Goal: Task Accomplishment & Management: Manage account settings

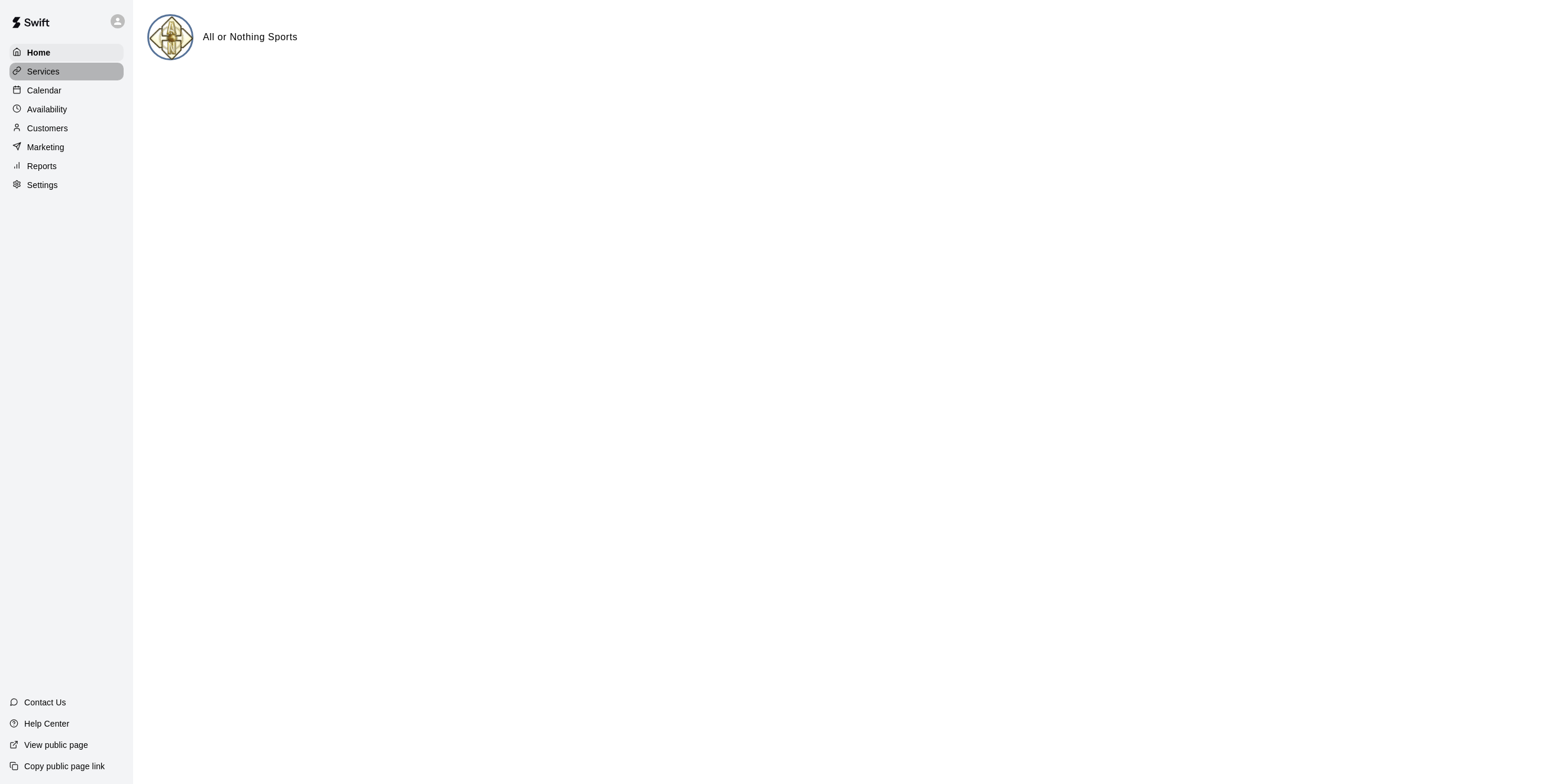
click at [34, 70] on p "Services" at bounding box center [44, 71] width 33 height 12
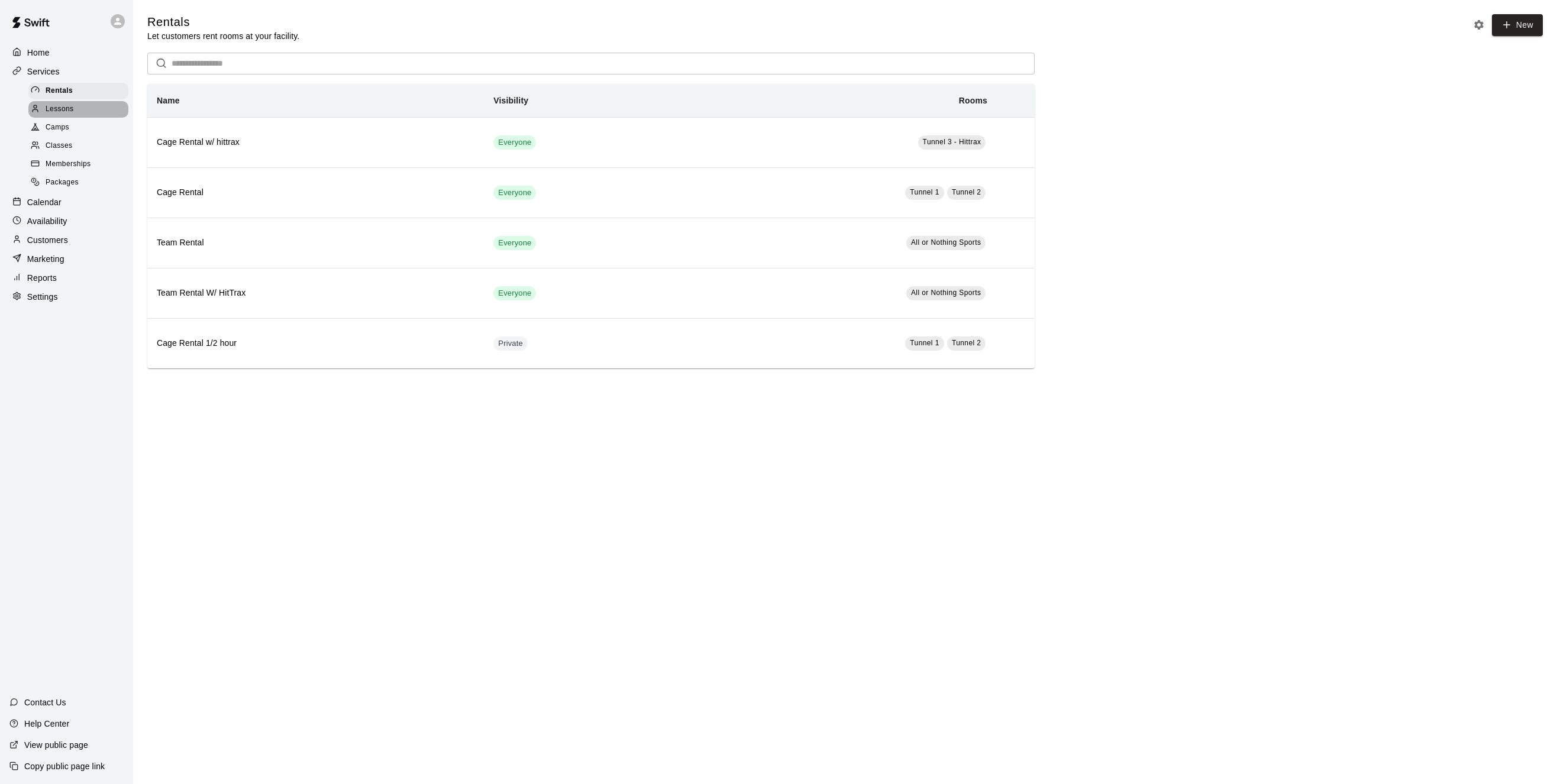
click at [68, 111] on span "Lessons" at bounding box center [60, 109] width 29 height 12
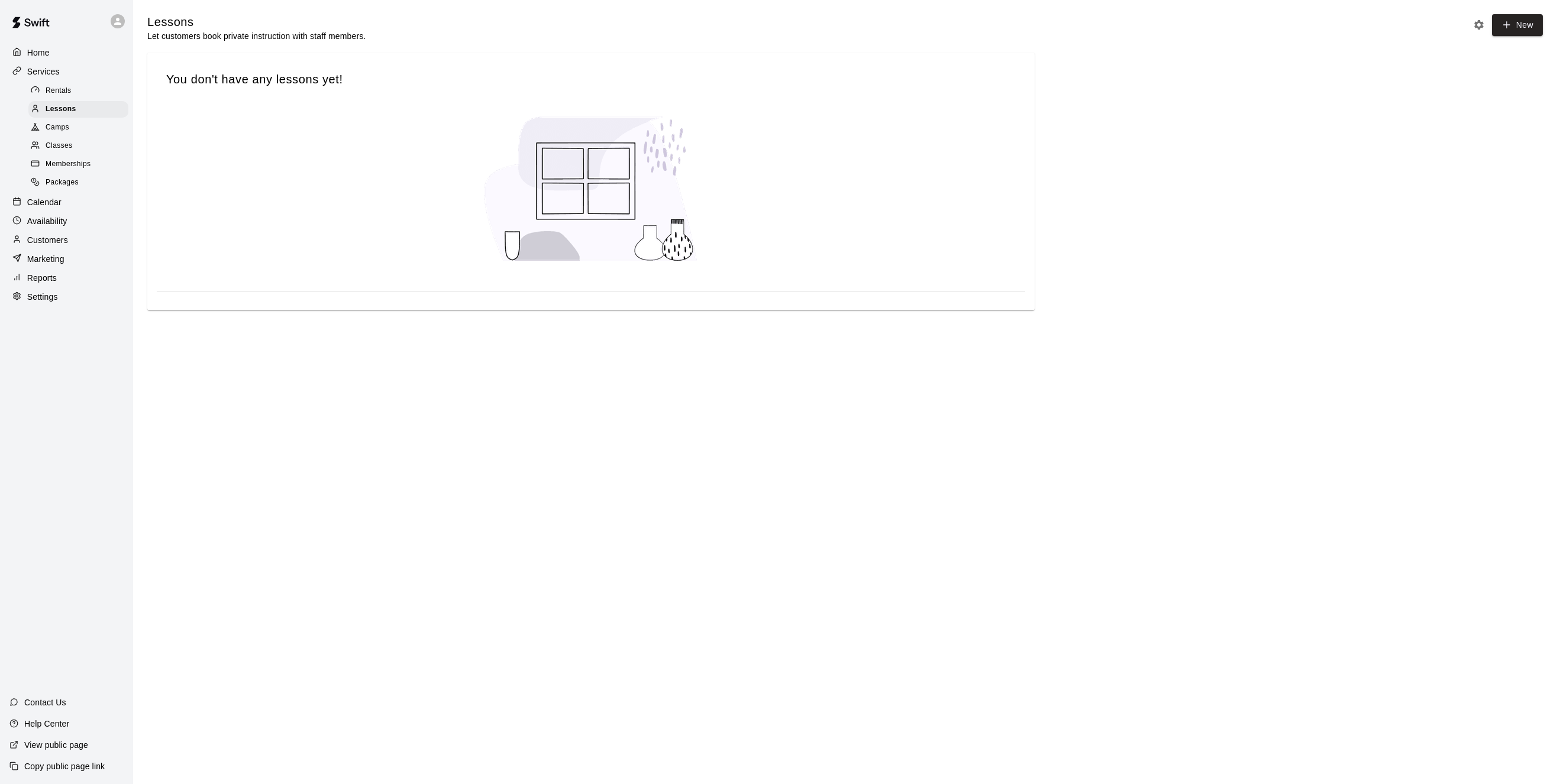
click at [42, 208] on p "Calendar" at bounding box center [44, 202] width 34 height 12
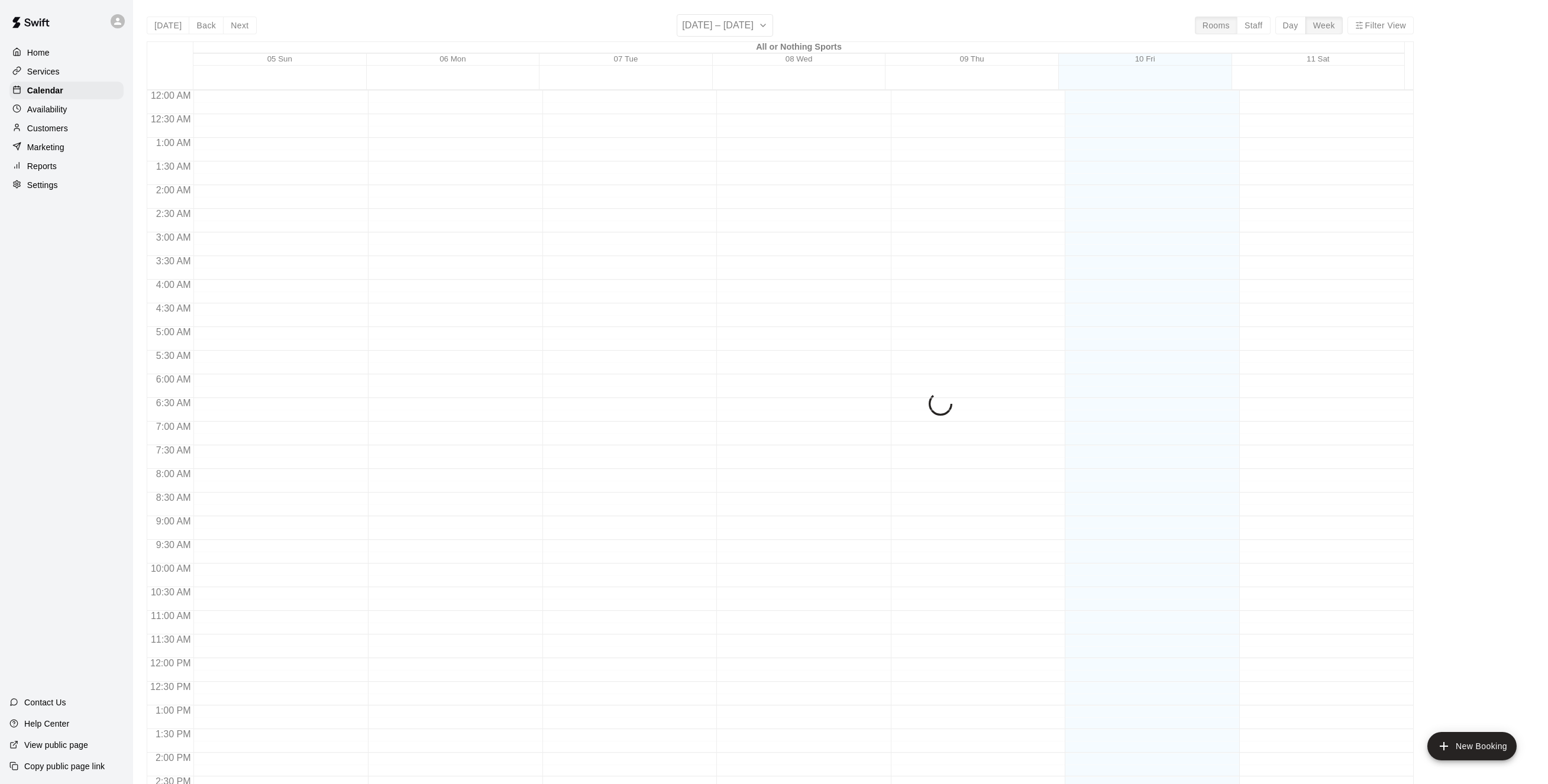
scroll to position [381, 0]
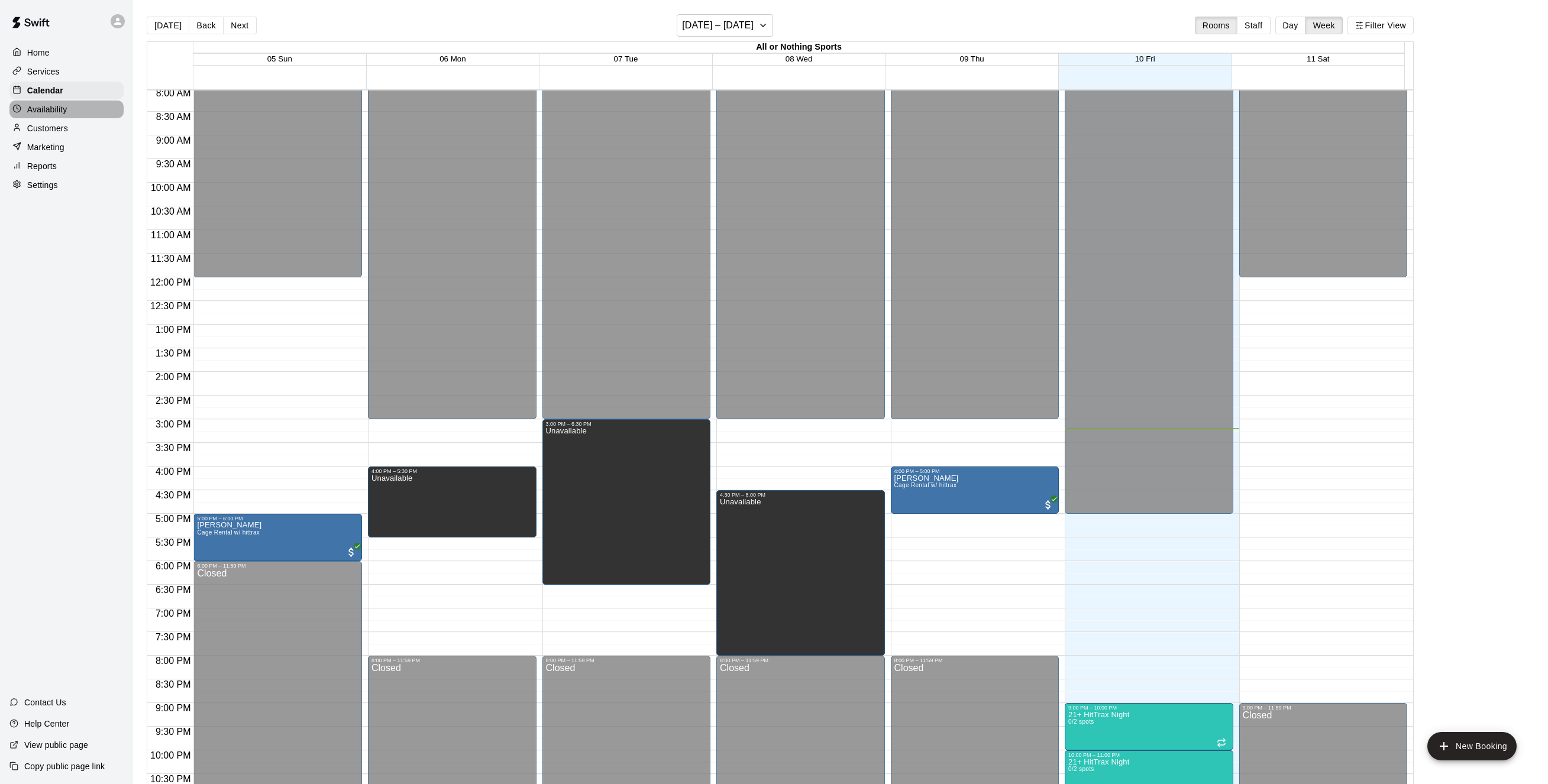
click at [56, 112] on p "Availability" at bounding box center [47, 109] width 40 height 12
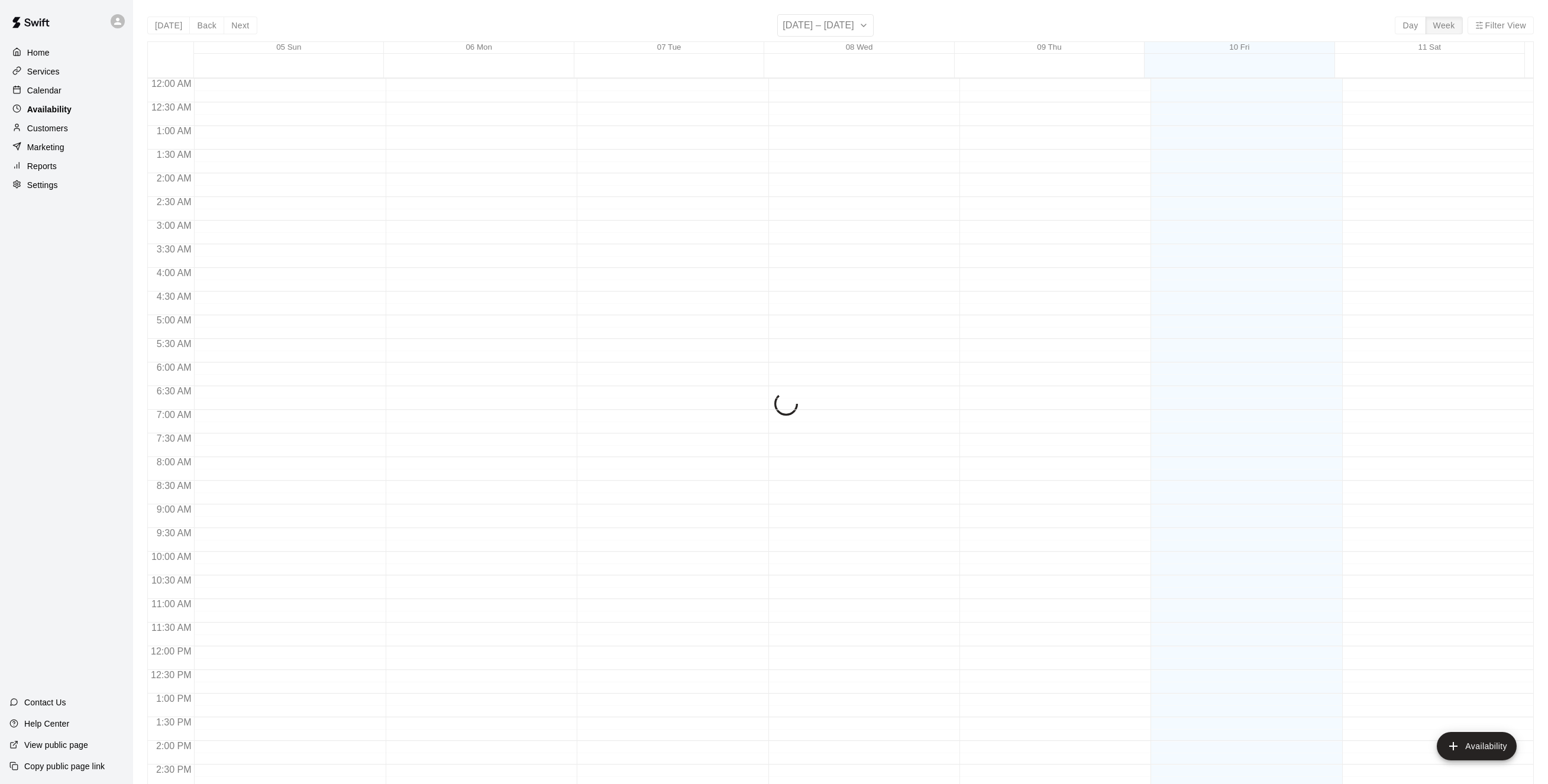
scroll to position [417, 0]
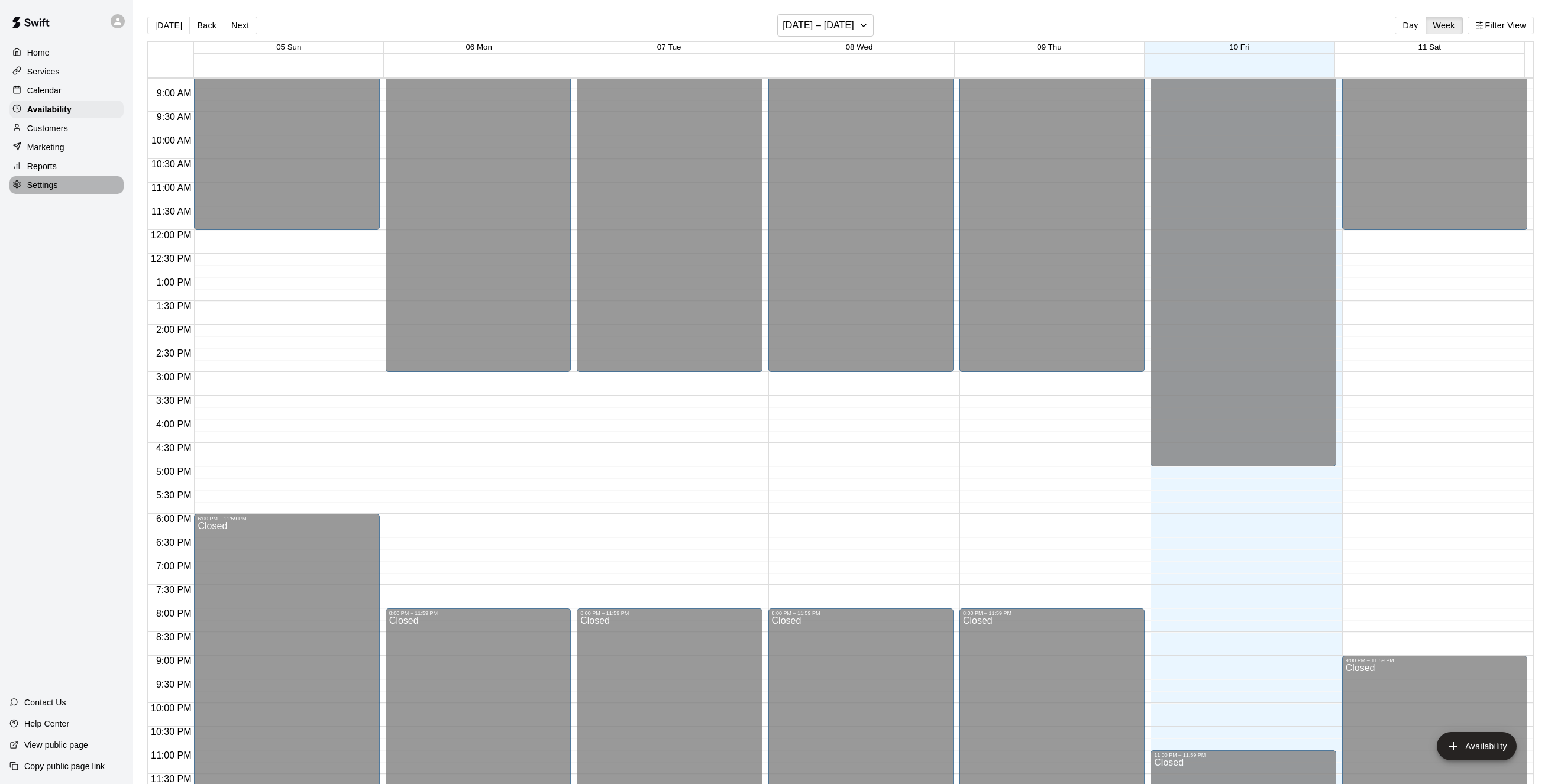
click at [42, 191] on p "Settings" at bounding box center [42, 185] width 31 height 12
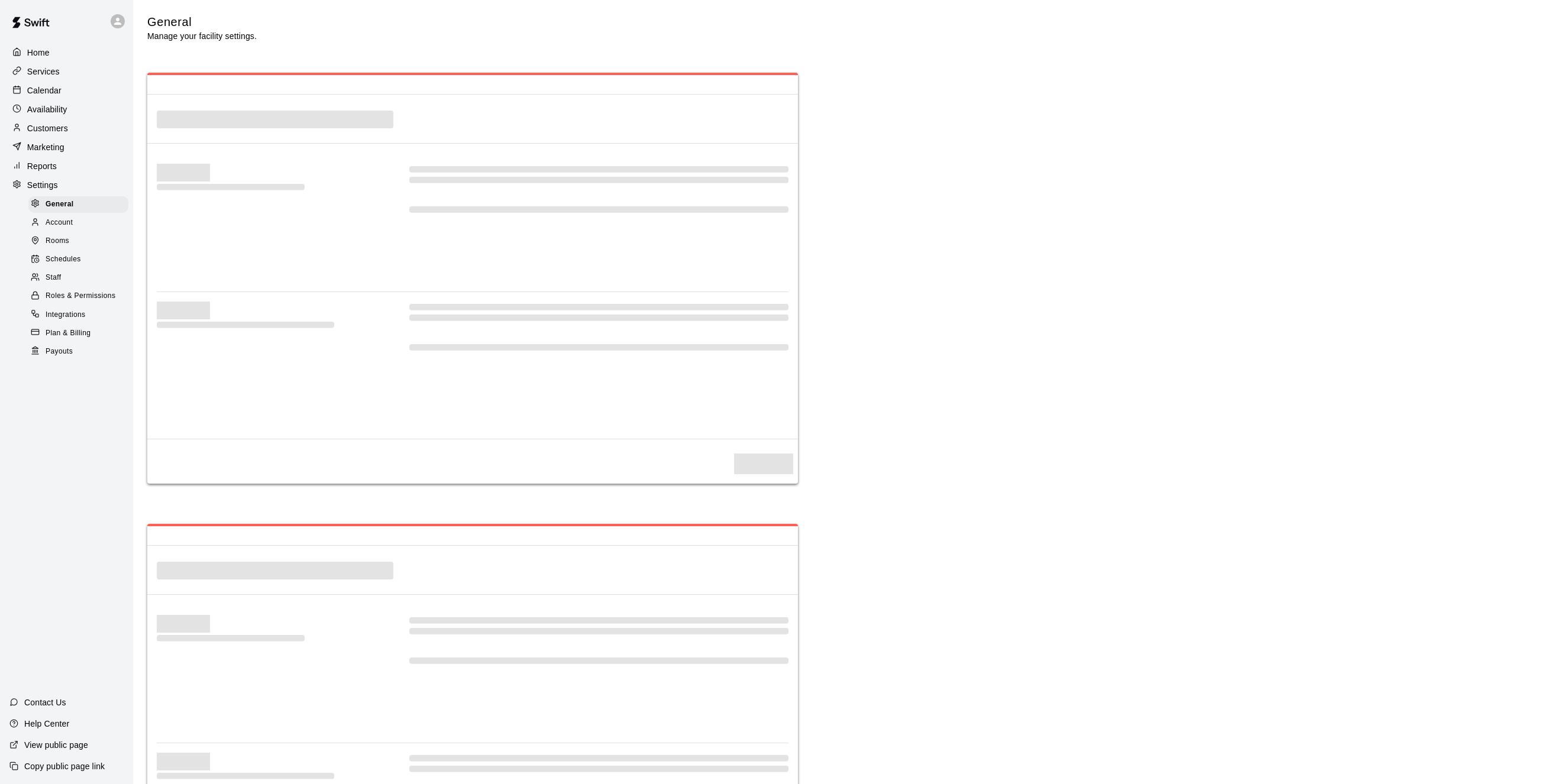
select select "**"
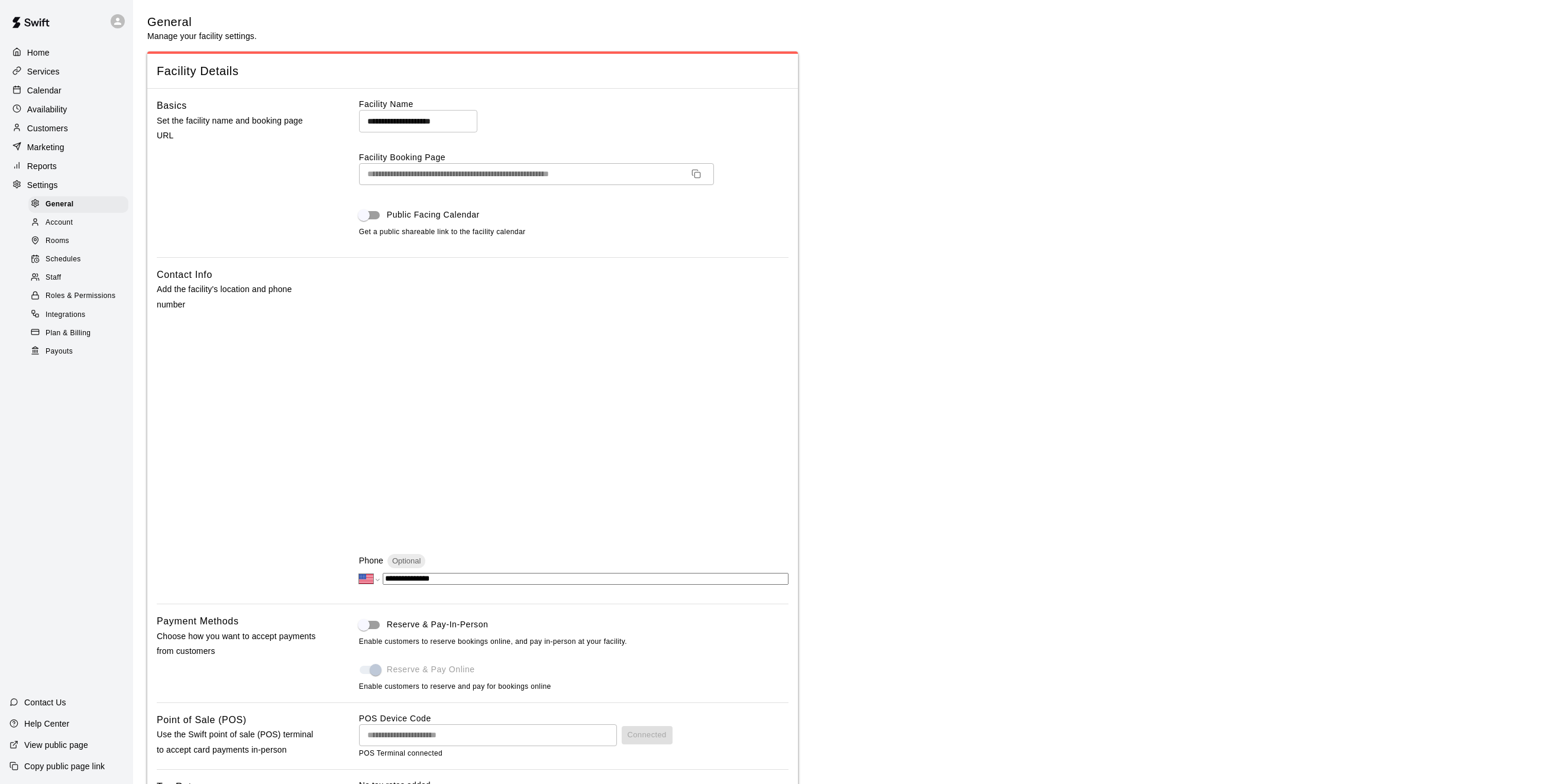
click at [53, 283] on span "Staff" at bounding box center [53, 278] width 15 height 12
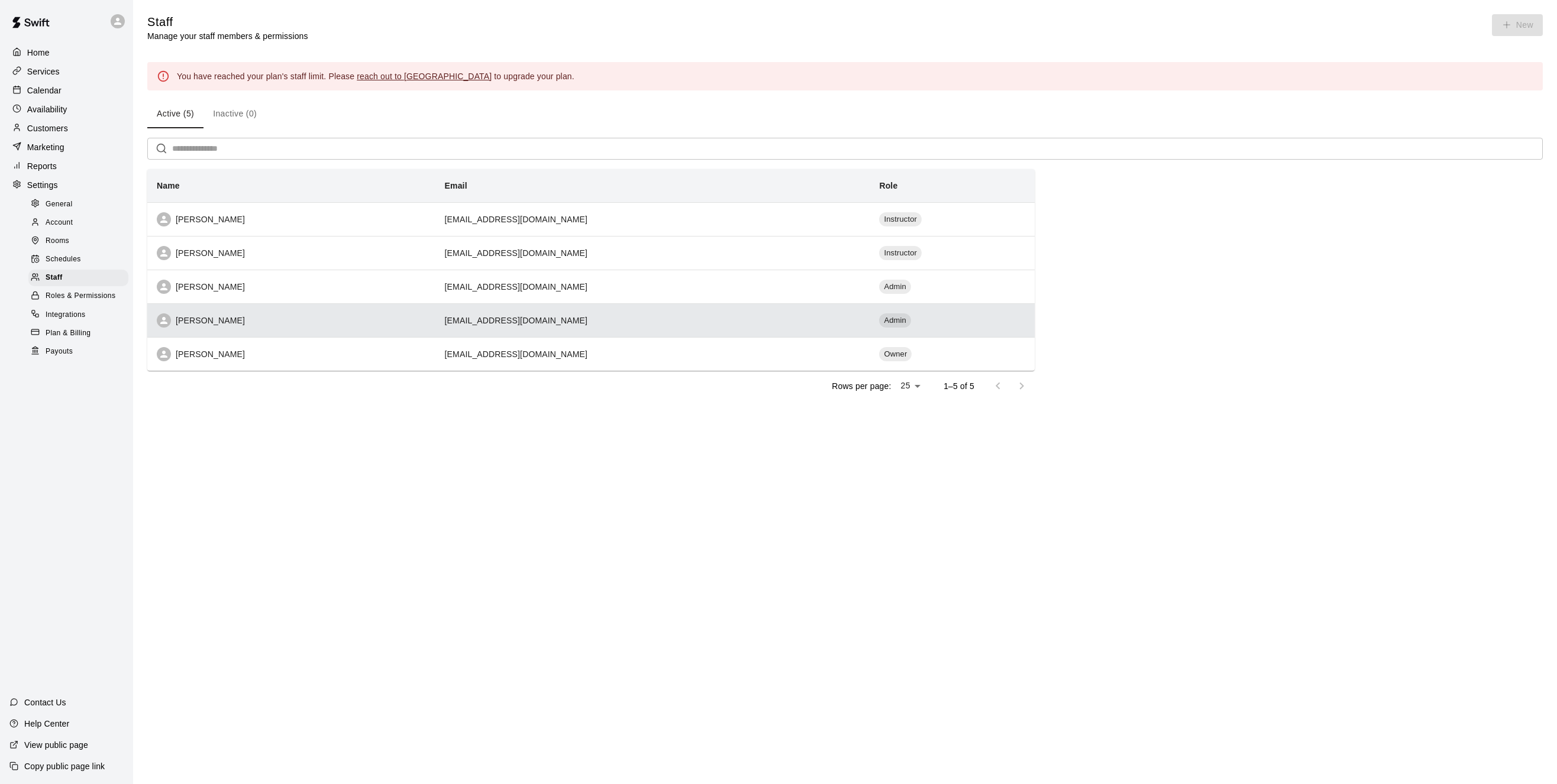
click at [314, 323] on div "[PERSON_NAME]" at bounding box center [291, 321] width 269 height 14
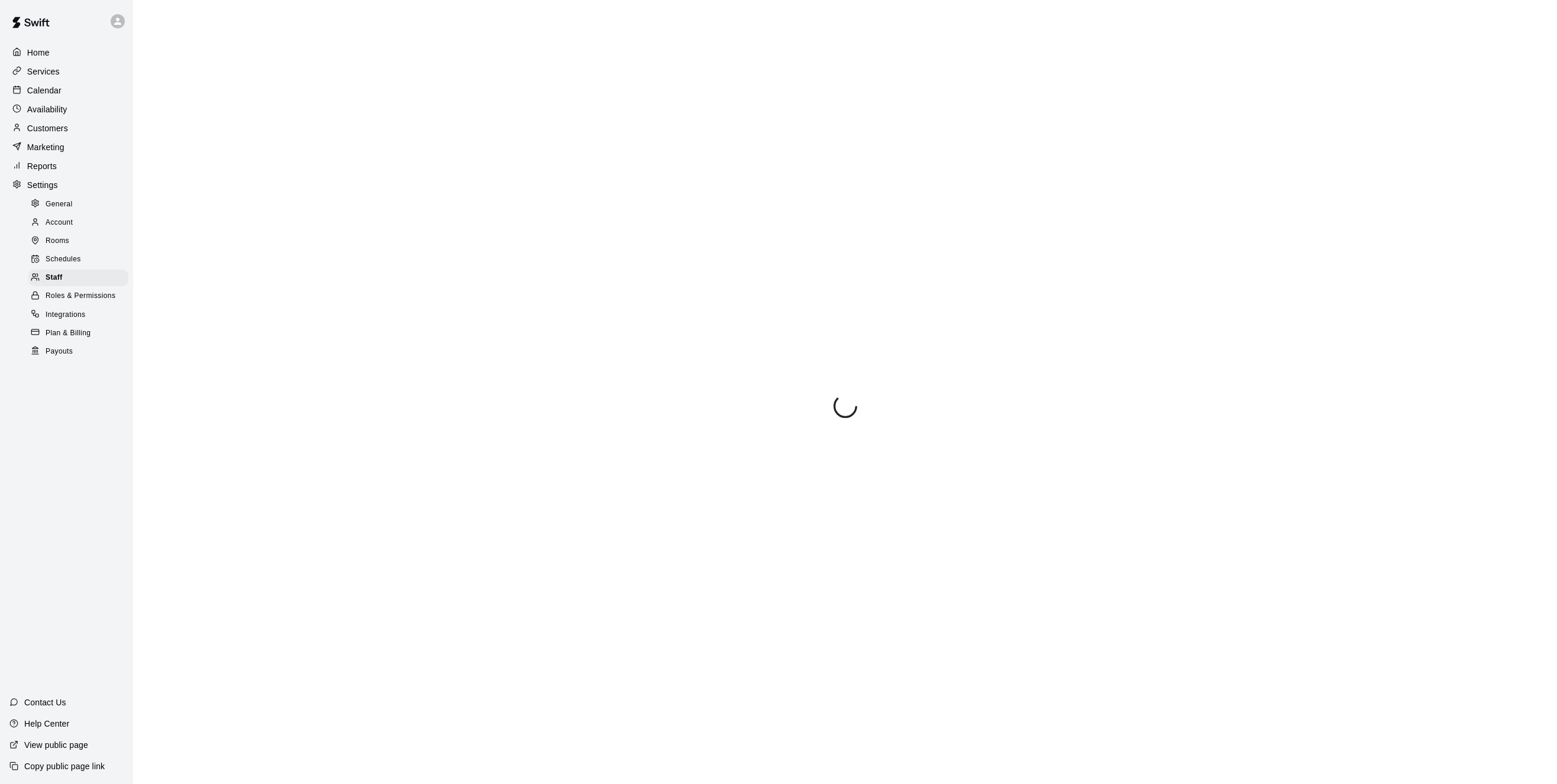
select select "**"
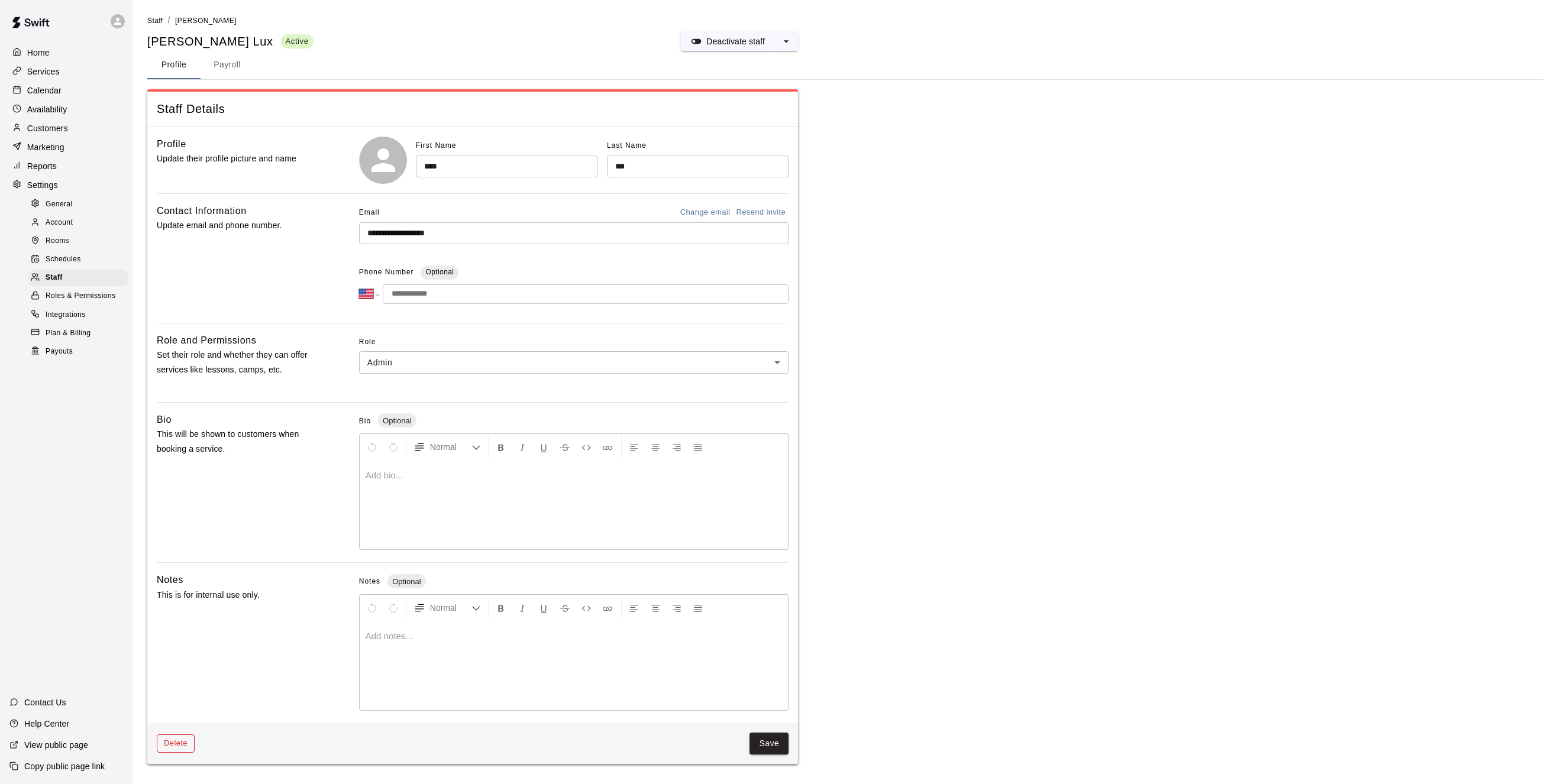
click at [186, 744] on button "Delete" at bounding box center [175, 744] width 38 height 18
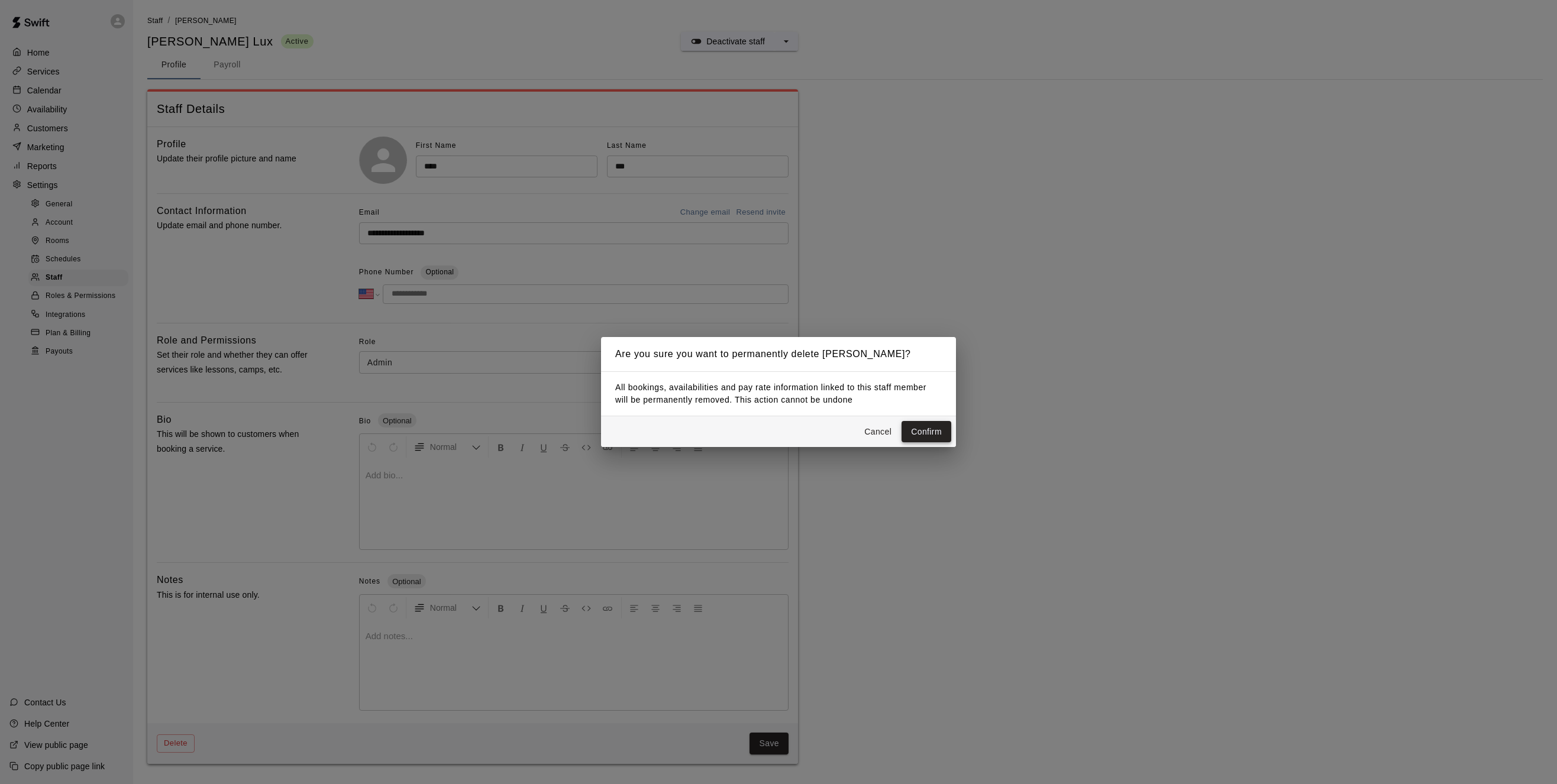
click at [928, 435] on button "Confirm" at bounding box center [927, 432] width 50 height 22
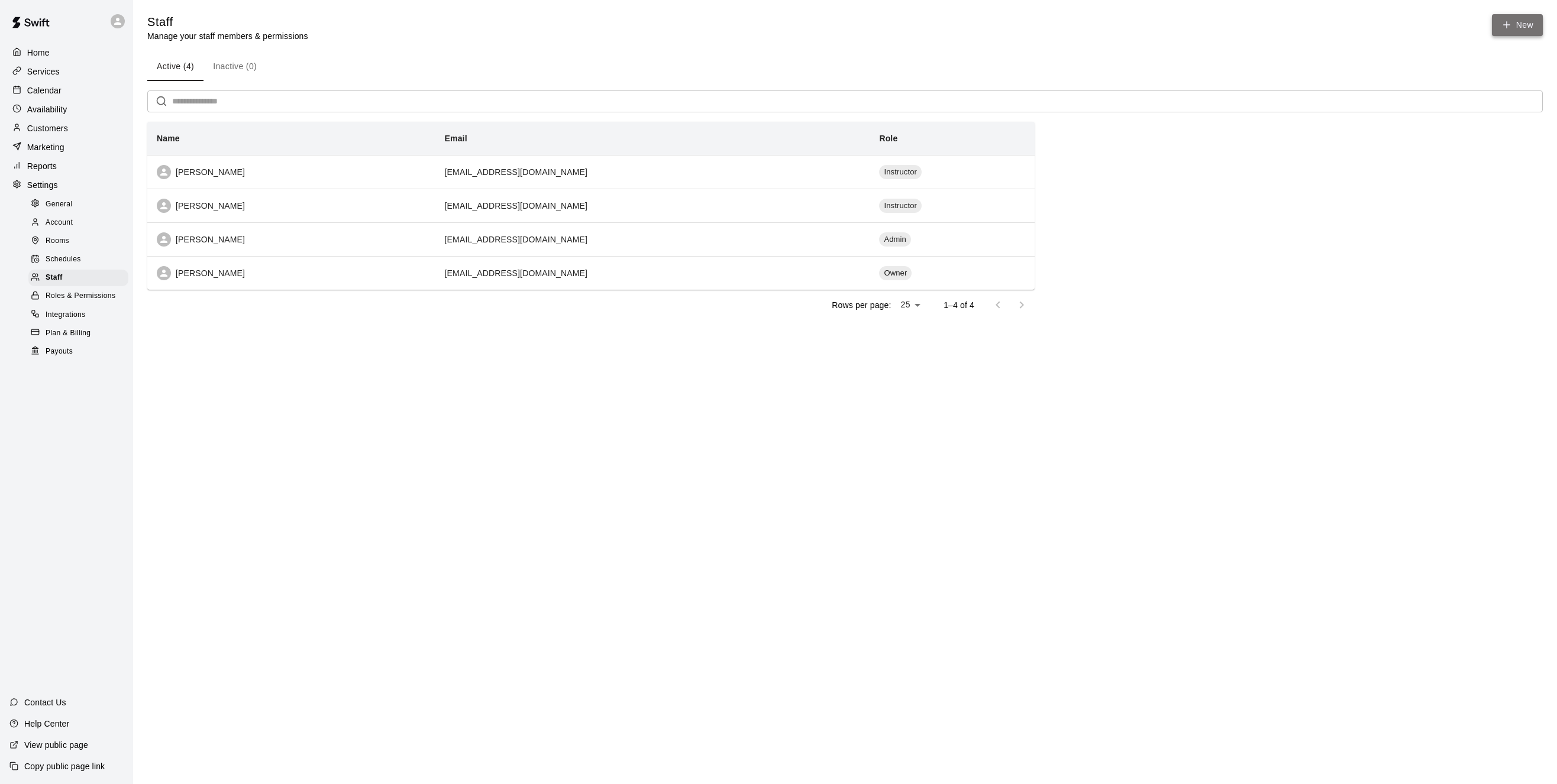
click at [1523, 29] on link "New" at bounding box center [1517, 25] width 51 height 22
select select "**"
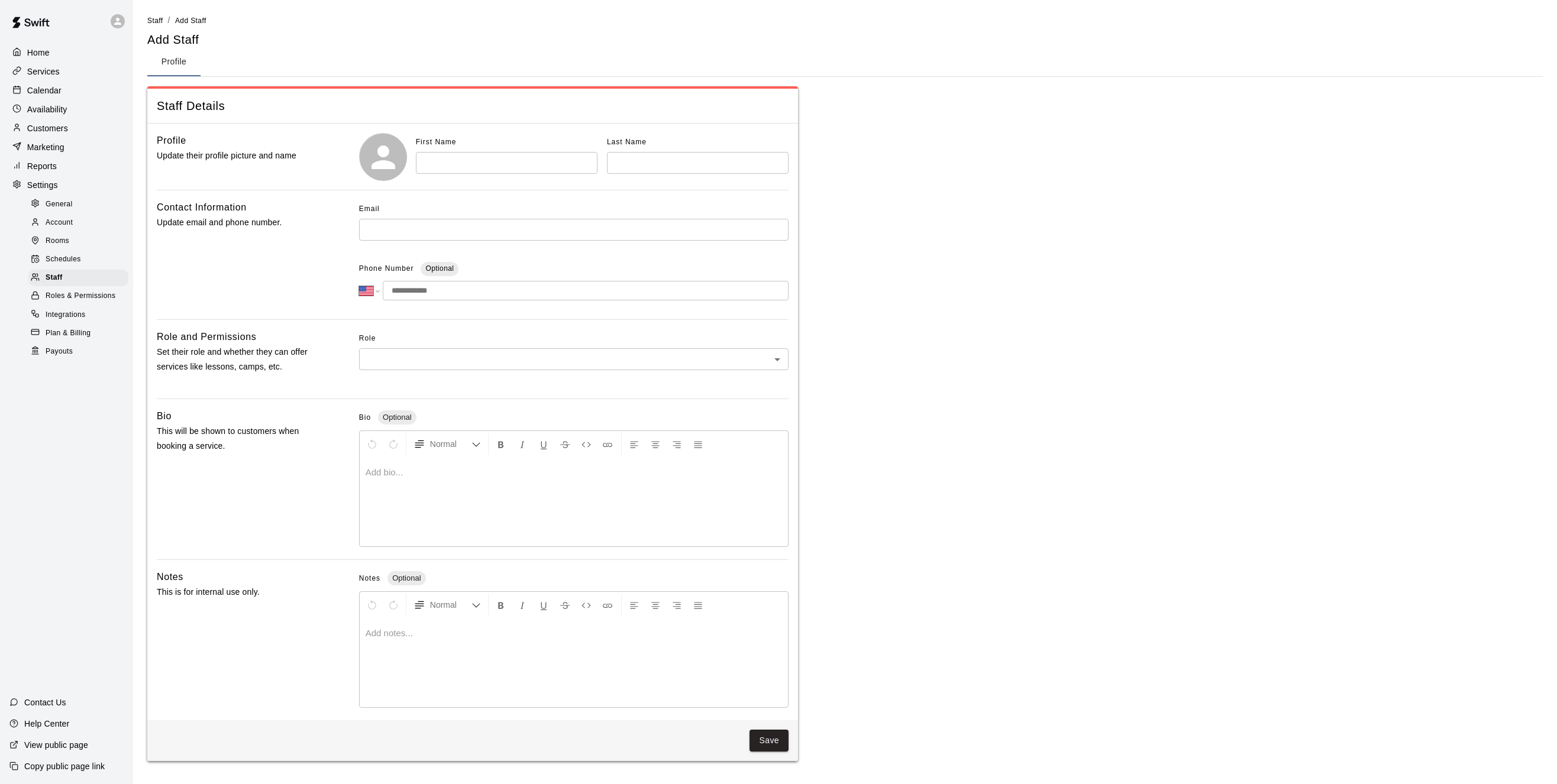
click at [61, 247] on span "Rooms" at bounding box center [57, 241] width 24 height 12
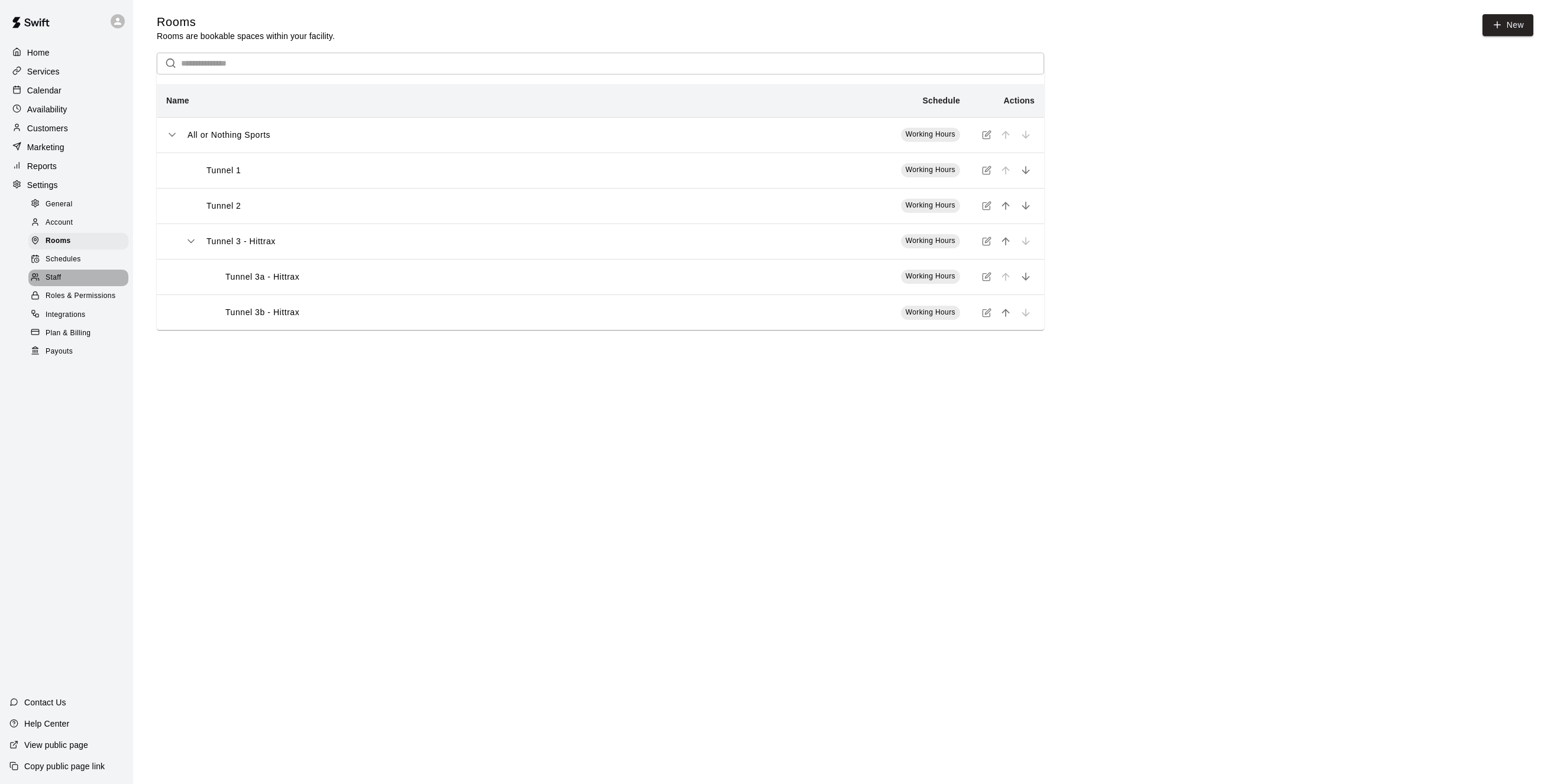
click at [62, 286] on div "Staff" at bounding box center [79, 278] width 100 height 16
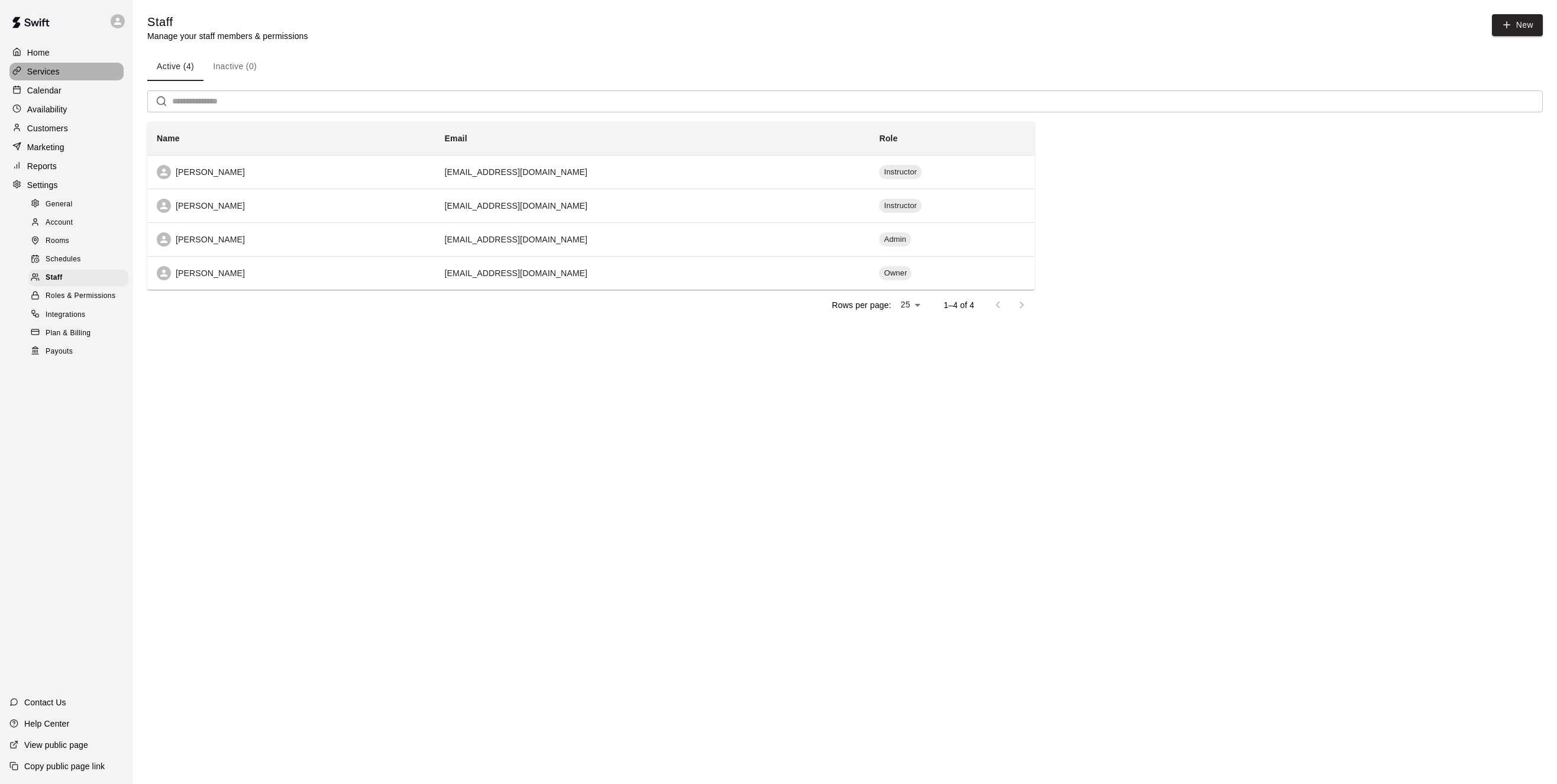
click at [42, 70] on p "Services" at bounding box center [44, 71] width 33 height 12
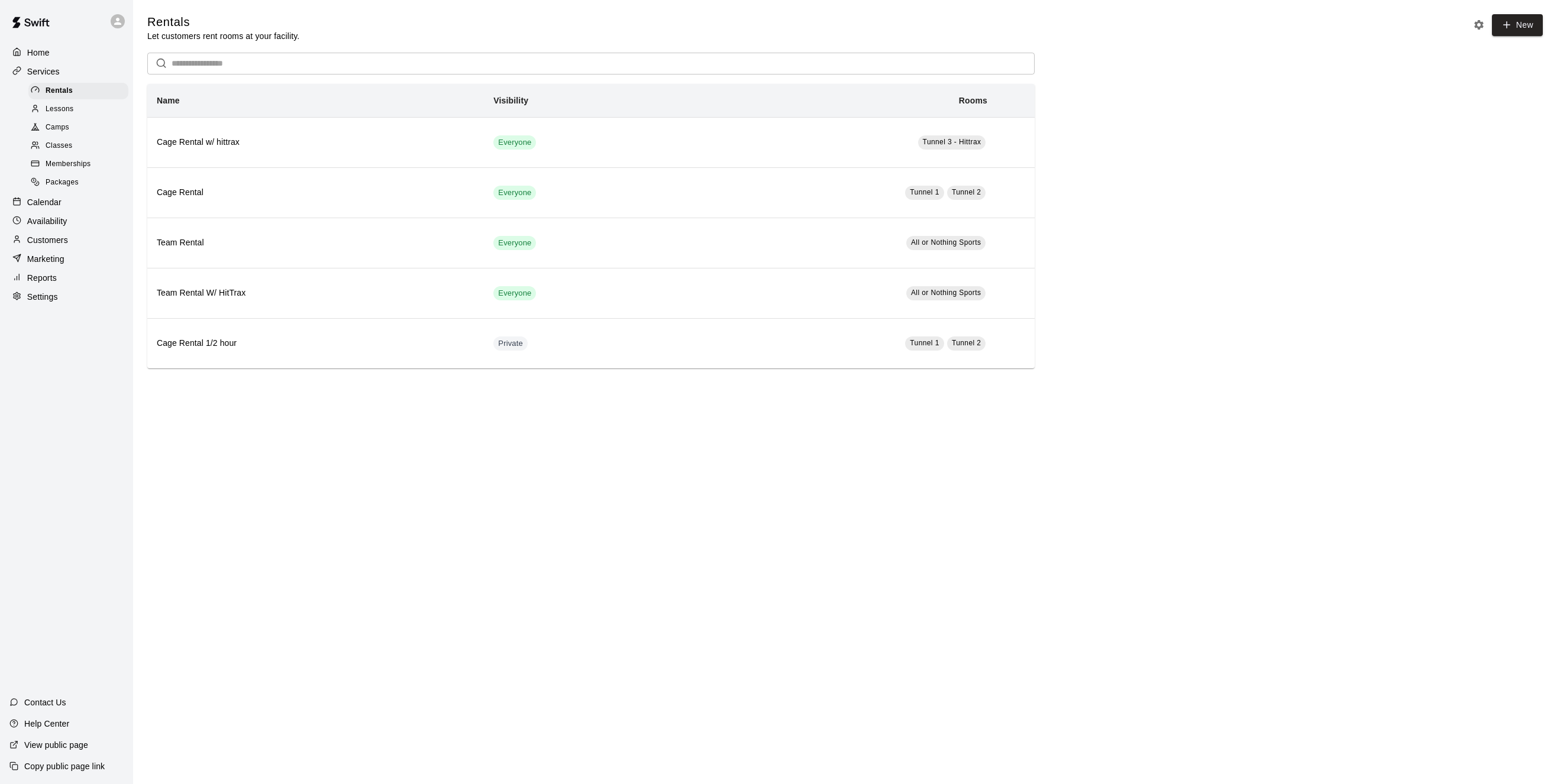
click at [66, 110] on span "Lessons" at bounding box center [60, 109] width 29 height 12
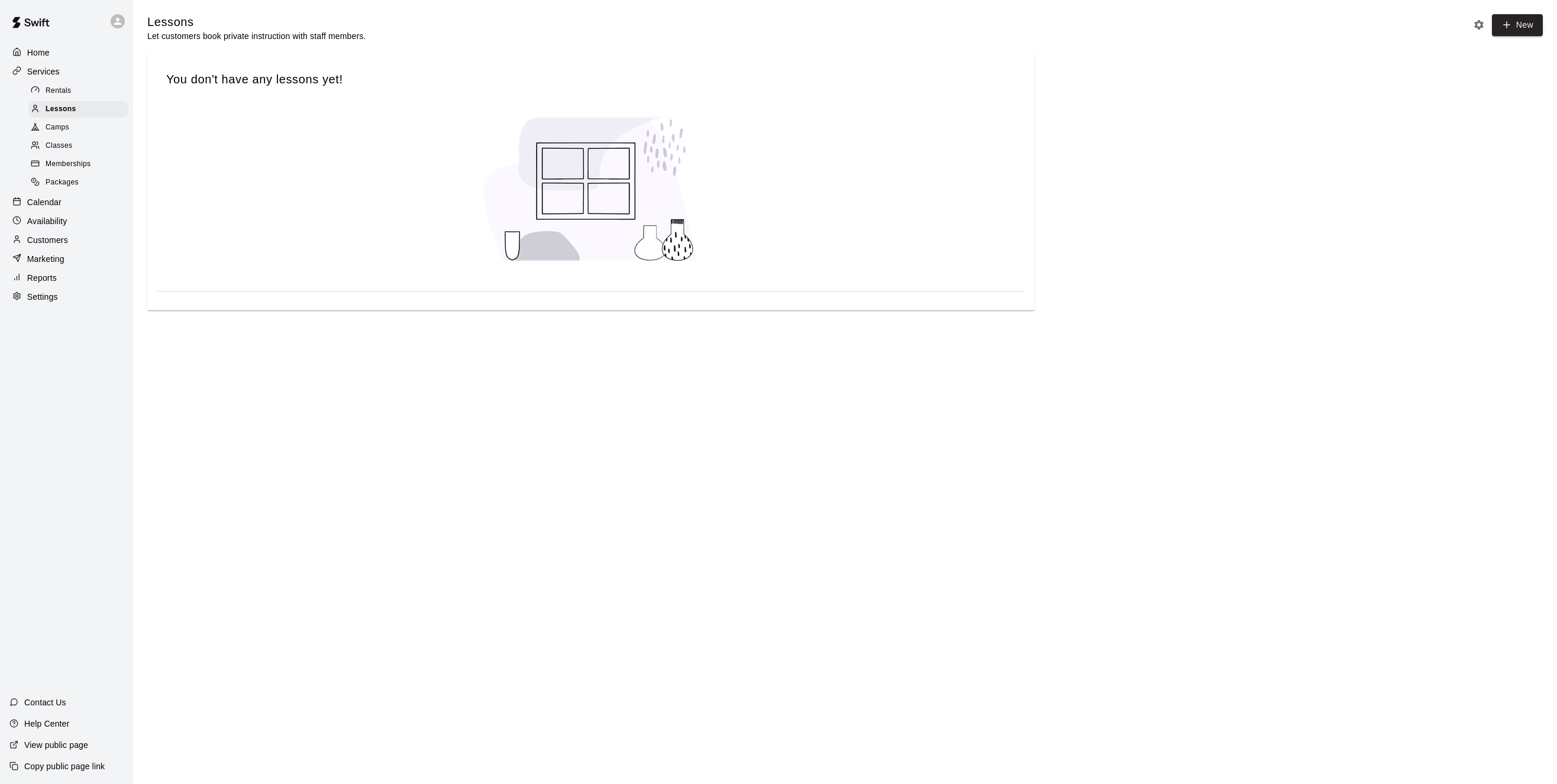
click at [54, 227] on p "Availability" at bounding box center [47, 221] width 40 height 12
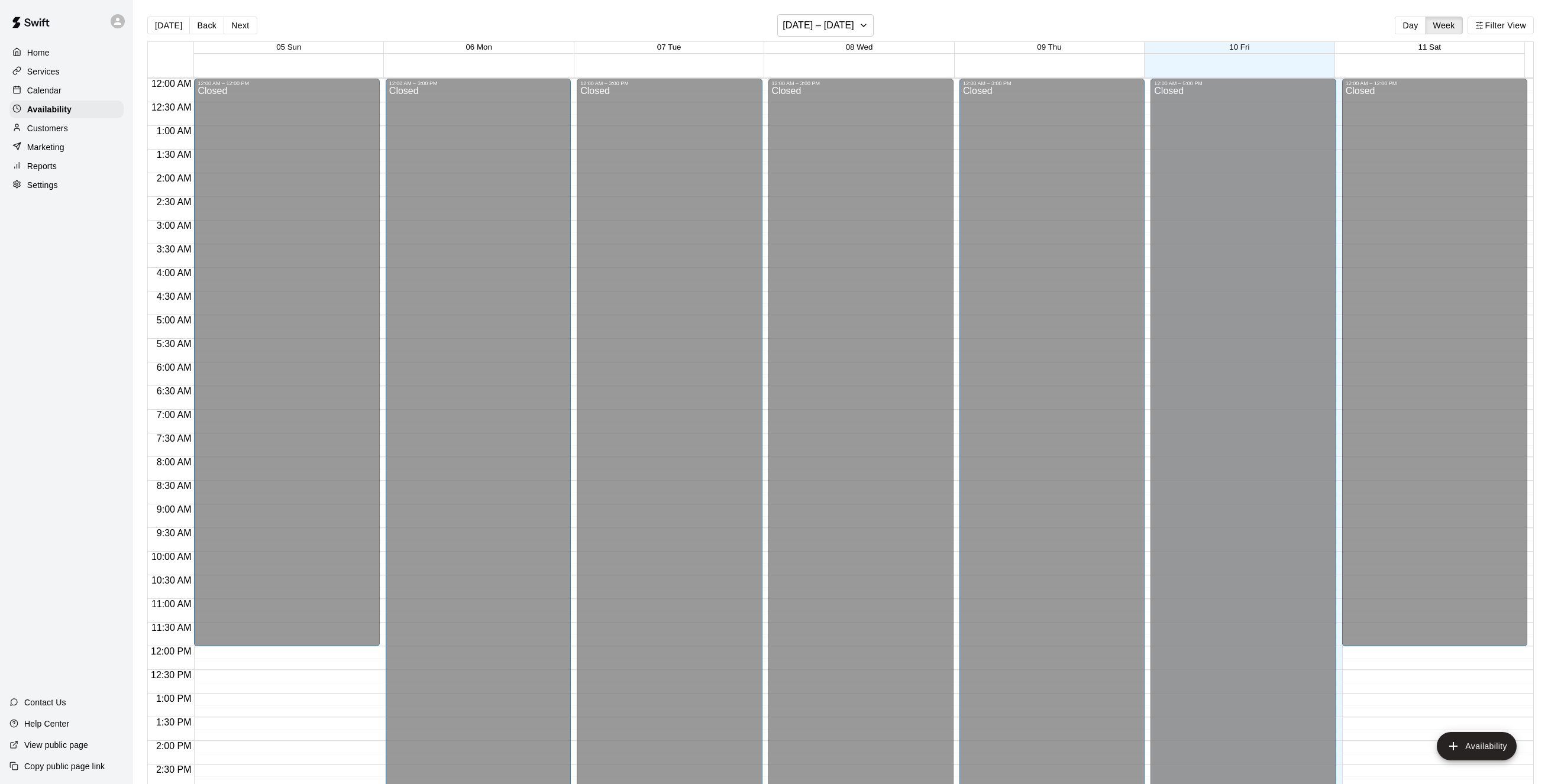
scroll to position [417, 0]
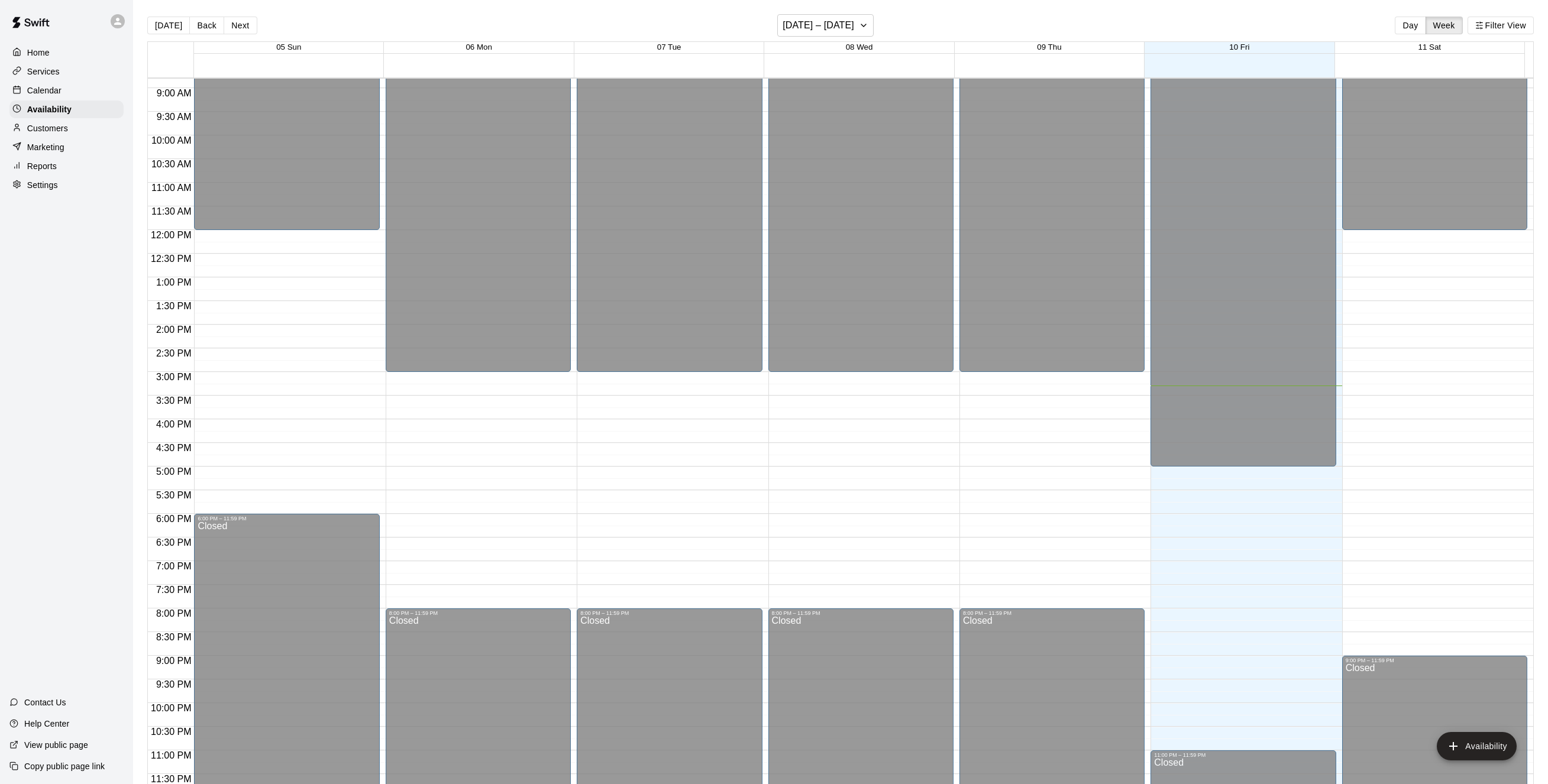
click at [34, 72] on p "Services" at bounding box center [44, 71] width 33 height 12
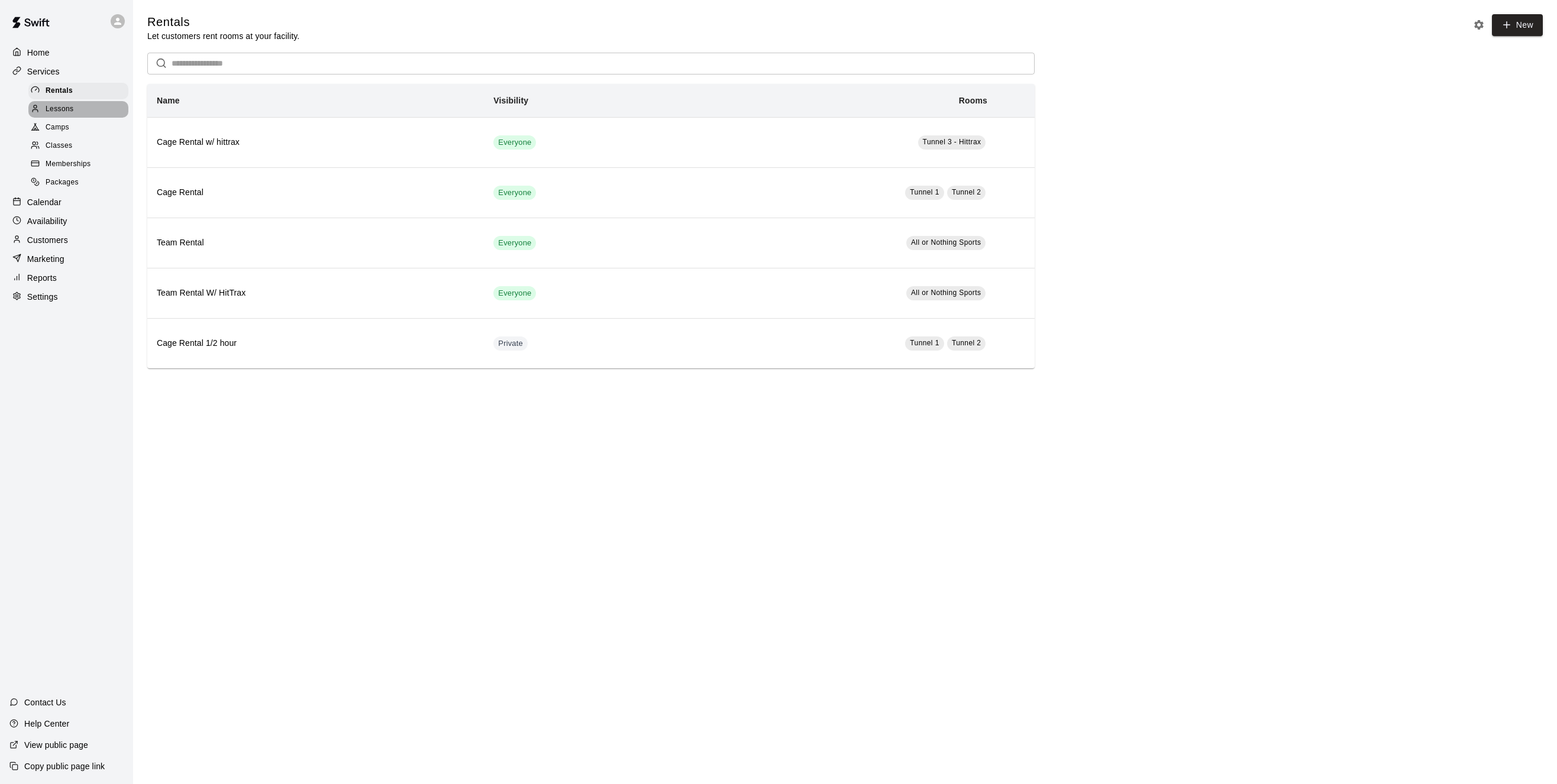
click at [65, 111] on span "Lessons" at bounding box center [60, 109] width 29 height 12
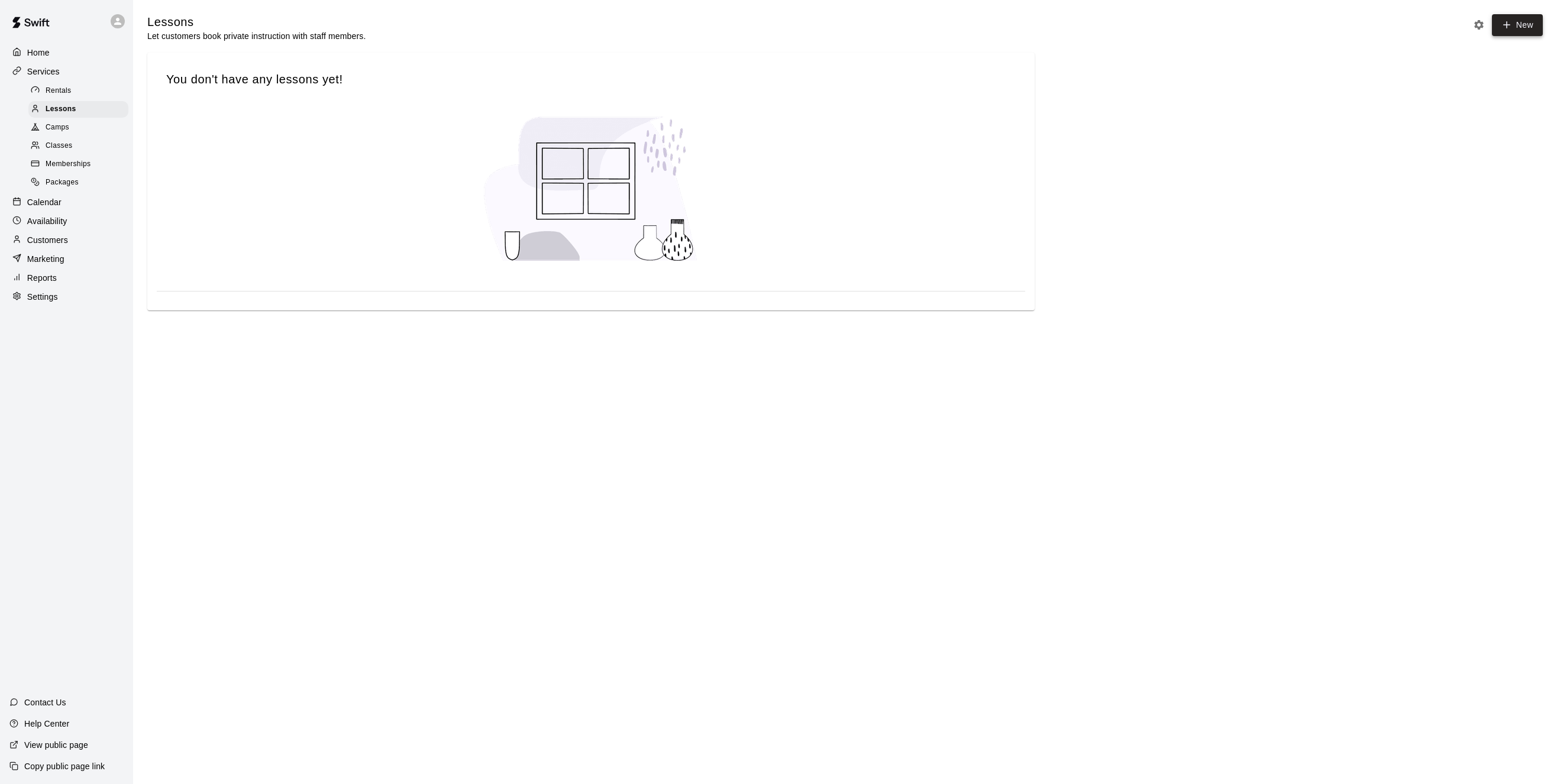
click at [1527, 27] on link "New" at bounding box center [1517, 25] width 51 height 22
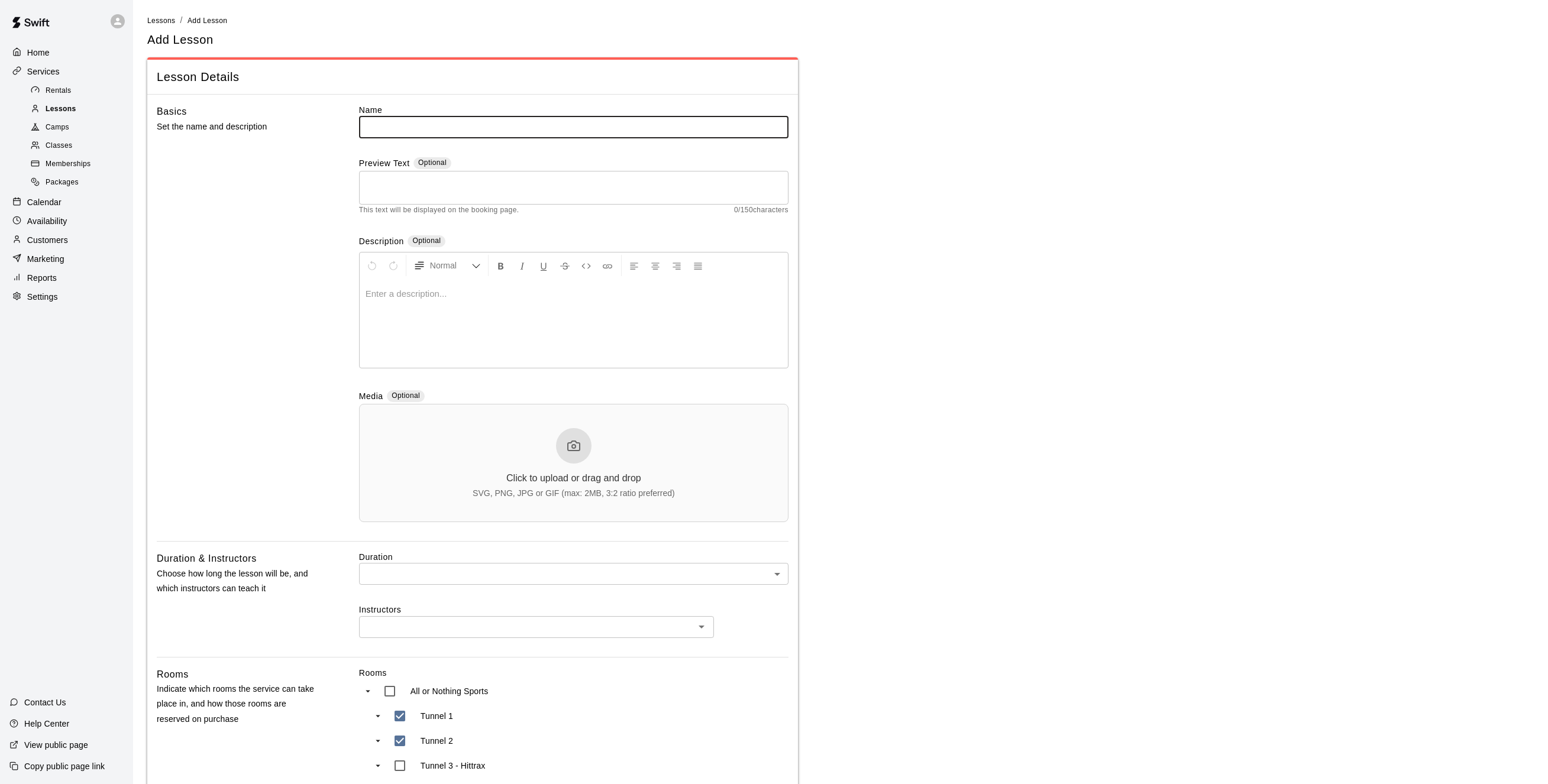
click at [67, 107] on span "Lessons" at bounding box center [61, 109] width 31 height 12
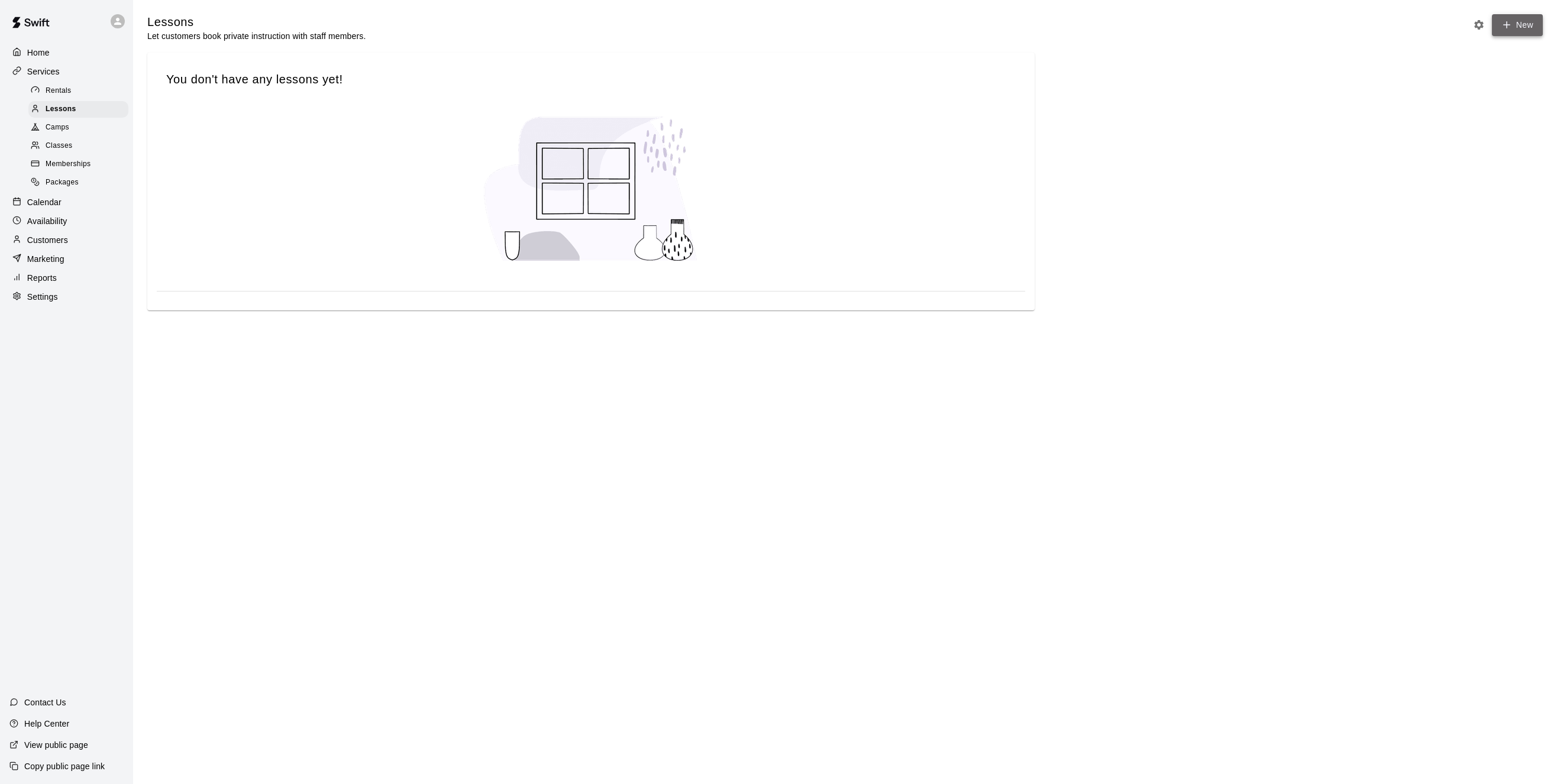
click at [1526, 27] on link "New" at bounding box center [1517, 25] width 51 height 22
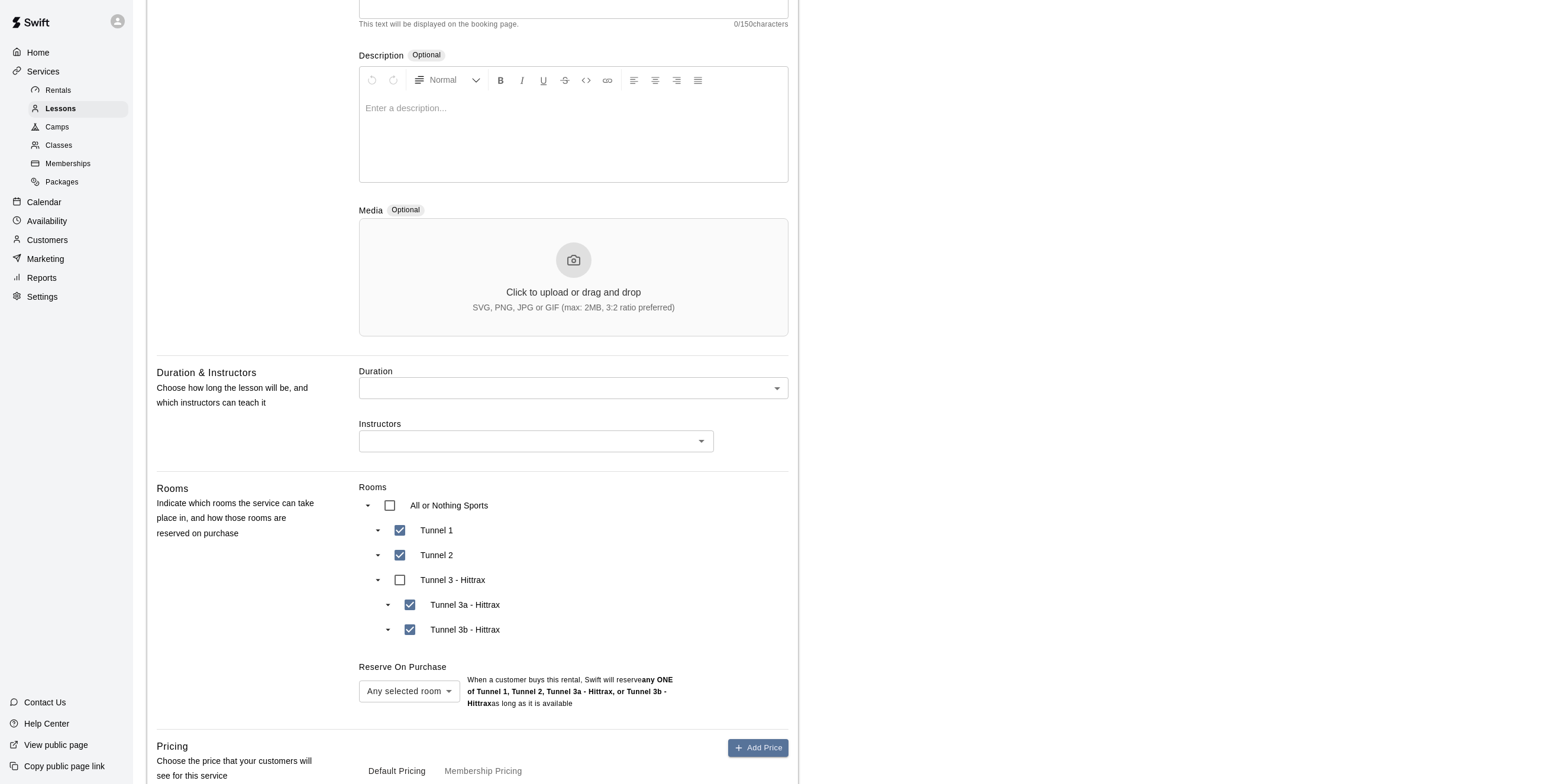
scroll to position [185, 0]
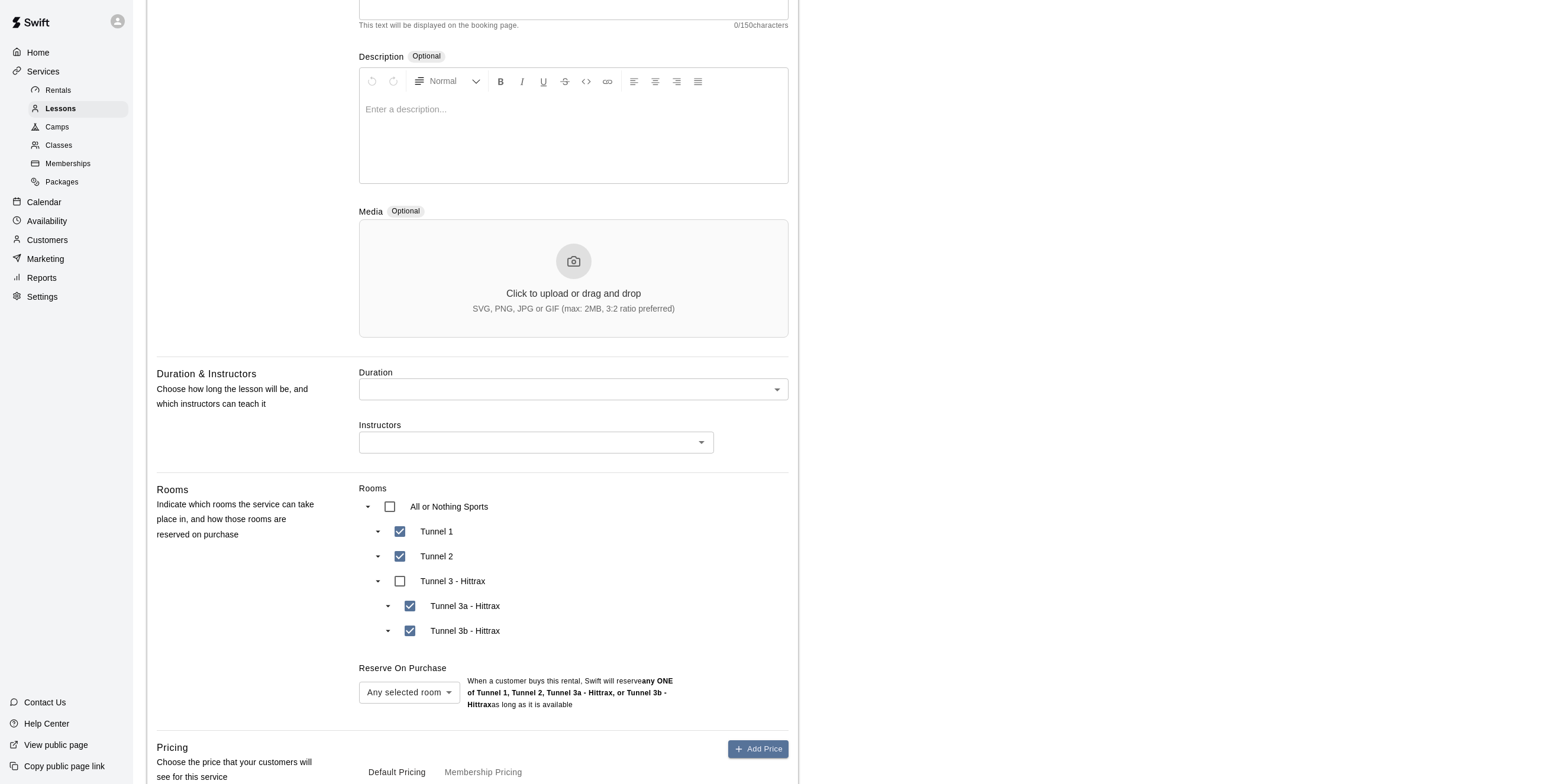
click at [780, 390] on body "Home Services Rentals Lessons Camps Classes Memberships Packages Calendar Avail…" at bounding box center [778, 387] width 1557 height 1143
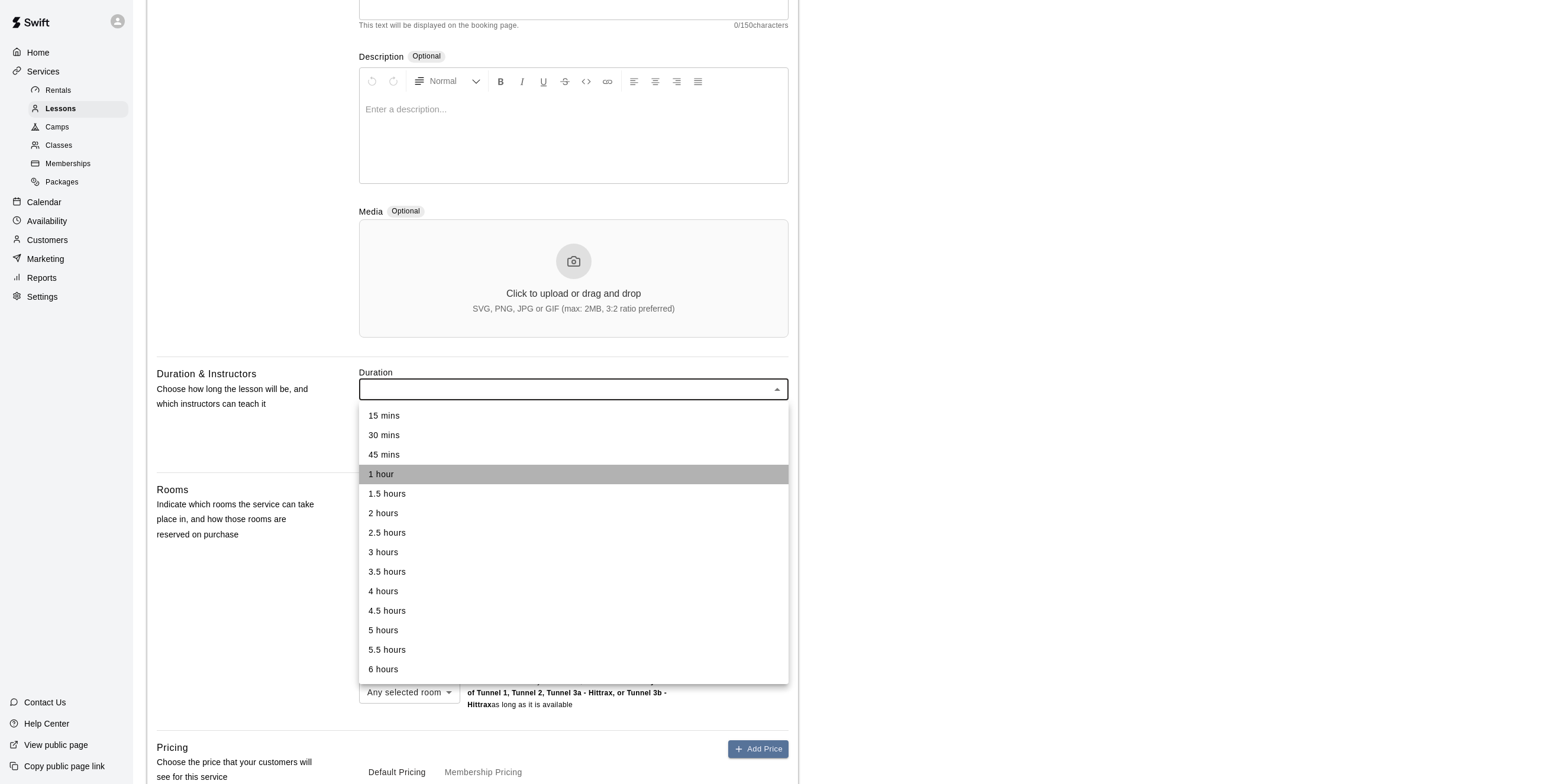
click at [405, 474] on li "1 hour" at bounding box center [574, 474] width 429 height 20
type input "**"
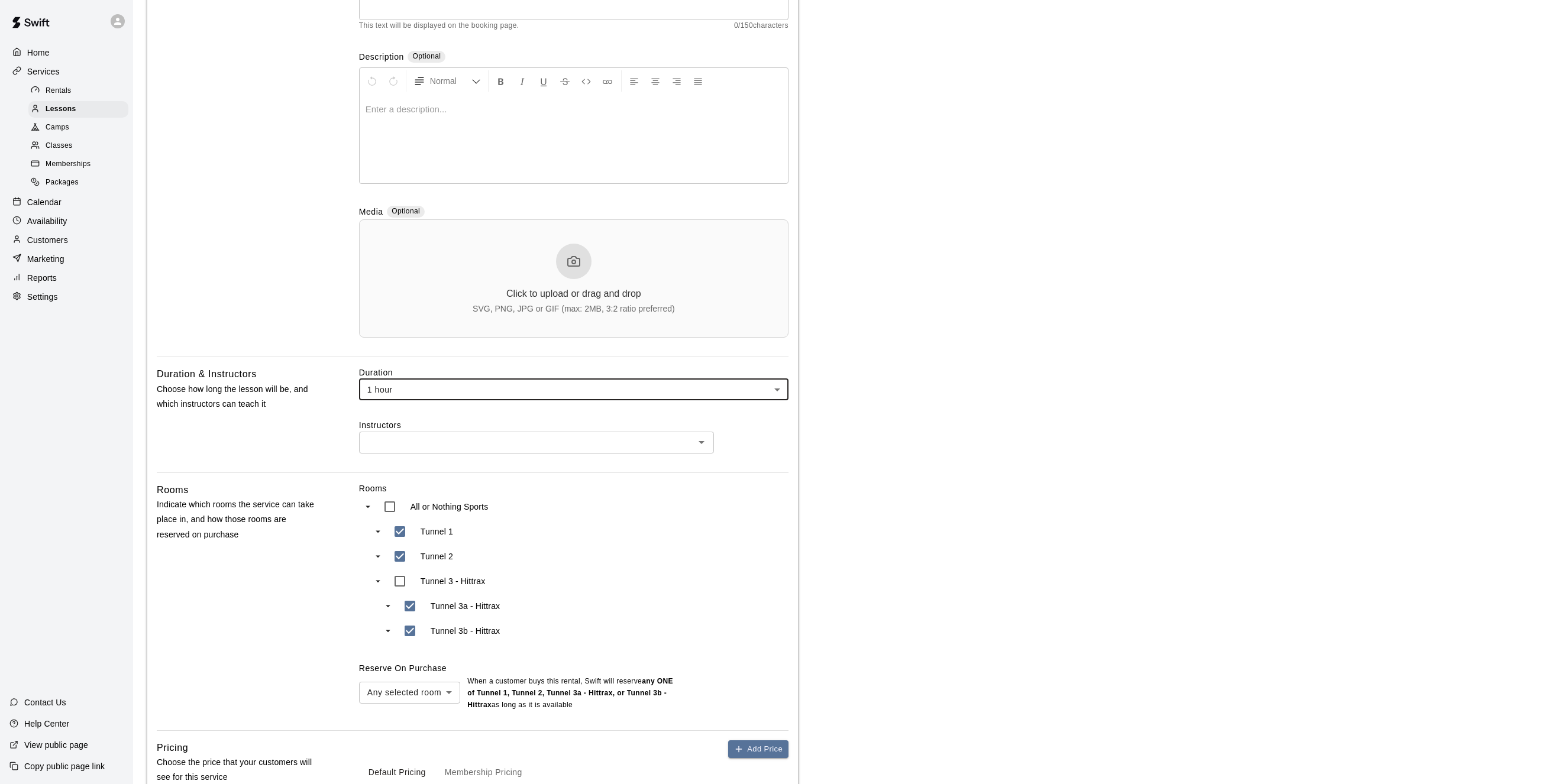
click at [470, 448] on input "text" at bounding box center [526, 443] width 328 height 15
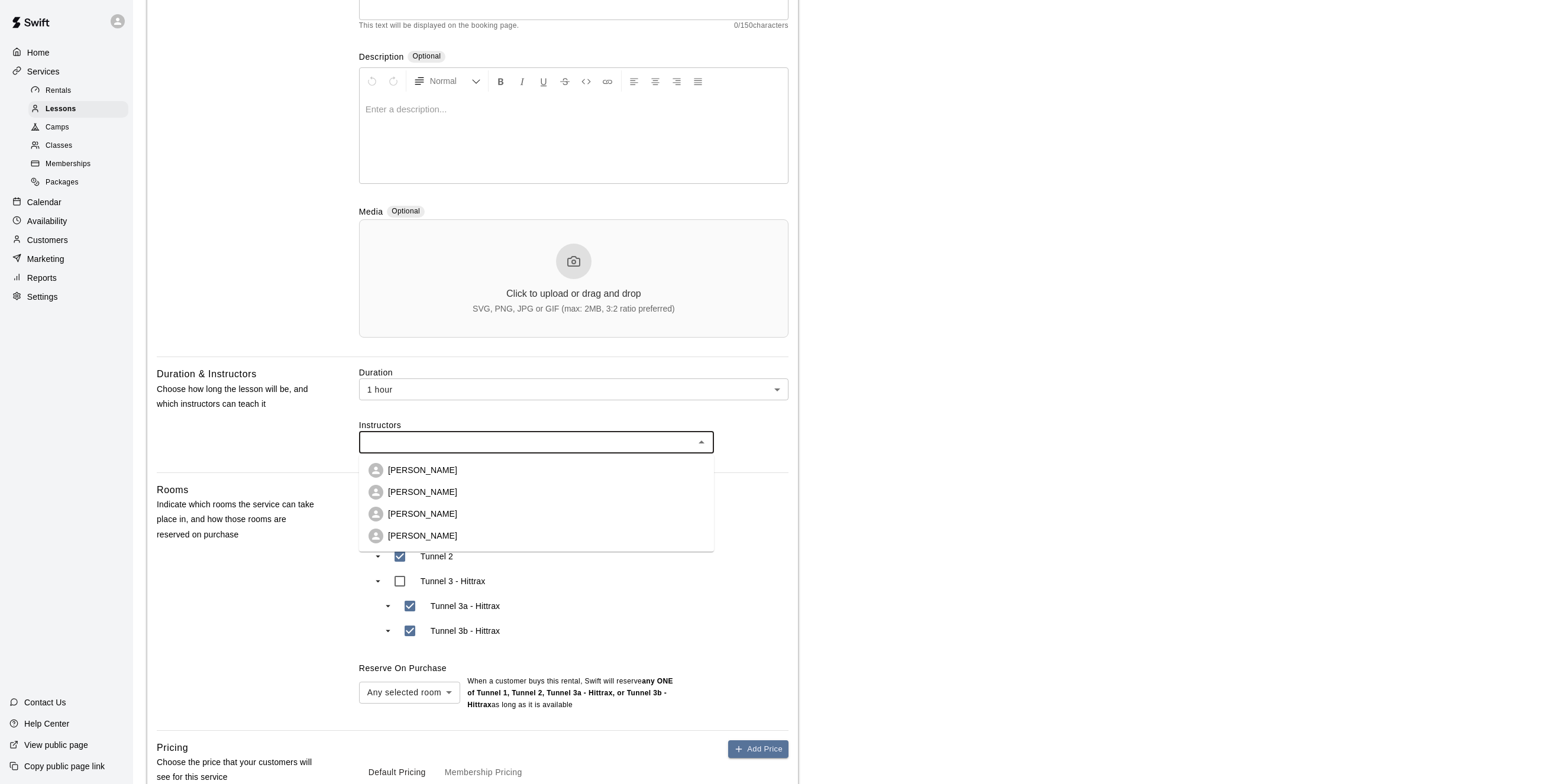
click at [431, 534] on li "[PERSON_NAME]" at bounding box center [536, 536] width 355 height 22
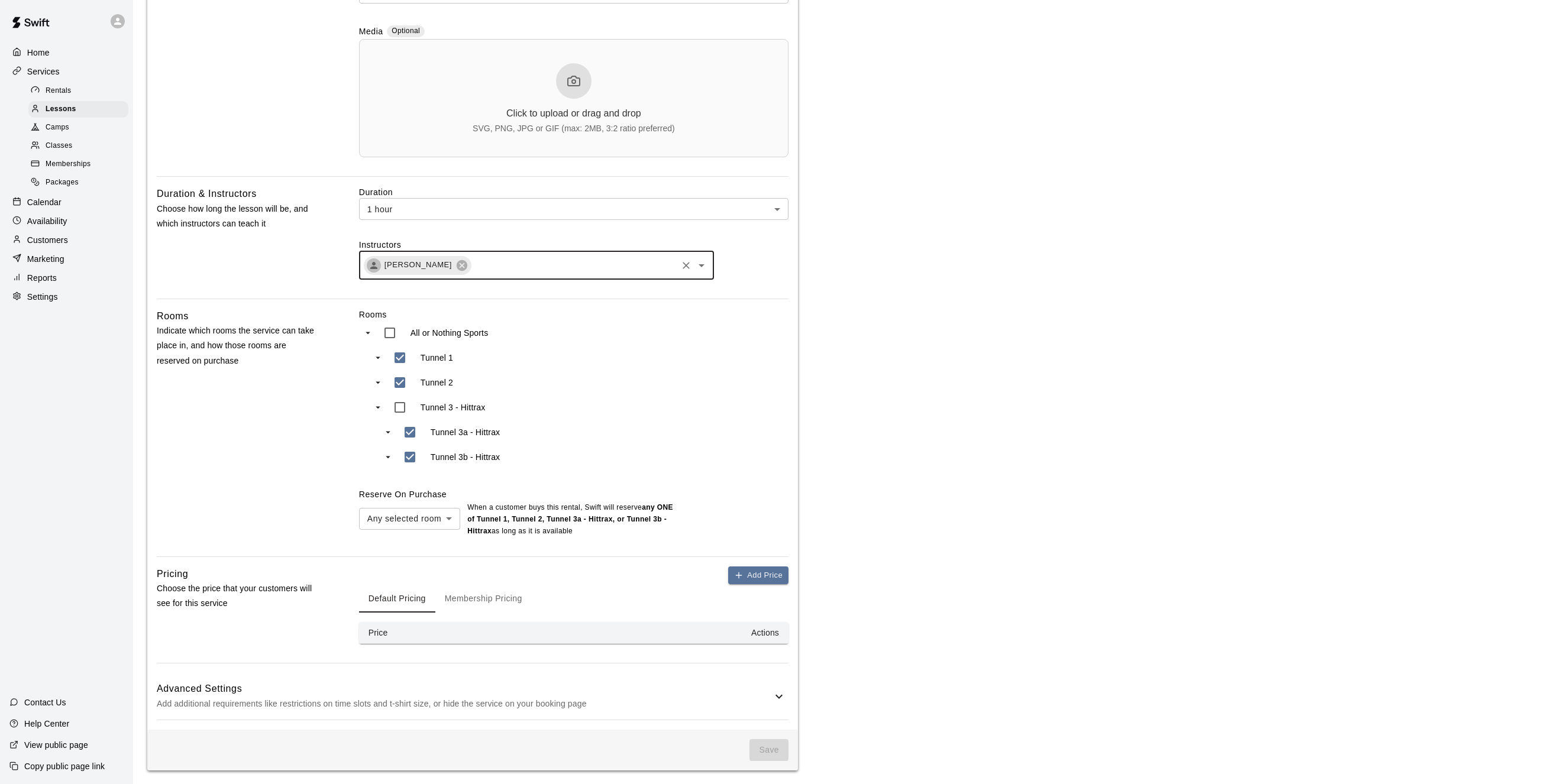
scroll to position [368, 0]
type input "***"
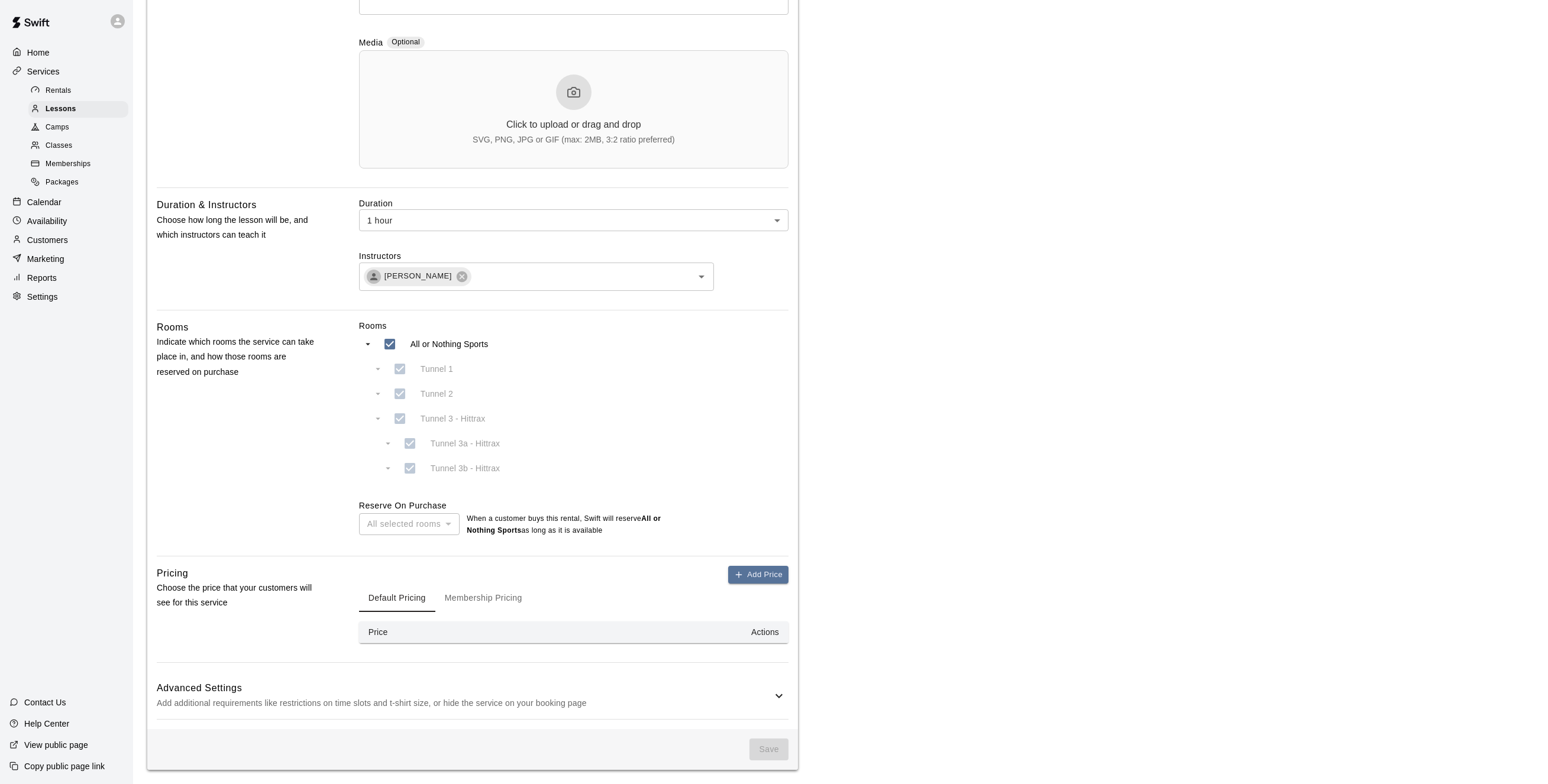
scroll to position [356, 0]
click at [51, 303] on p "Settings" at bounding box center [42, 297] width 31 height 12
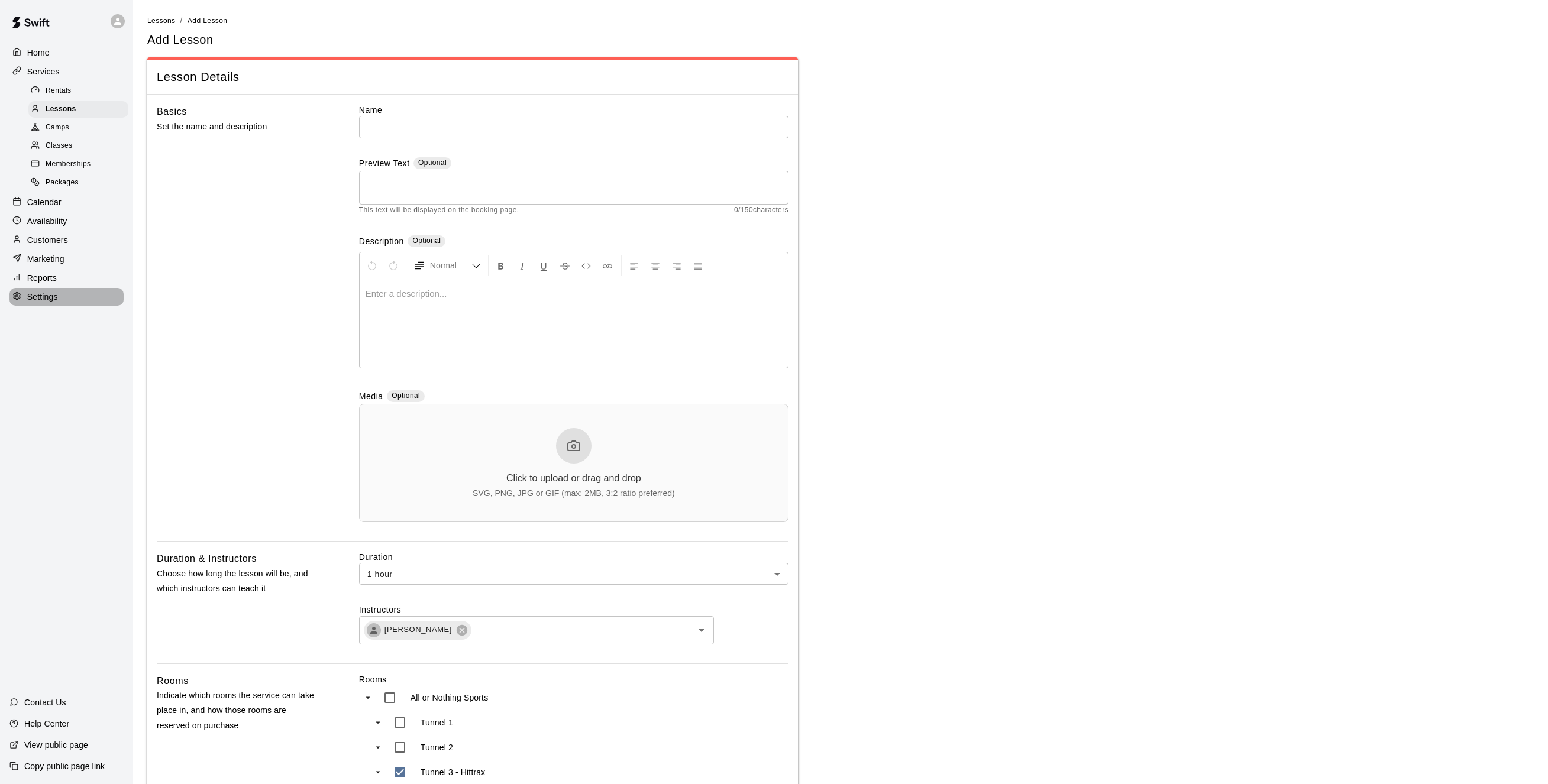
select select "**"
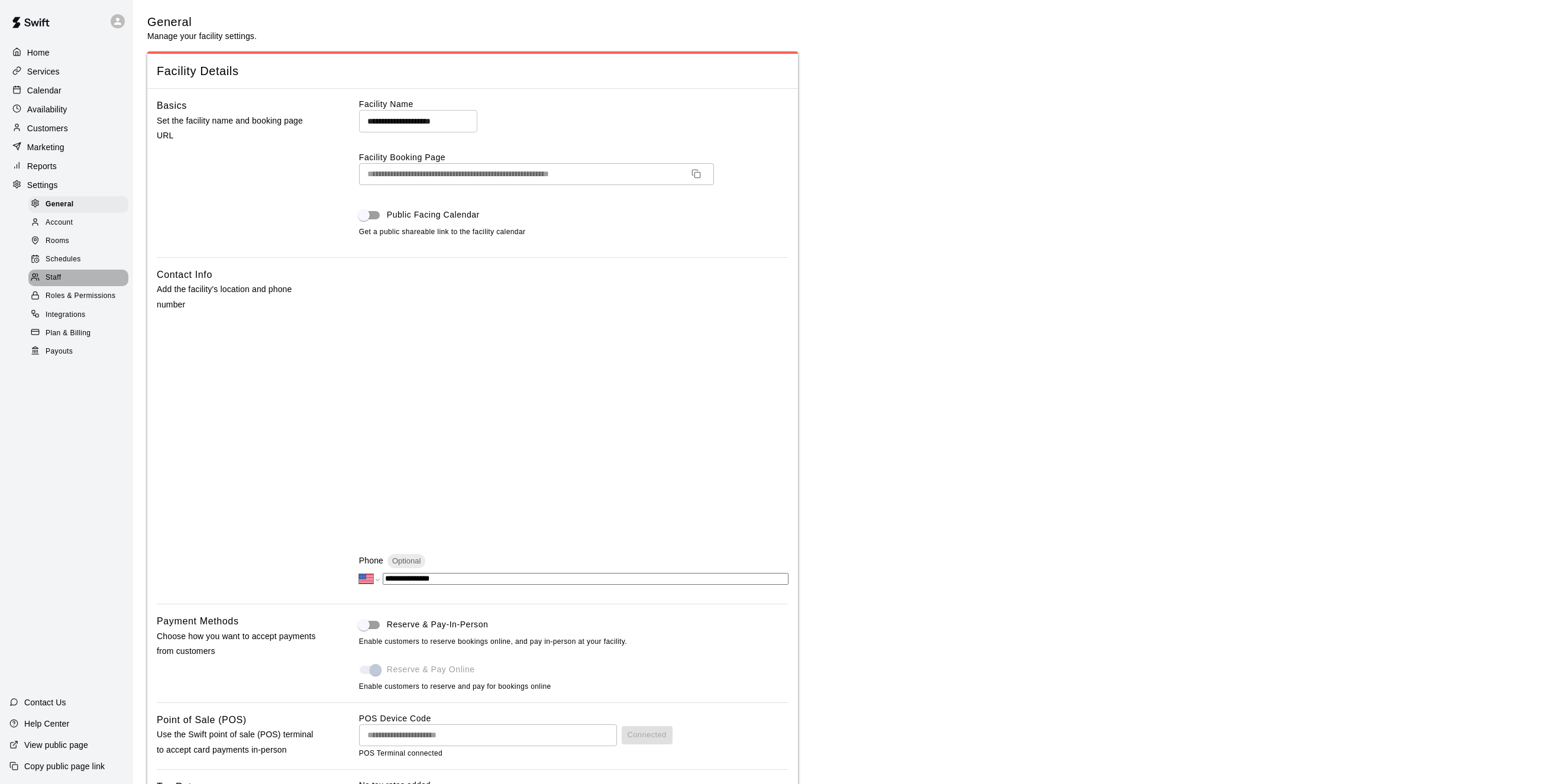
click at [53, 284] on span "Staff" at bounding box center [53, 278] width 15 height 12
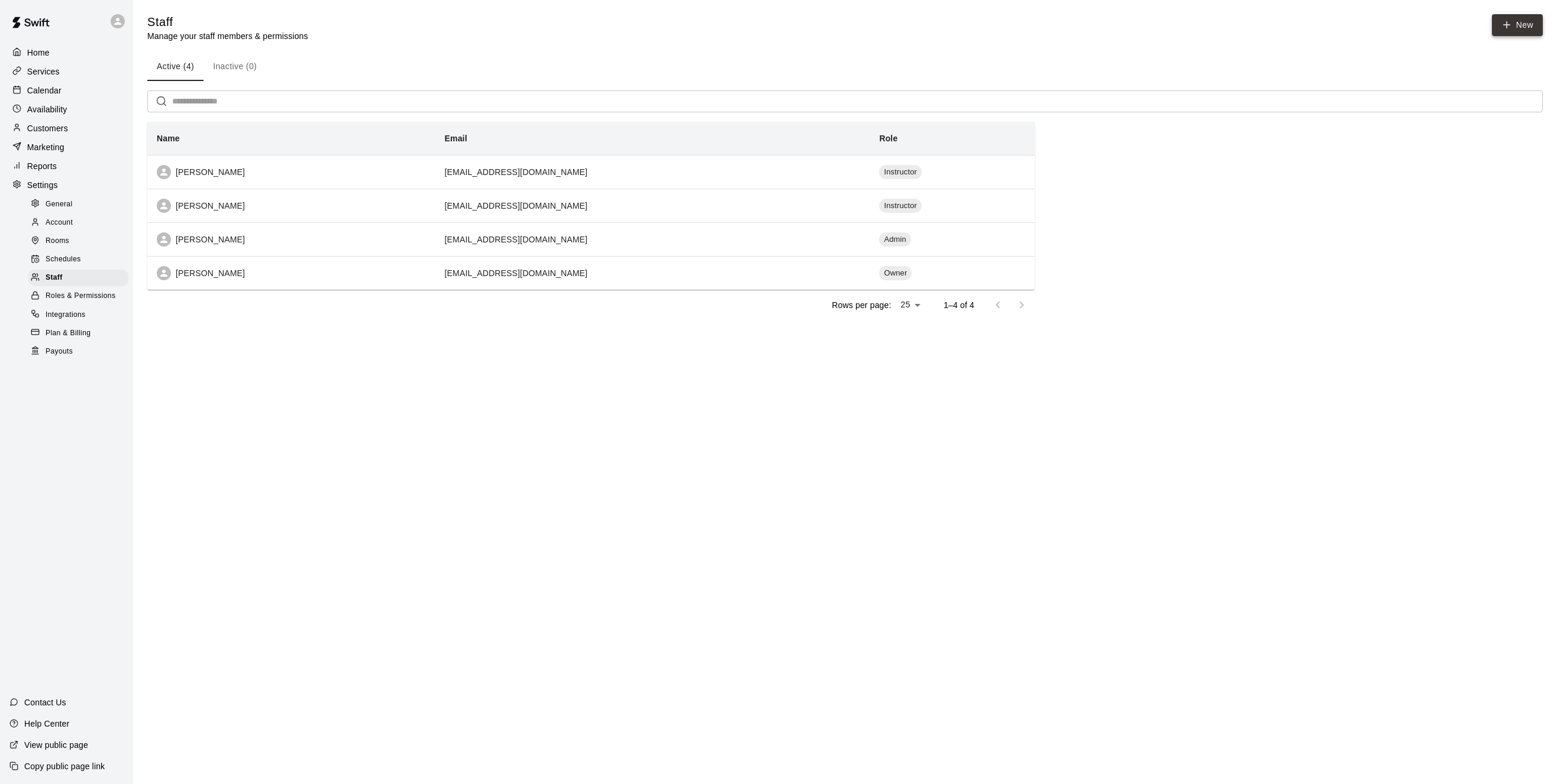
click at [1517, 29] on link "New" at bounding box center [1517, 25] width 51 height 22
select select "**"
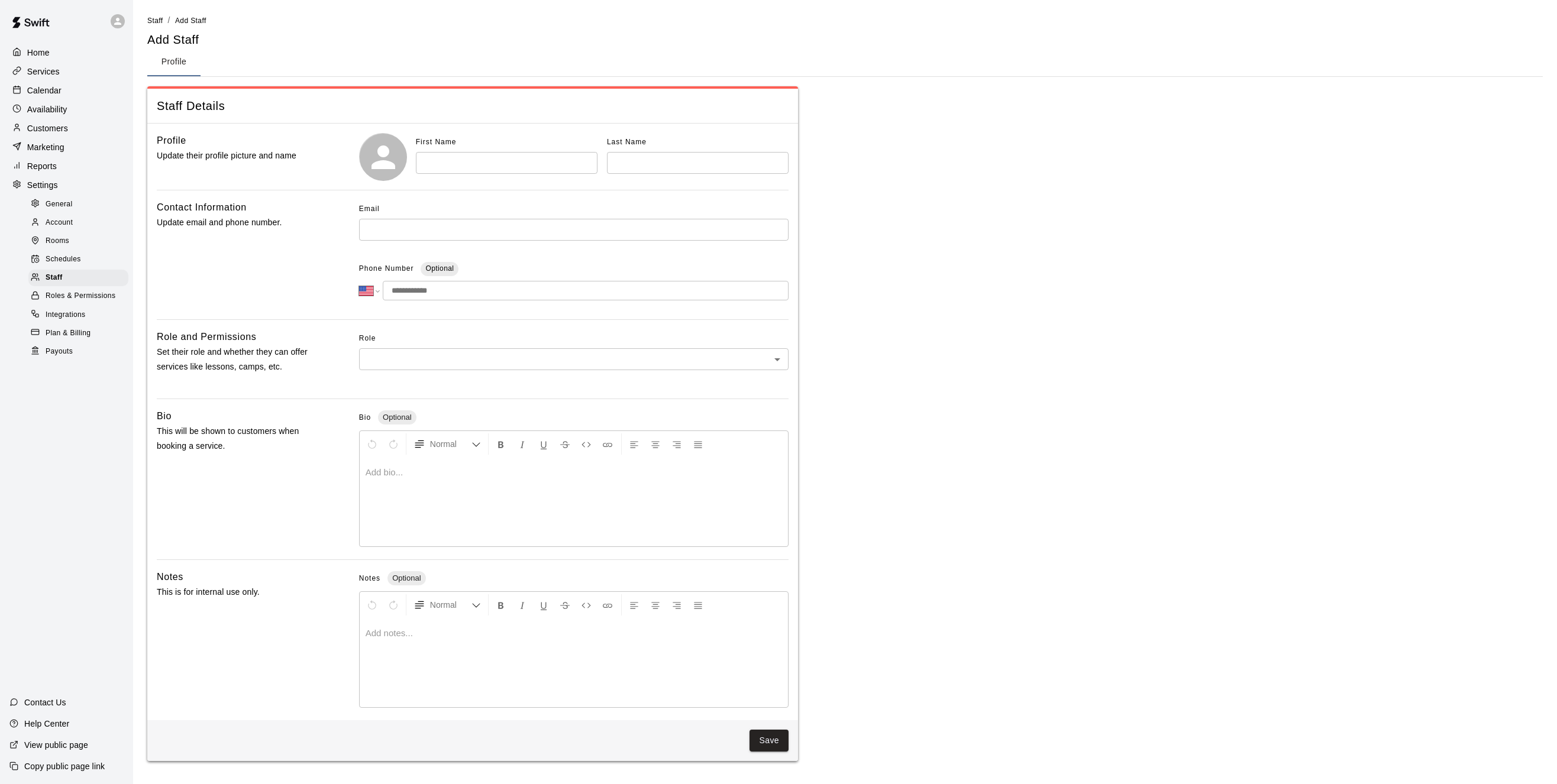
click at [468, 162] on input "text" at bounding box center [507, 163] width 182 height 22
type input "*****"
type input "*******"
click at [447, 230] on input "text" at bounding box center [574, 230] width 429 height 22
type input "**********"
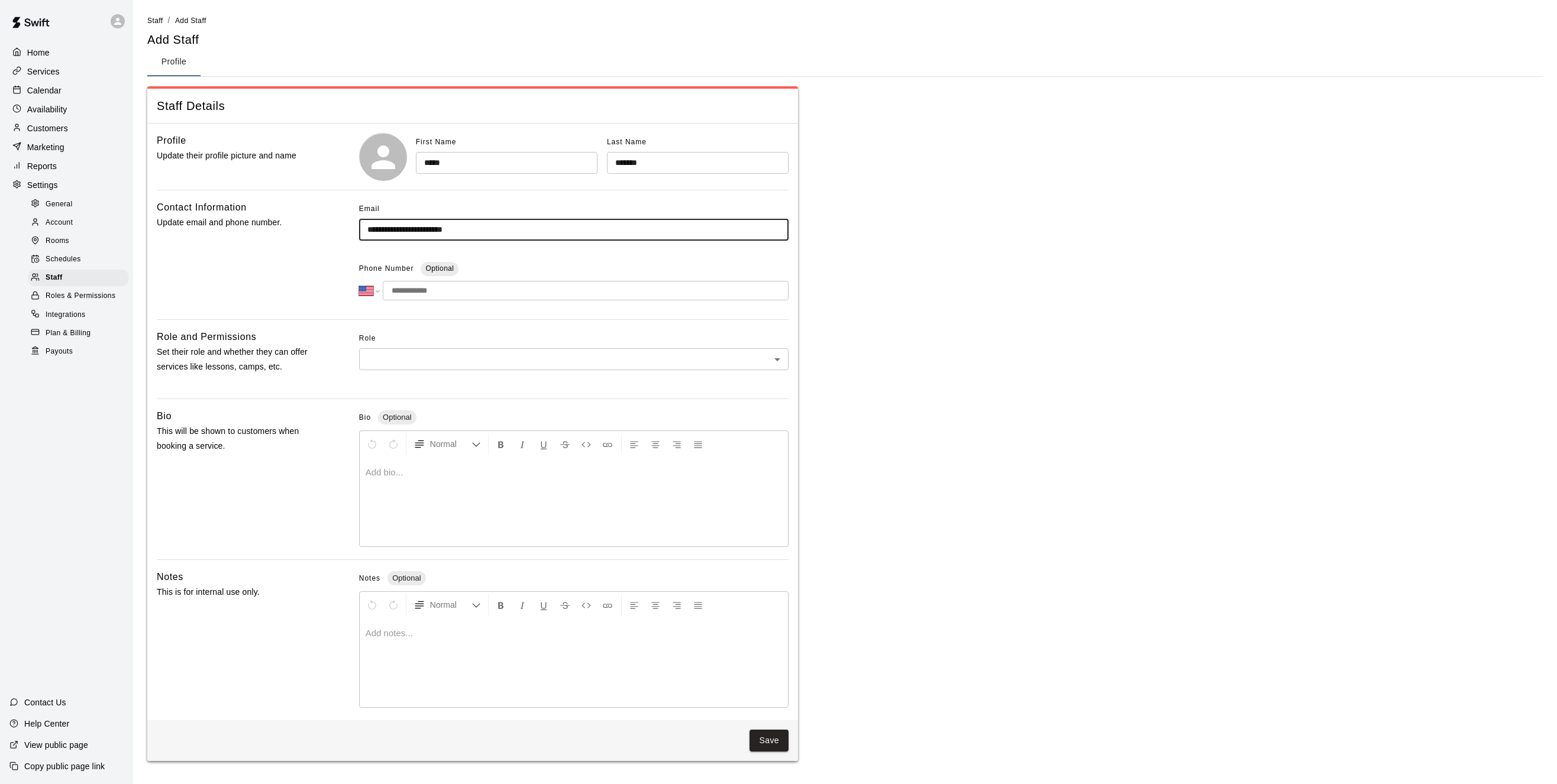
click at [449, 287] on input "tel" at bounding box center [586, 290] width 406 height 20
click at [610, 310] on div "**********" at bounding box center [574, 254] width 429 height 110
click at [427, 288] on input "tel" at bounding box center [586, 290] width 406 height 20
type input "**********"
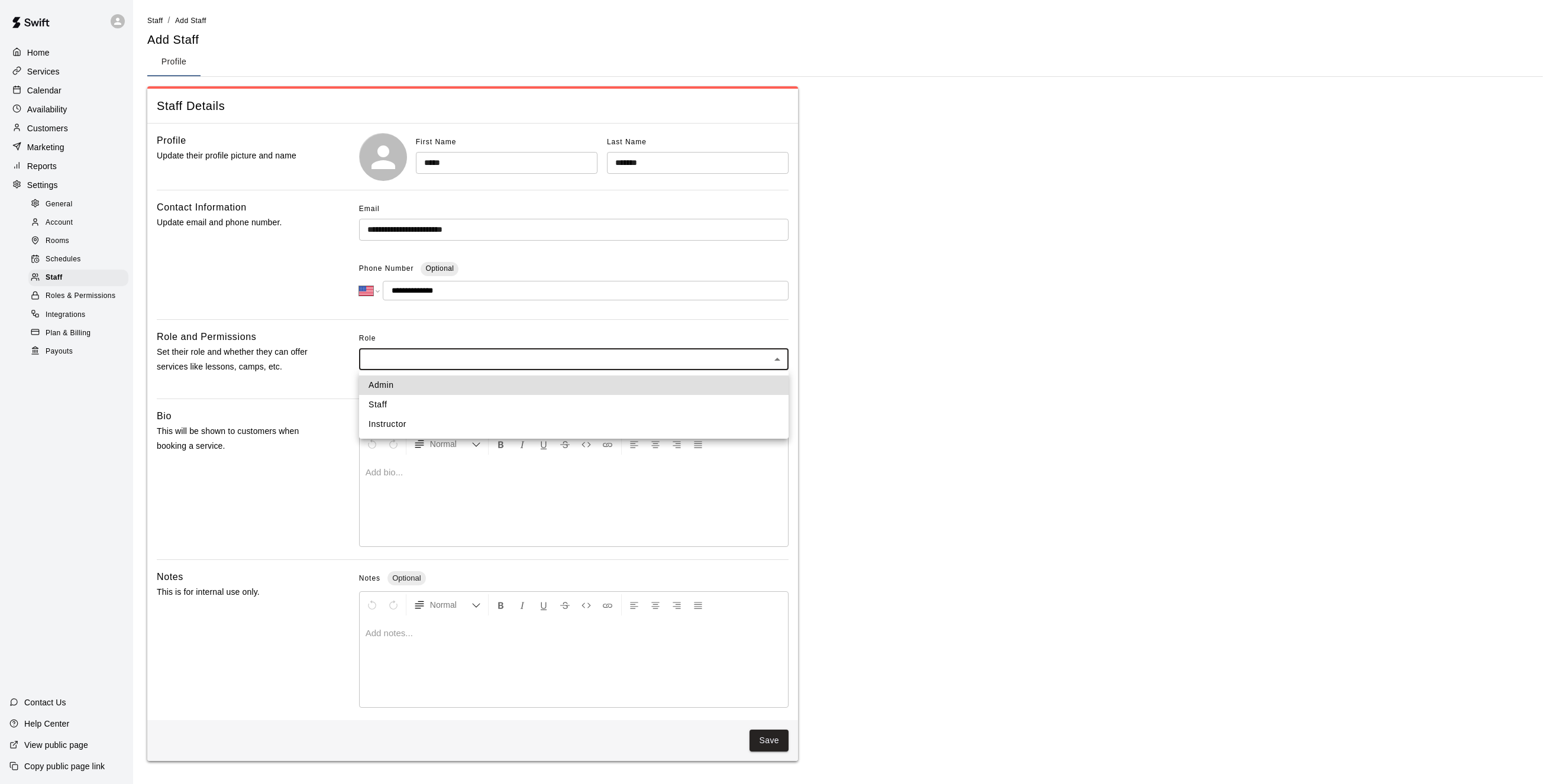
click at [514, 362] on body "**********" at bounding box center [778, 388] width 1557 height 775
click at [413, 425] on li "Instructor" at bounding box center [574, 424] width 429 height 20
type input "**********"
click at [773, 742] on button "Save" at bounding box center [769, 741] width 39 height 22
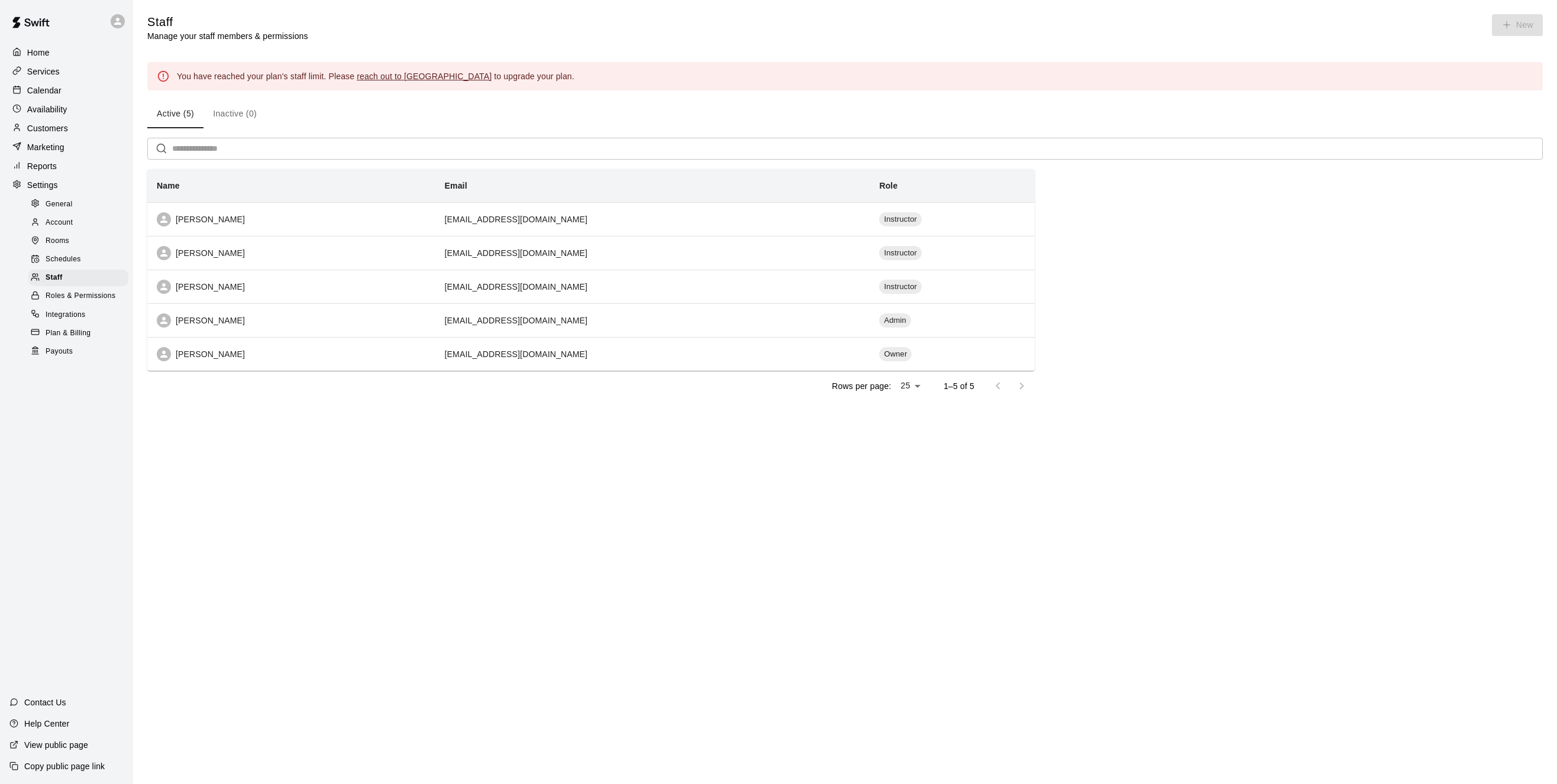
click at [46, 113] on p "Availability" at bounding box center [47, 109] width 40 height 12
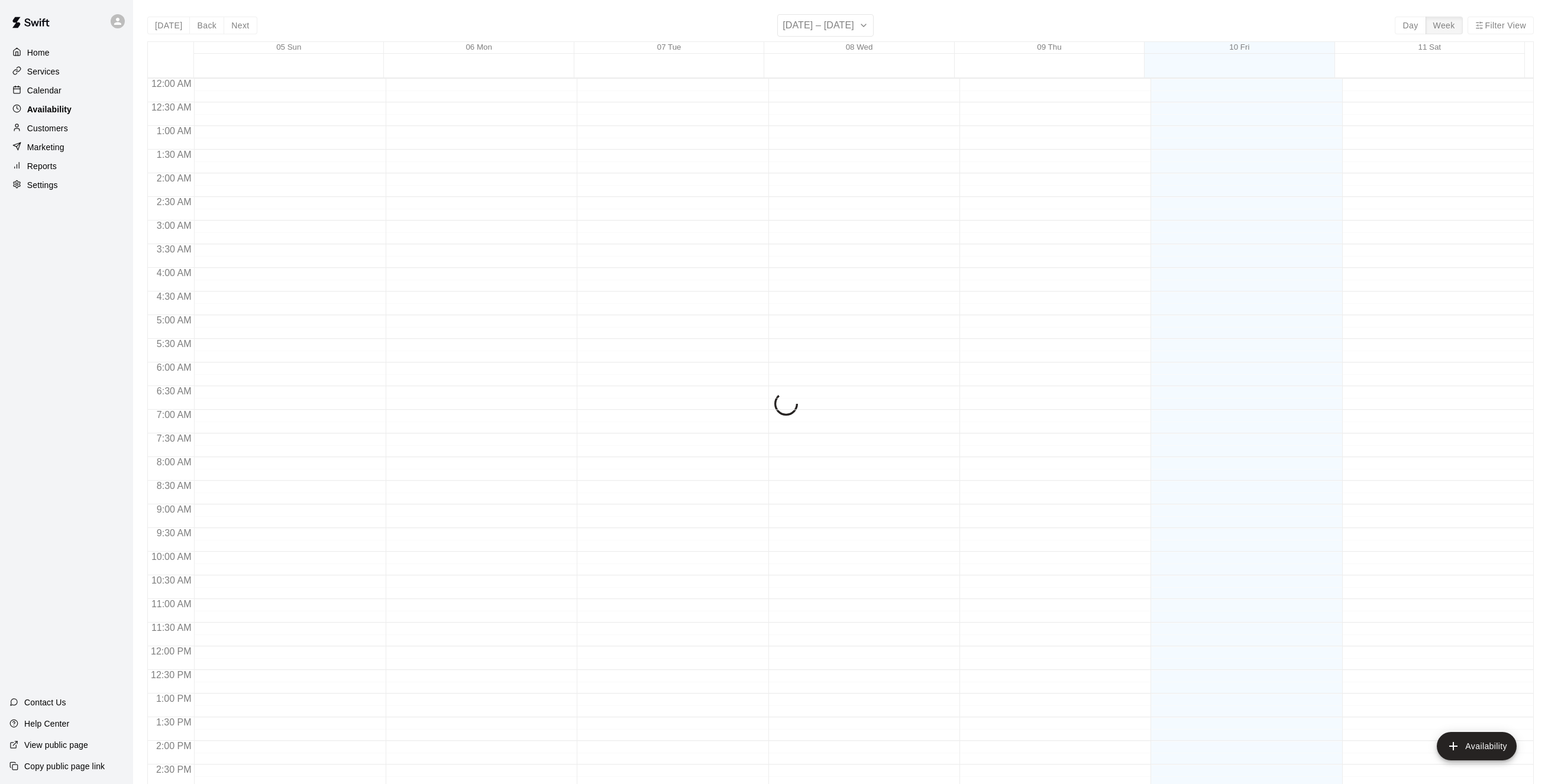
scroll to position [417, 0]
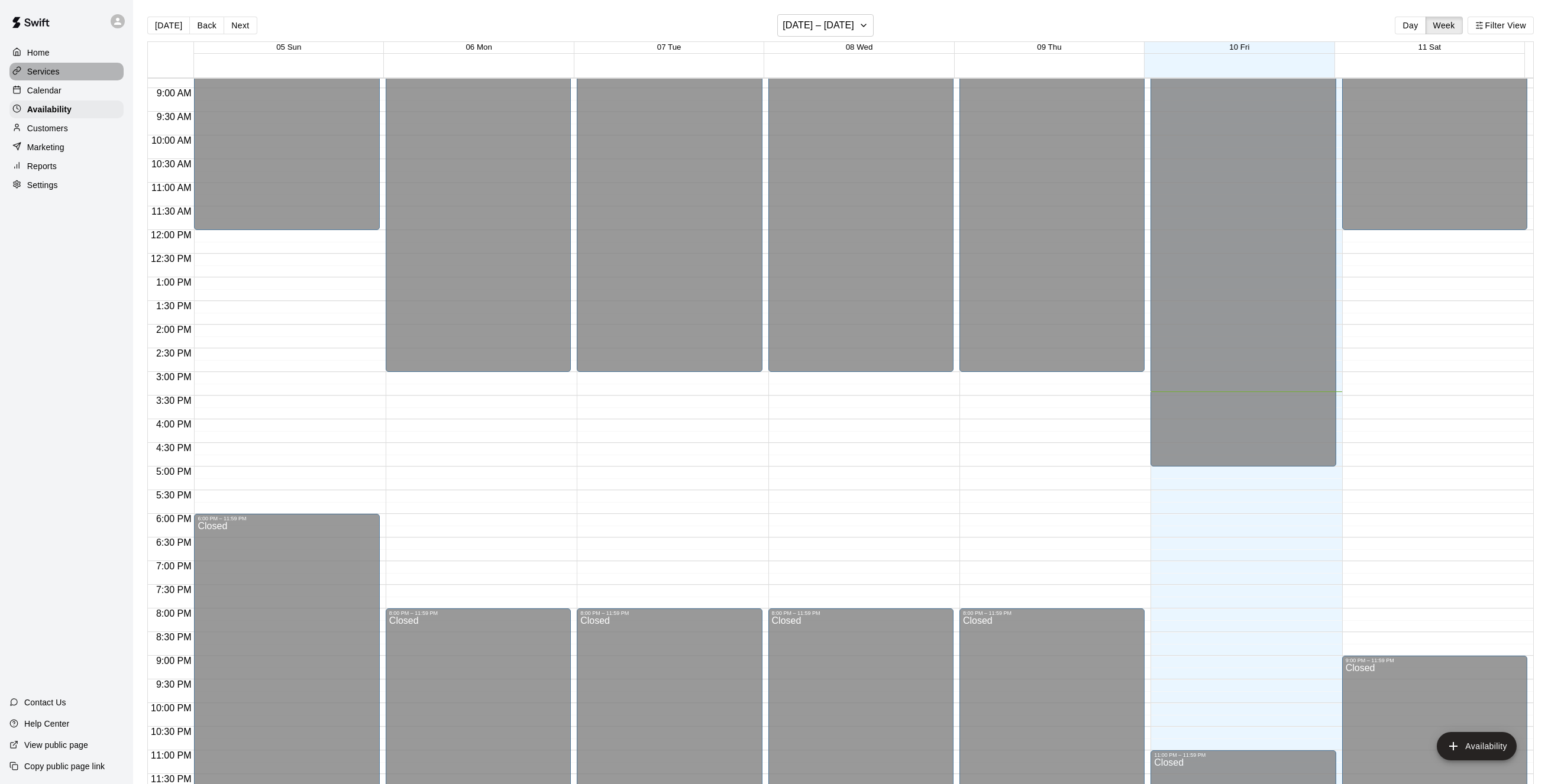
click at [33, 74] on p "Services" at bounding box center [44, 71] width 33 height 12
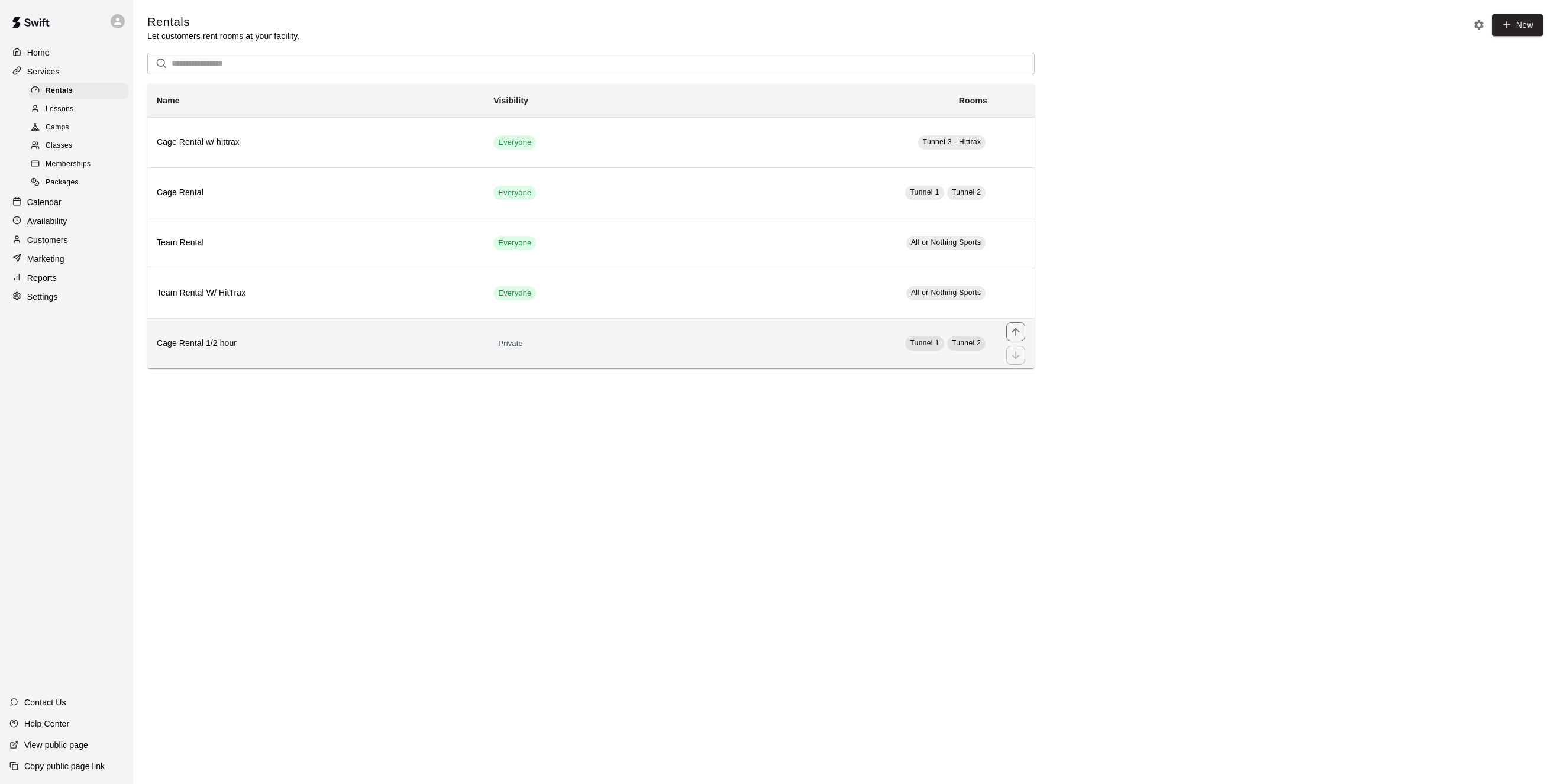
click at [411, 359] on th "Cage Rental 1/2 hour" at bounding box center [315, 343] width 336 height 51
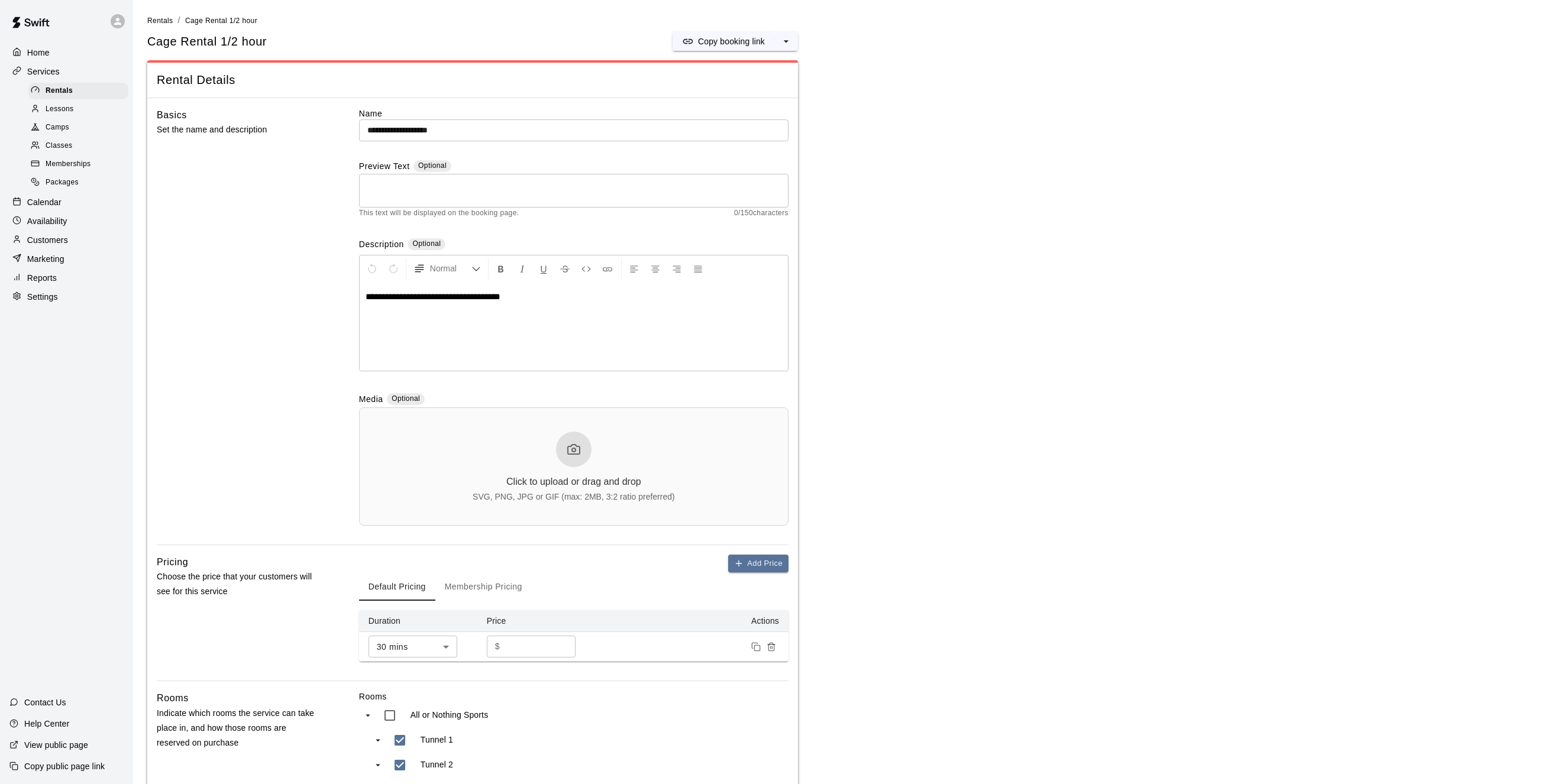
click at [59, 187] on span "Packages" at bounding box center [62, 183] width 33 height 12
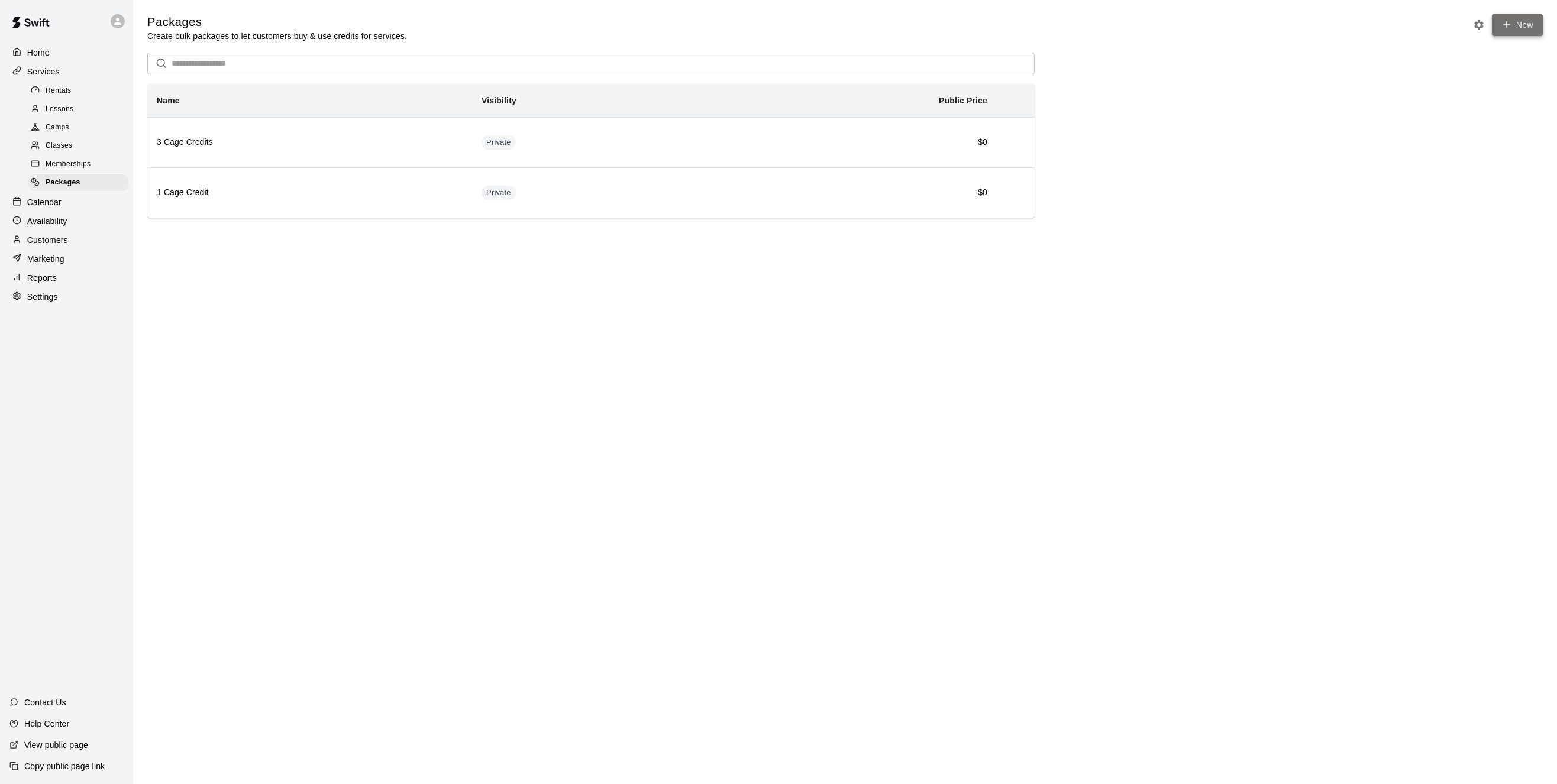
click at [1535, 23] on link "New" at bounding box center [1517, 25] width 51 height 22
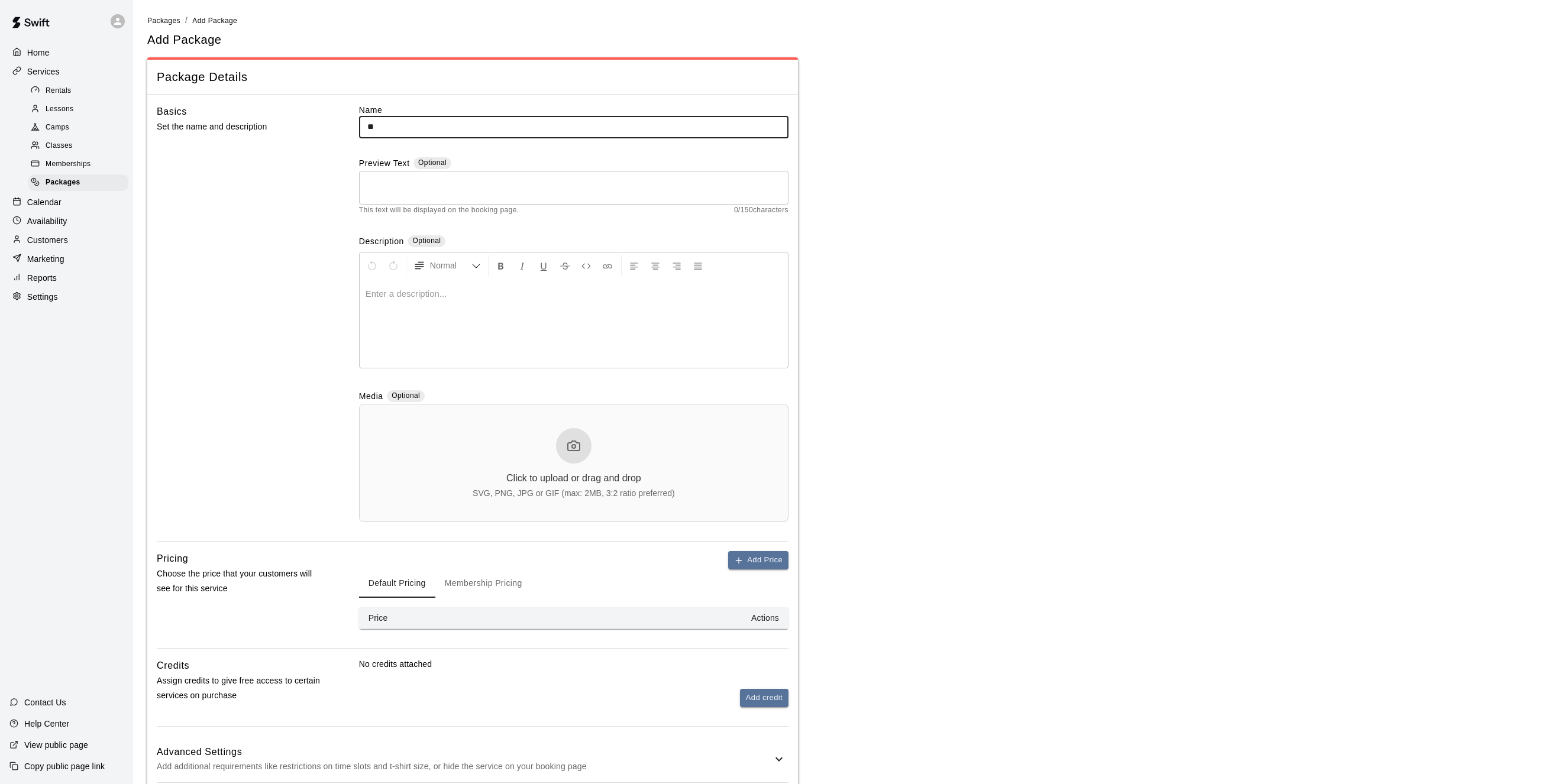
type input "*"
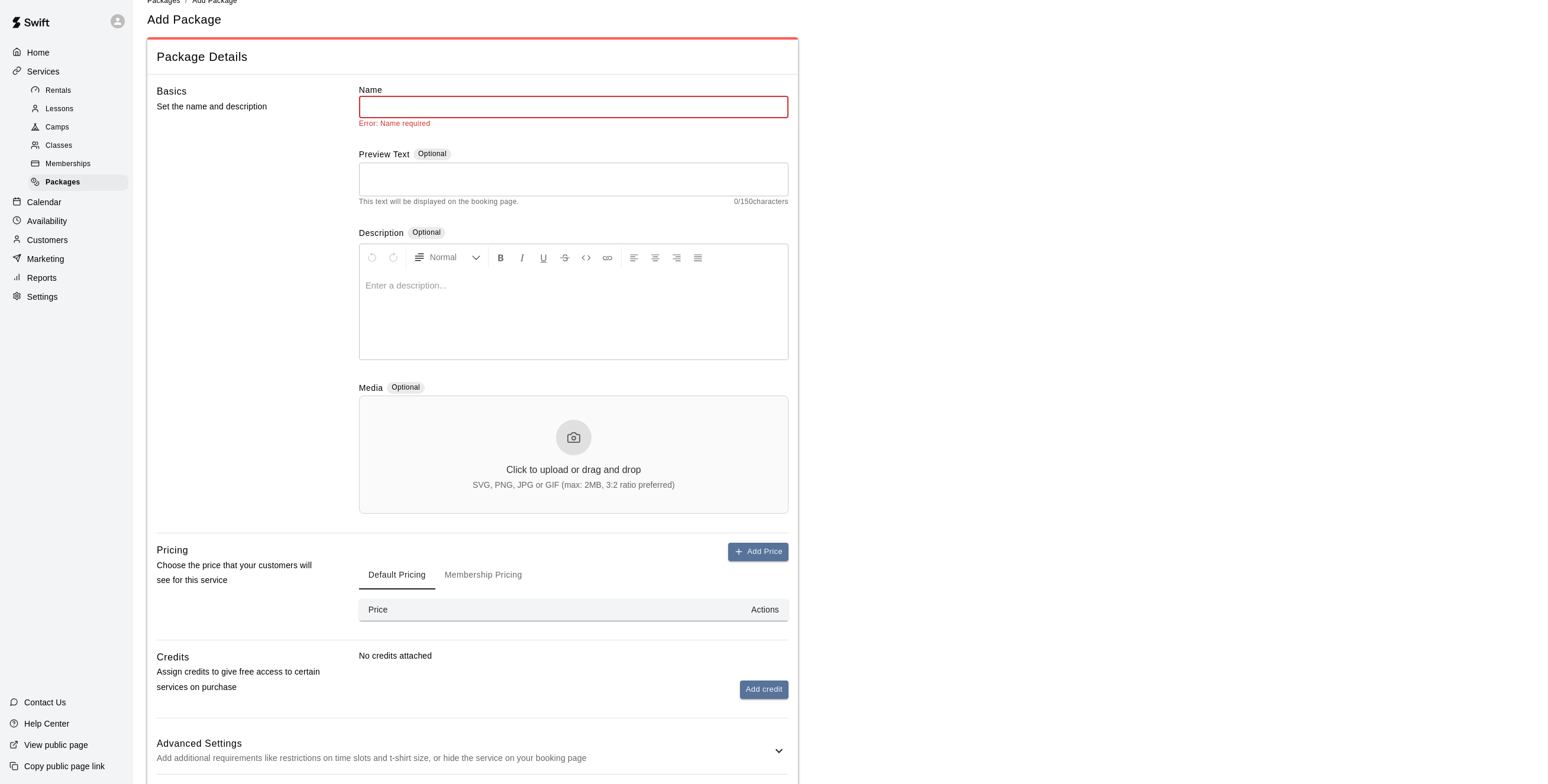
scroll to position [77, 0]
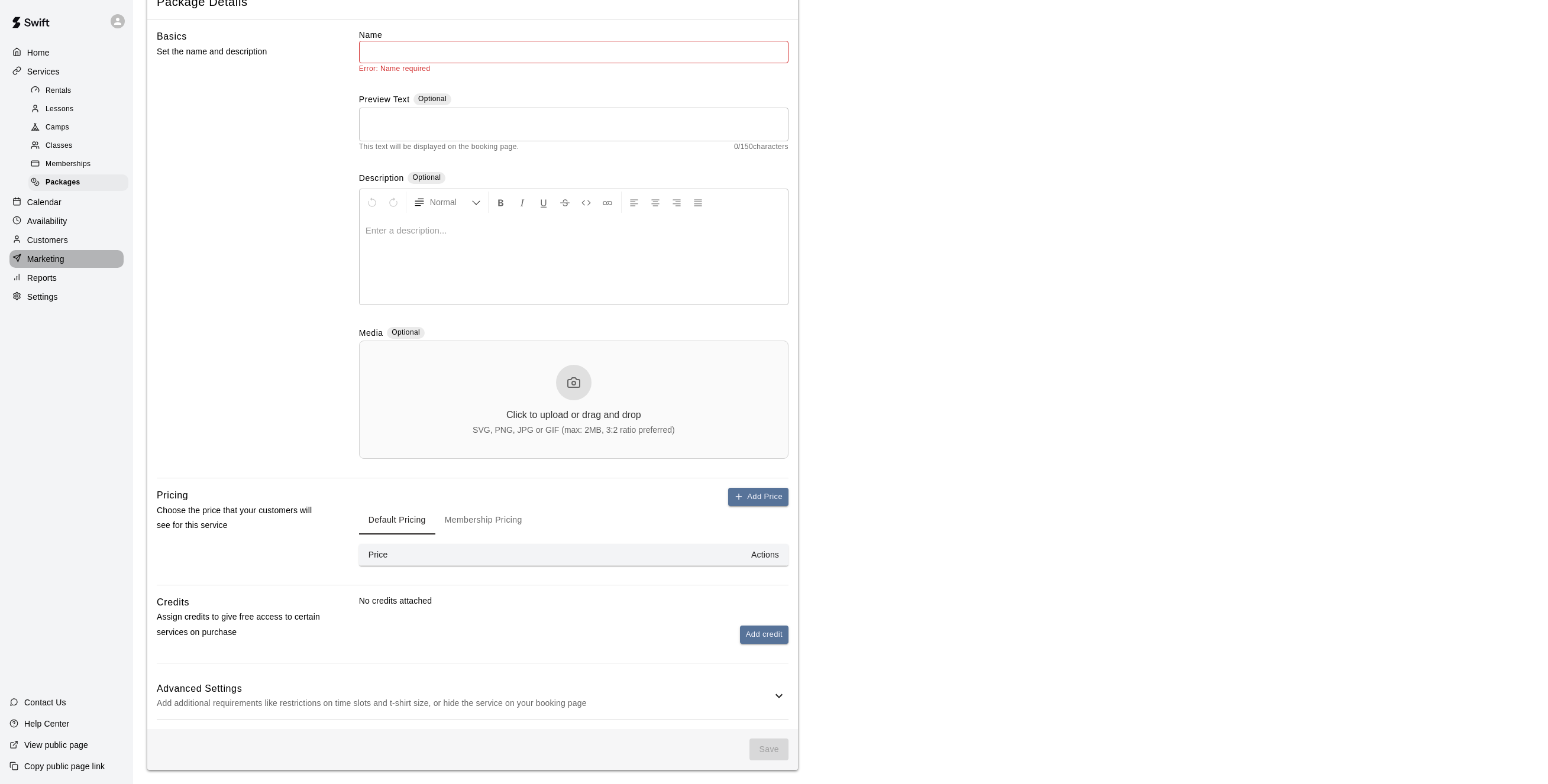
click at [50, 265] on p "Marketing" at bounding box center [46, 258] width 38 height 12
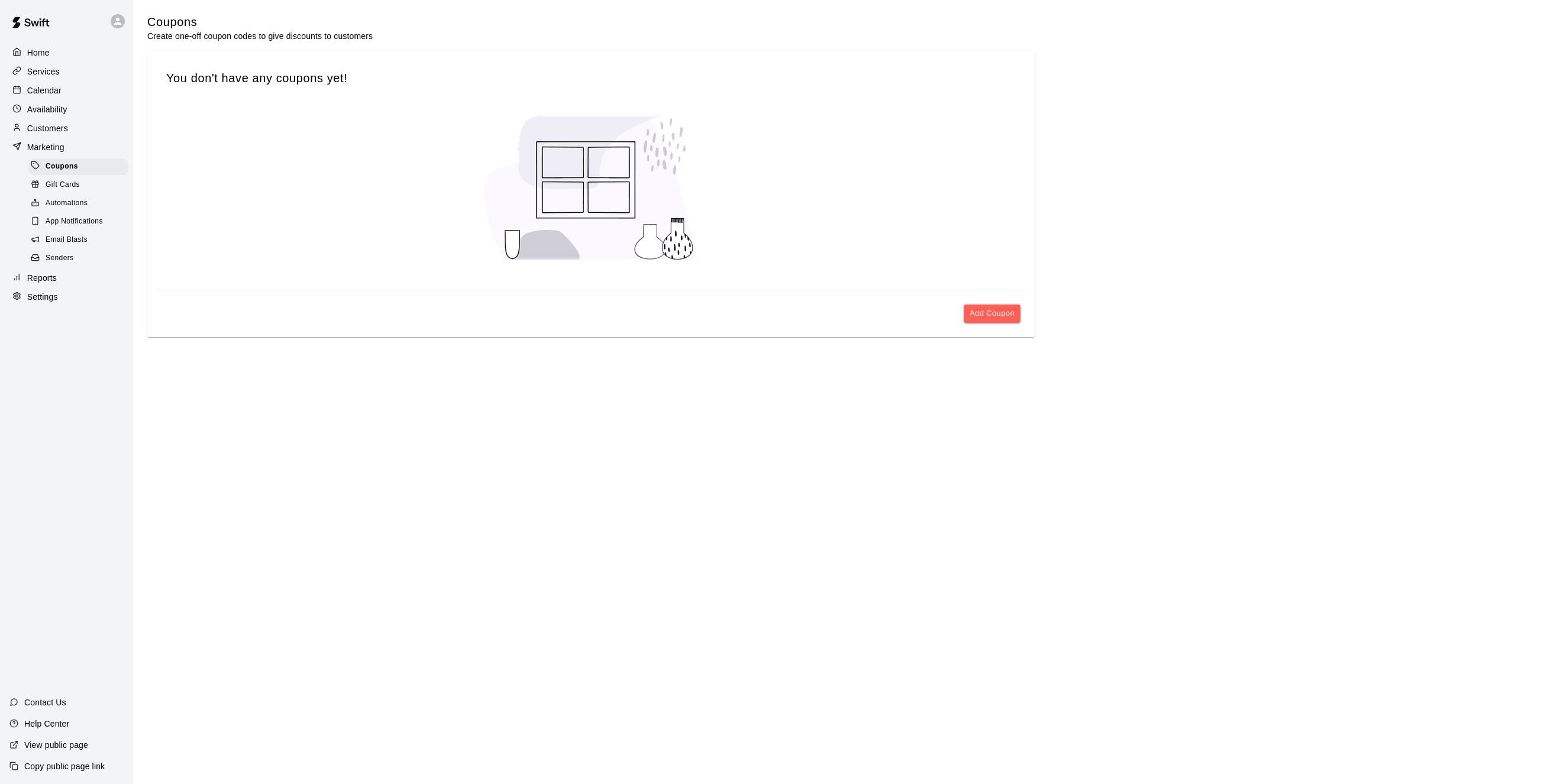
click at [62, 187] on span "Gift Cards" at bounding box center [63, 185] width 34 height 12
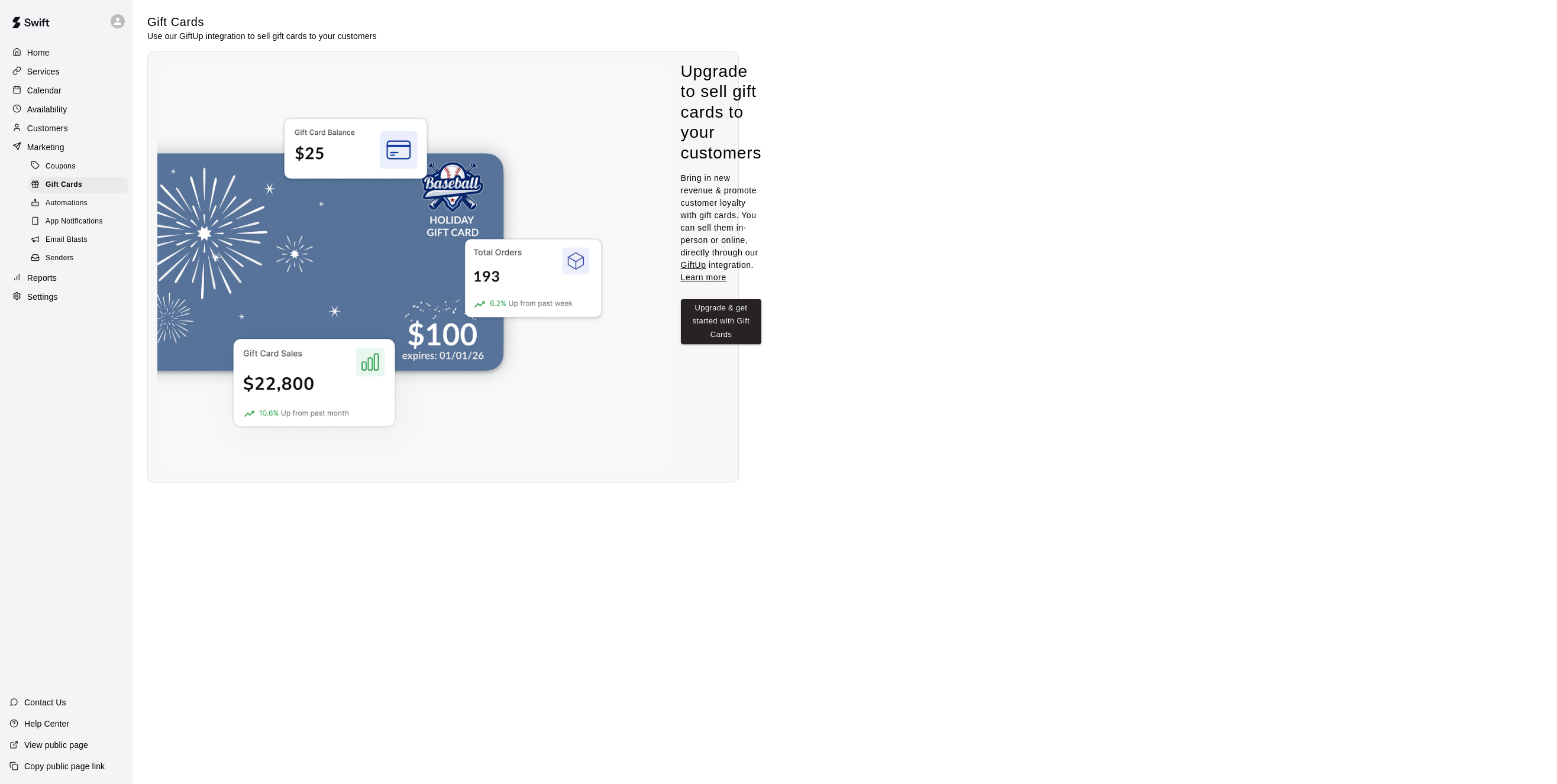
click at [63, 208] on span "Automations" at bounding box center [66, 203] width 42 height 12
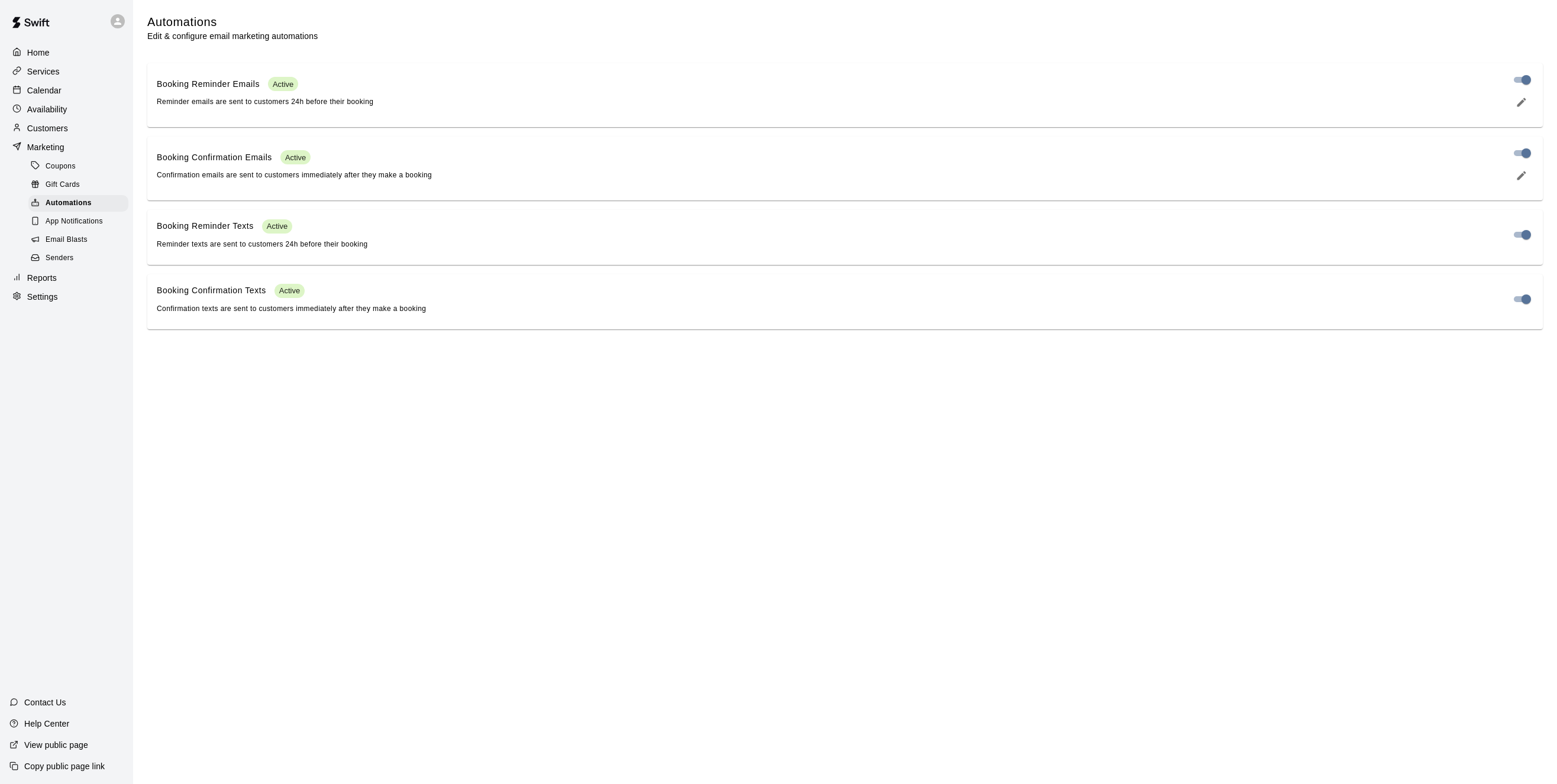
click at [76, 224] on span "App Notifications" at bounding box center [75, 221] width 57 height 12
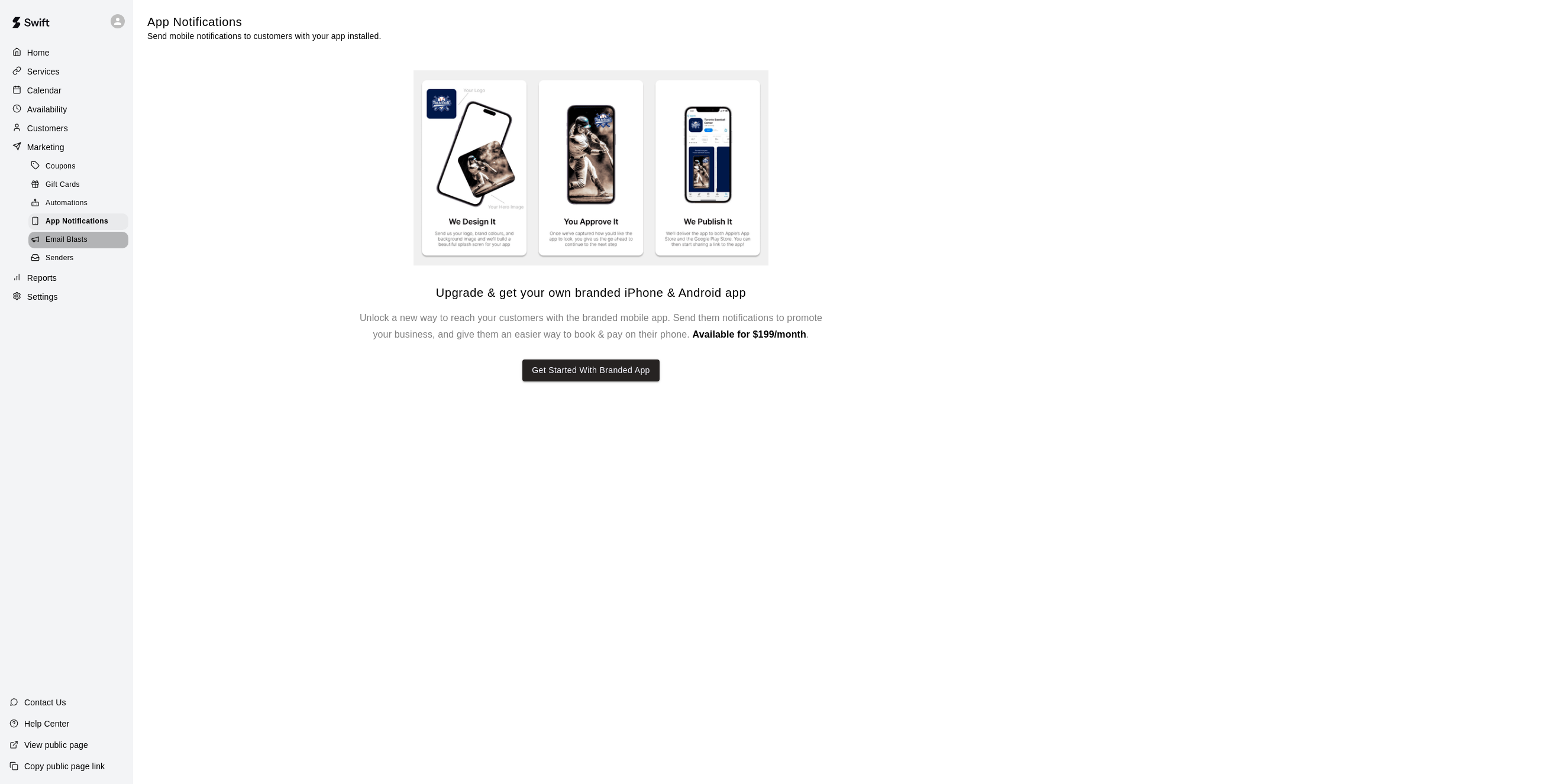
click at [62, 246] on span "Email Blasts" at bounding box center [66, 240] width 42 height 12
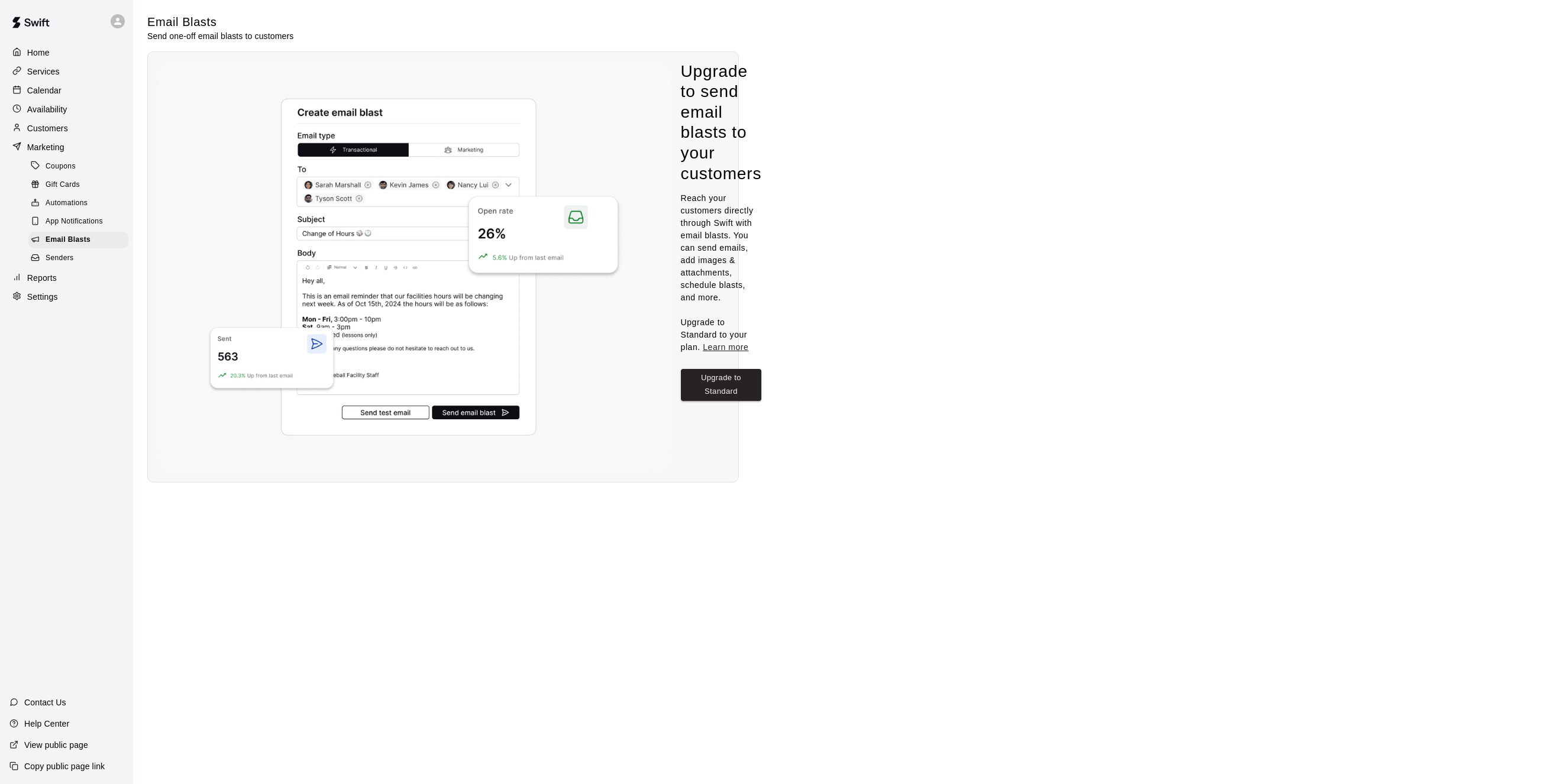
click at [72, 265] on span "Senders" at bounding box center [60, 258] width 29 height 12
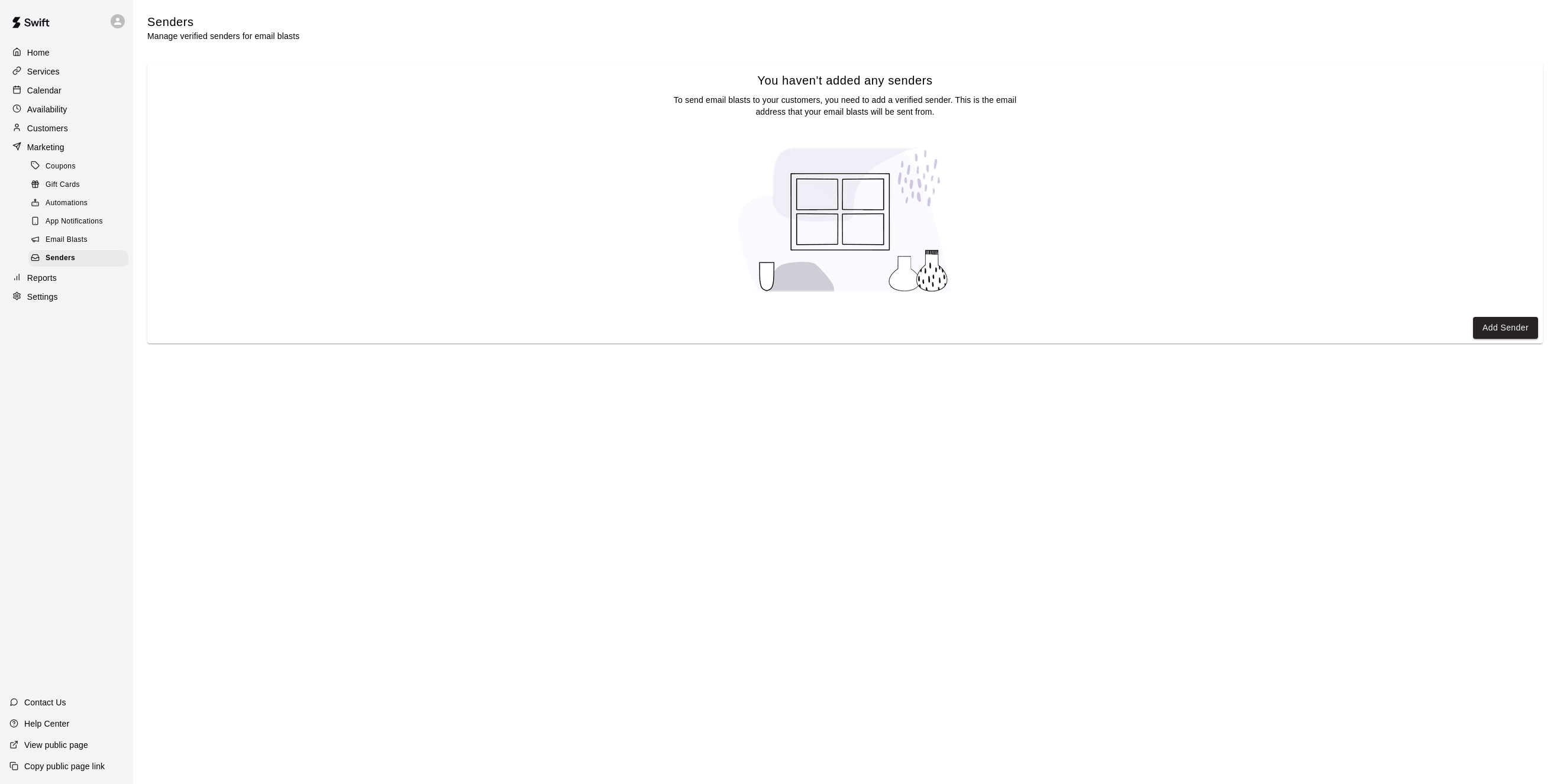
click at [60, 166] on span "Coupons" at bounding box center [61, 166] width 30 height 12
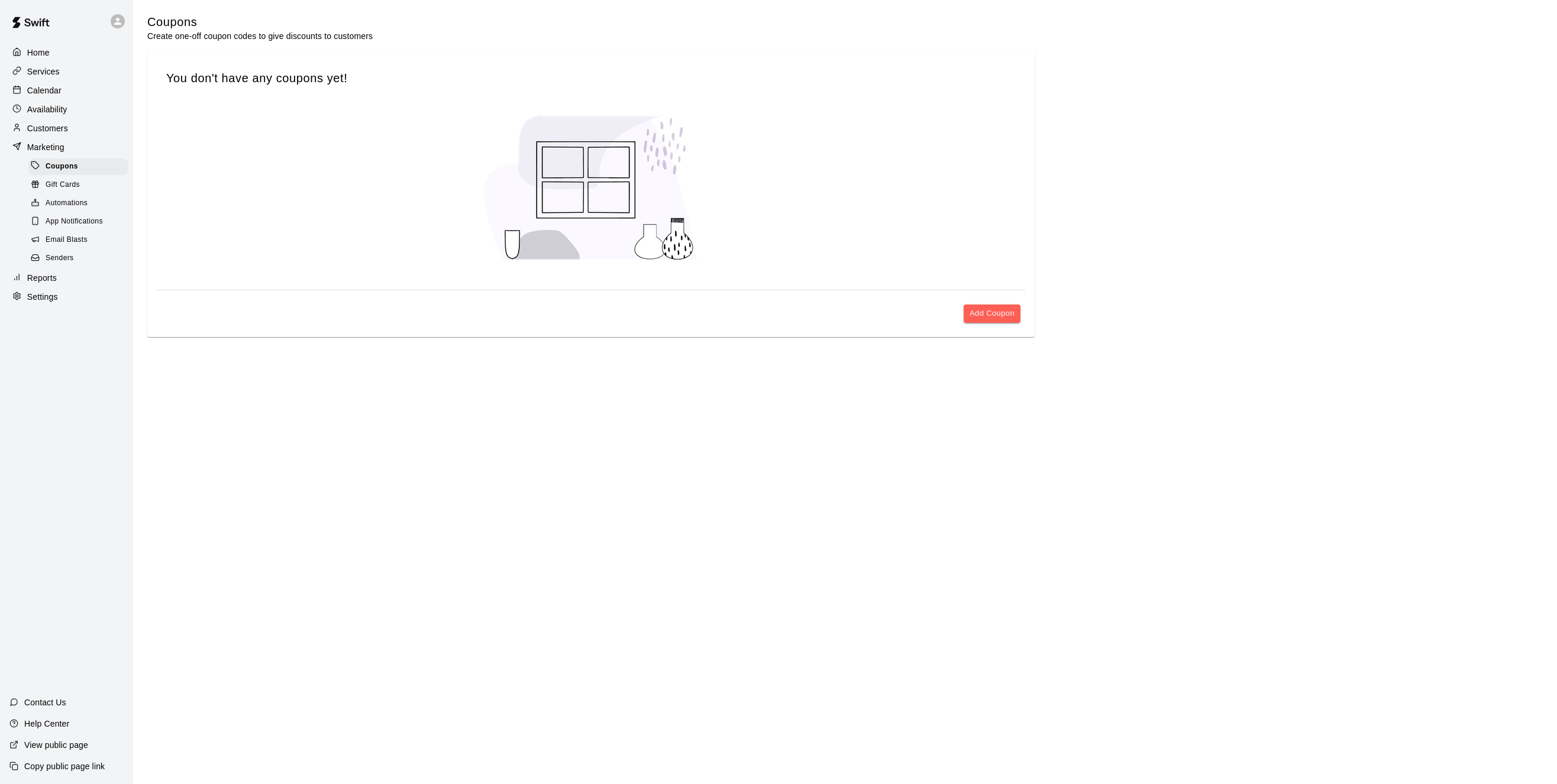
click at [53, 147] on p "Marketing" at bounding box center [46, 147] width 38 height 12
click at [47, 111] on p "Availability" at bounding box center [47, 109] width 40 height 12
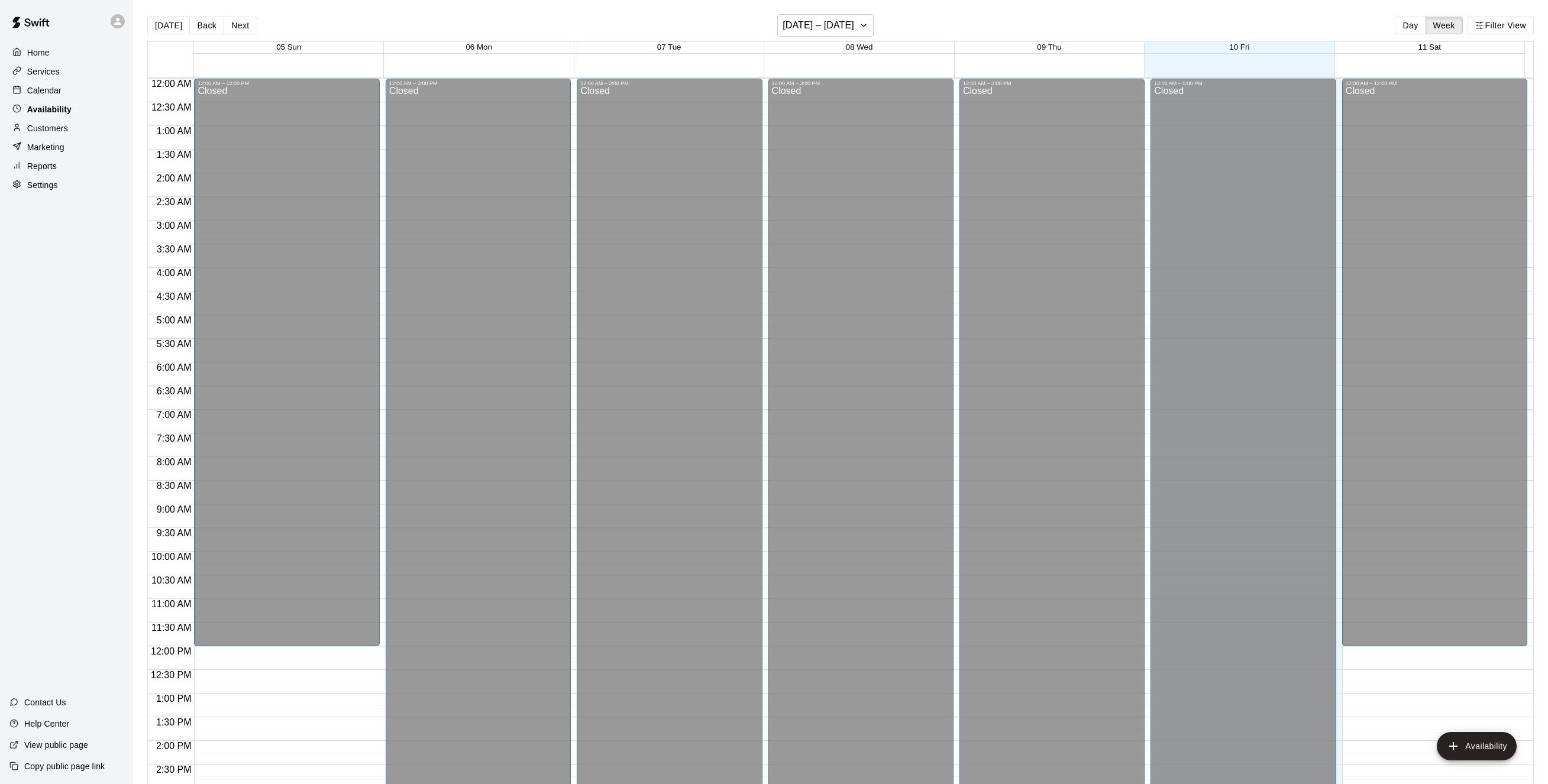
scroll to position [417, 0]
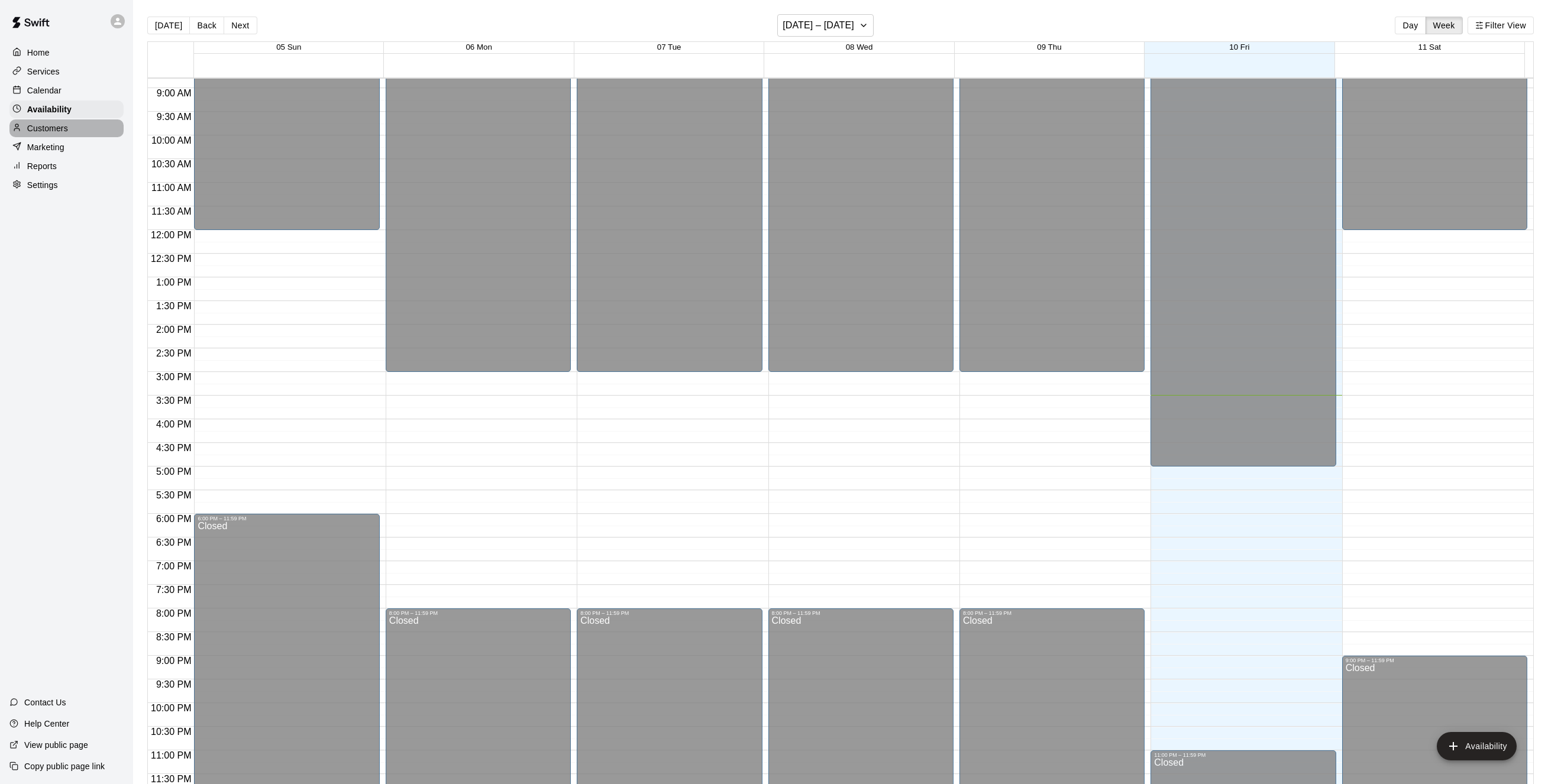
click at [34, 137] on div "Customers" at bounding box center [66, 129] width 114 height 18
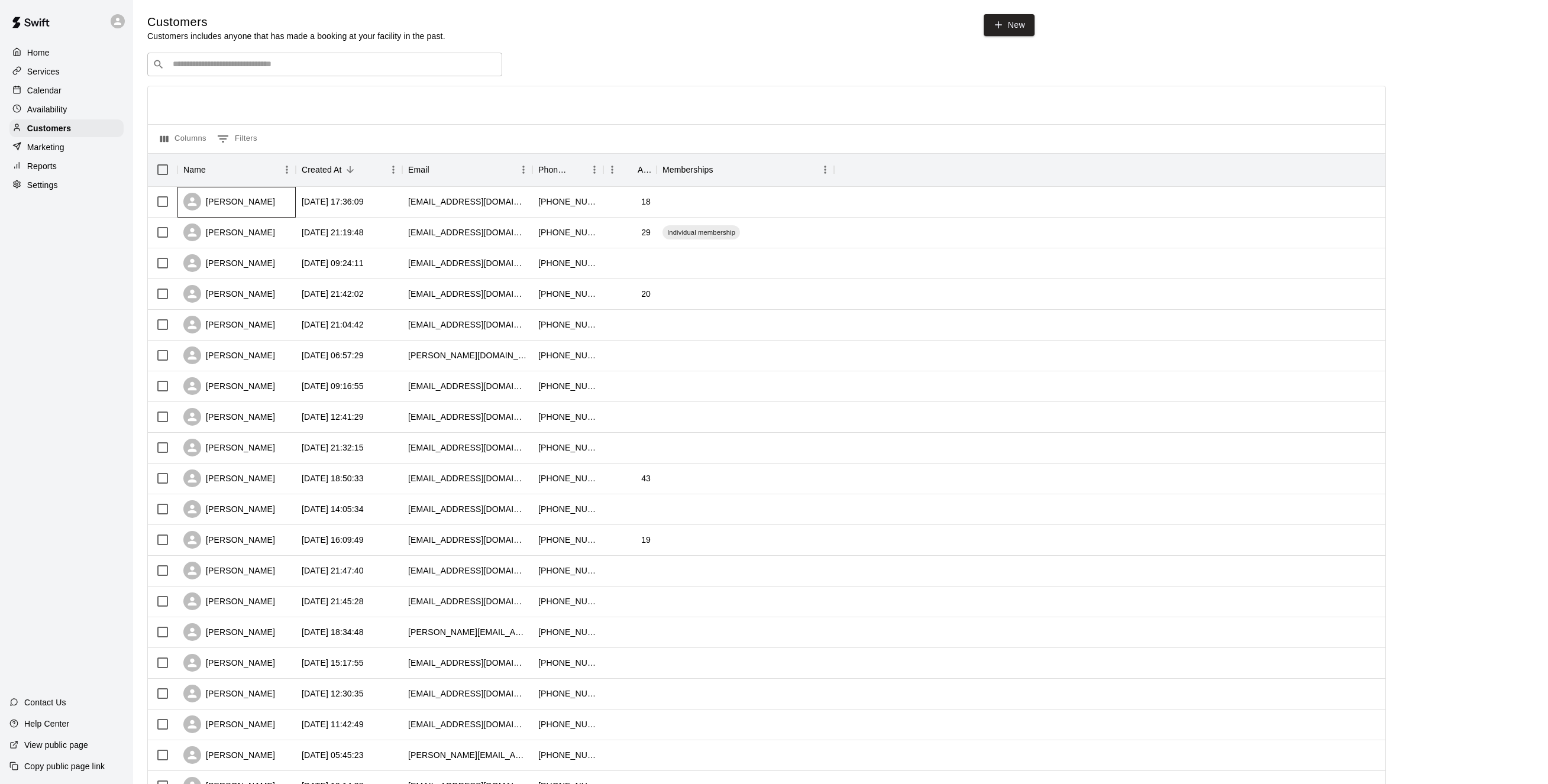
click at [280, 200] on div "[PERSON_NAME]" at bounding box center [237, 202] width 118 height 31
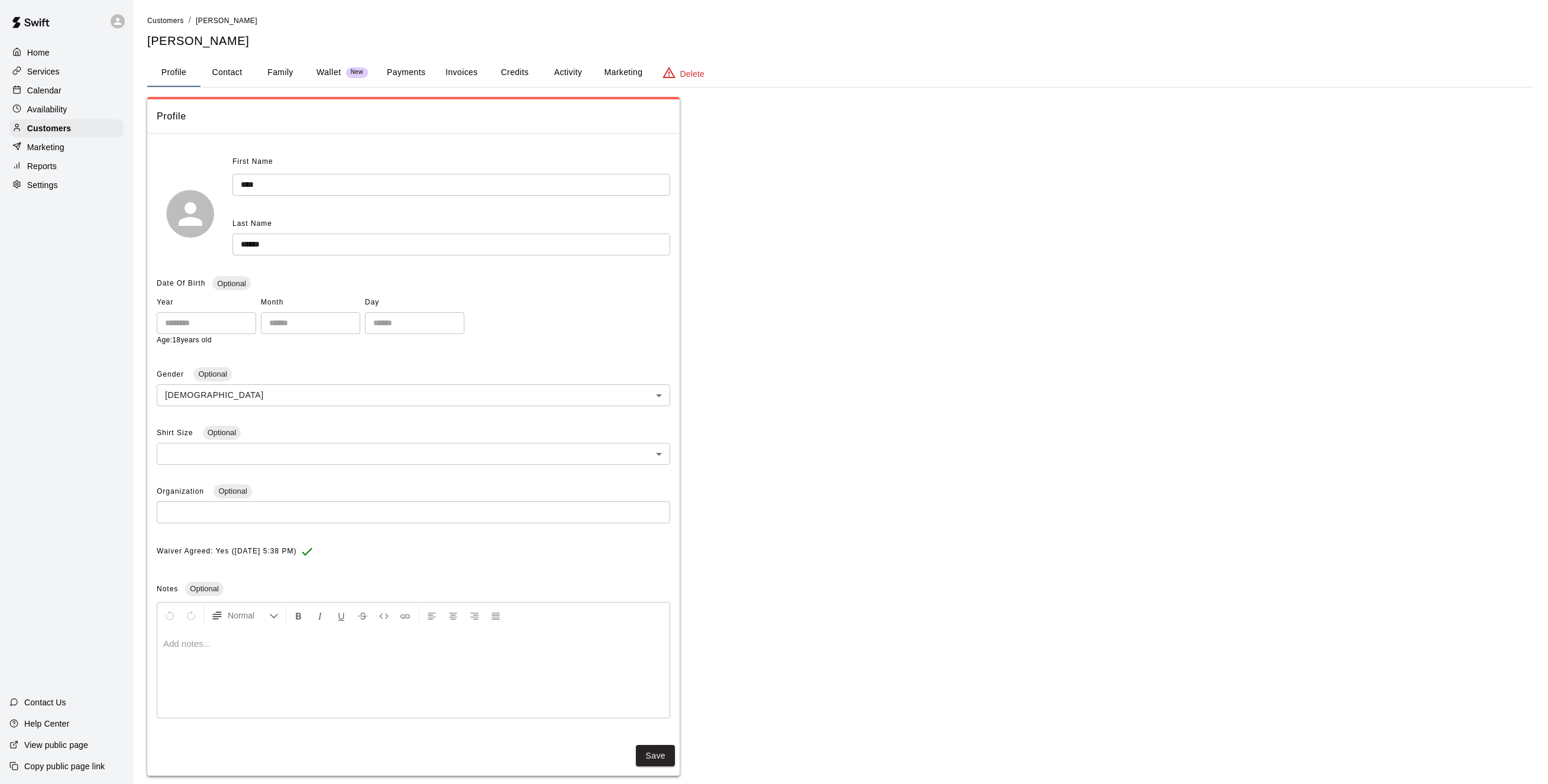
click at [235, 72] on button "Contact" at bounding box center [227, 73] width 53 height 29
select select "**"
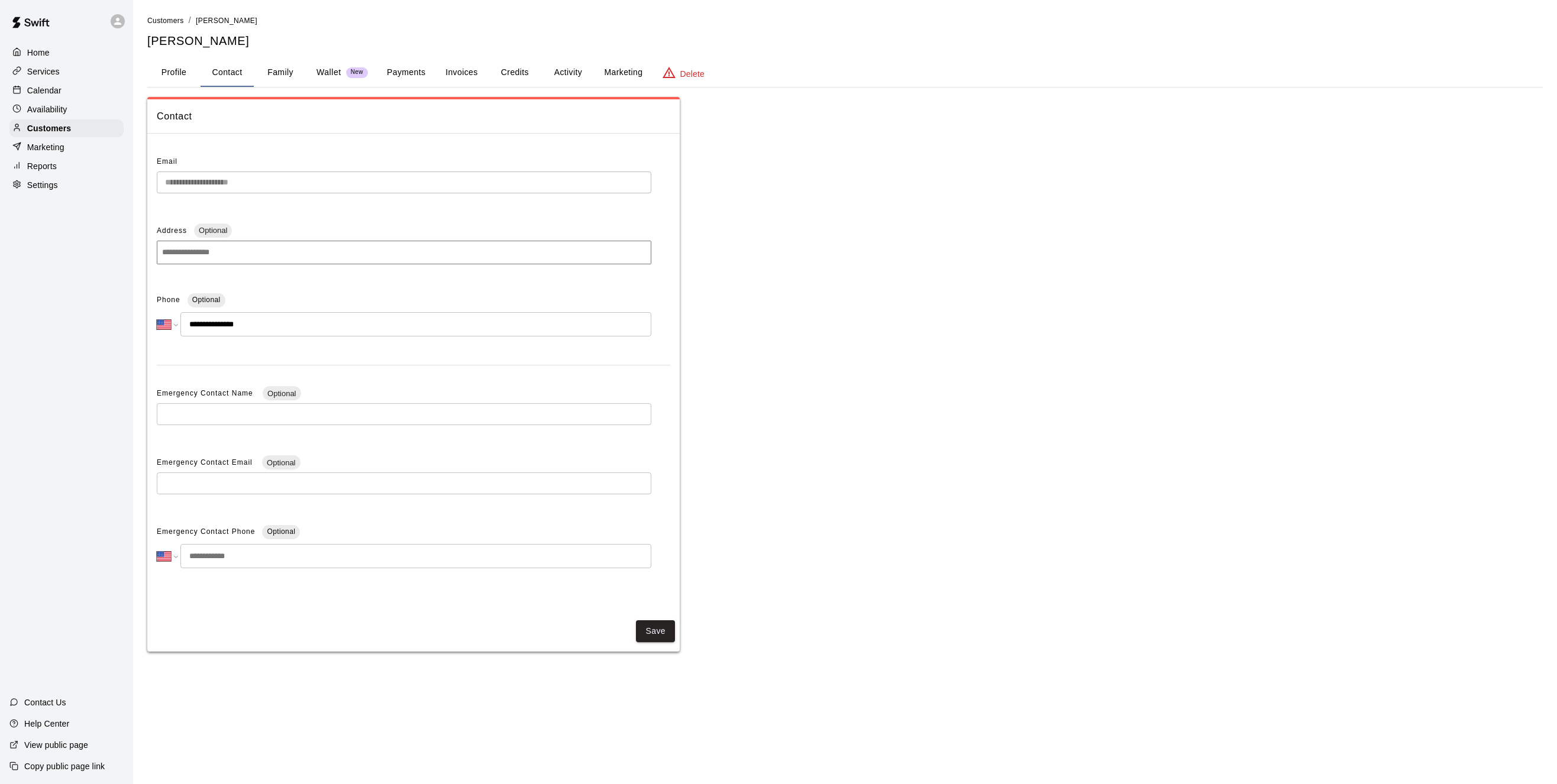
click at [289, 72] on button "Family" at bounding box center [280, 73] width 53 height 29
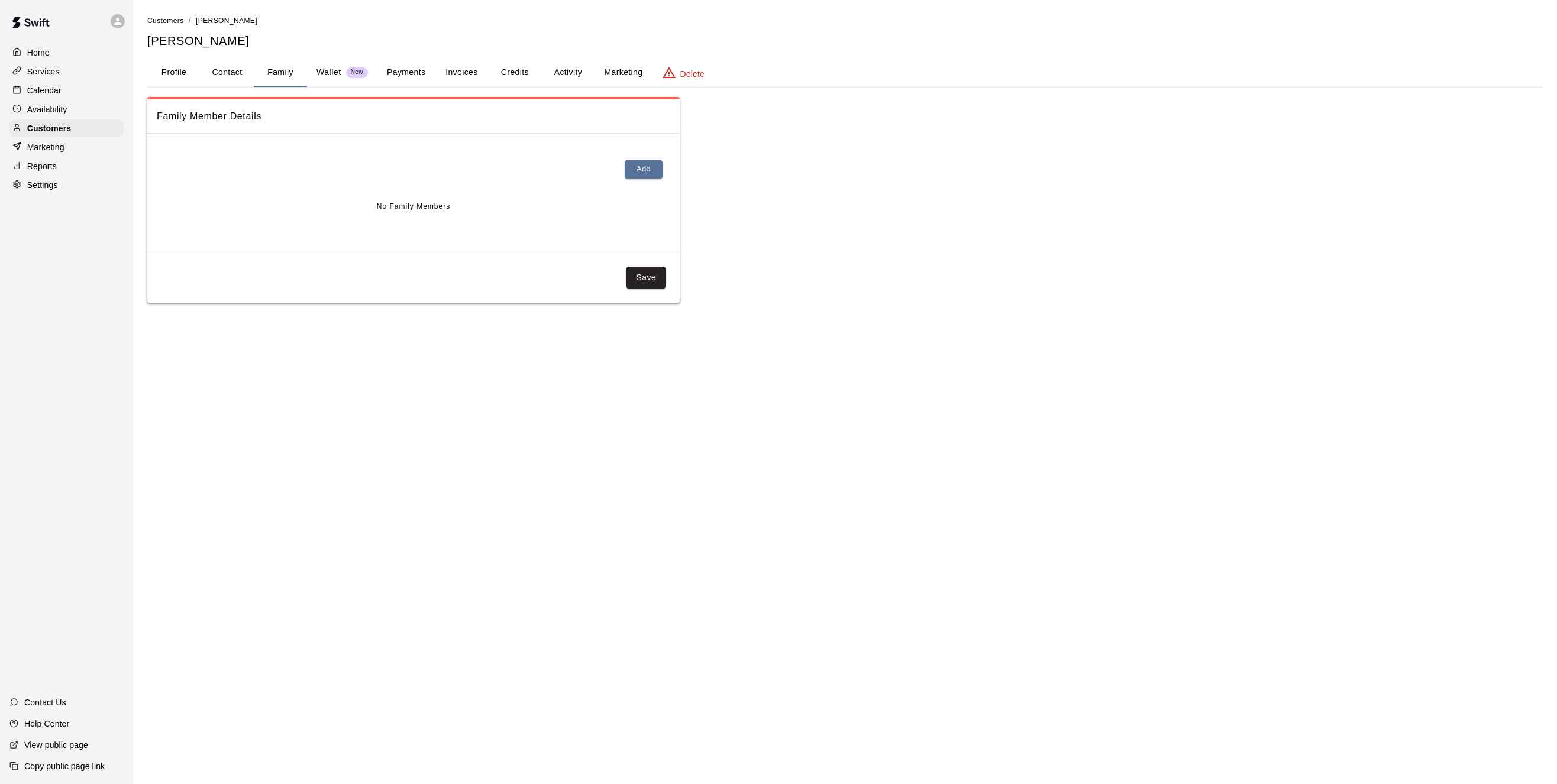
click at [330, 72] on p "Wallet" at bounding box center [329, 72] width 25 height 12
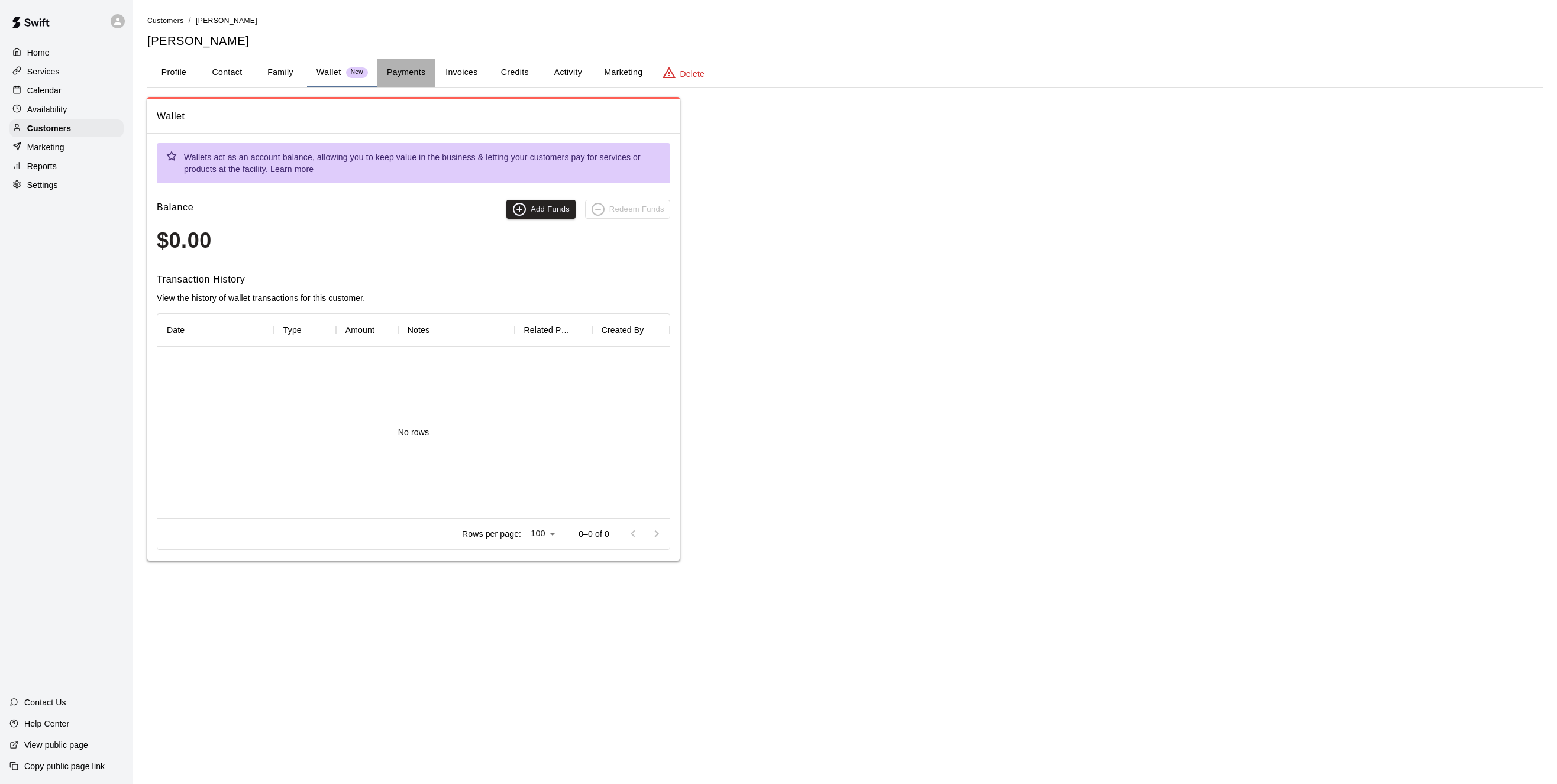
click at [411, 74] on button "Payments" at bounding box center [406, 73] width 57 height 29
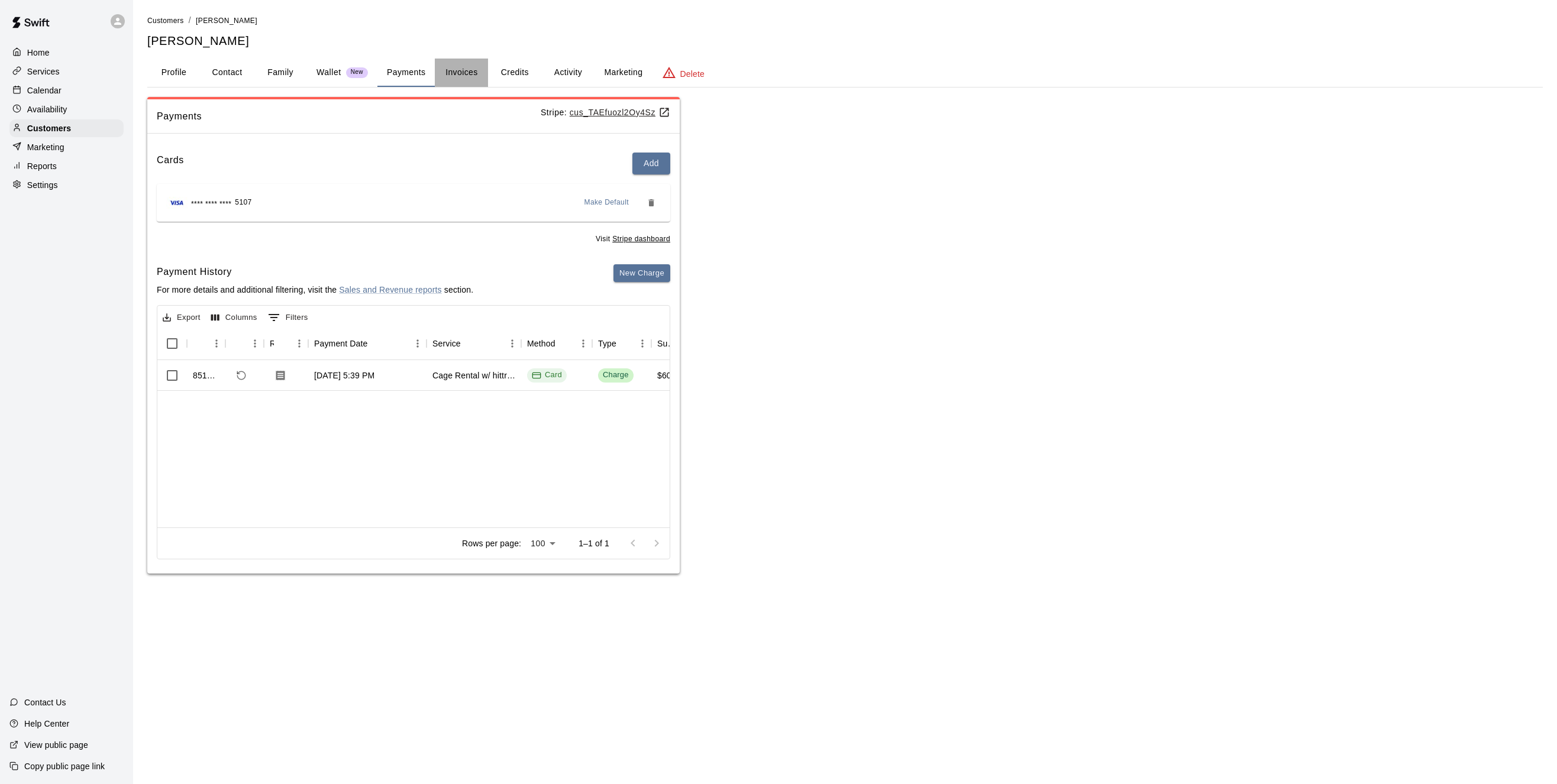
click at [461, 71] on button "Invoices" at bounding box center [462, 73] width 53 height 29
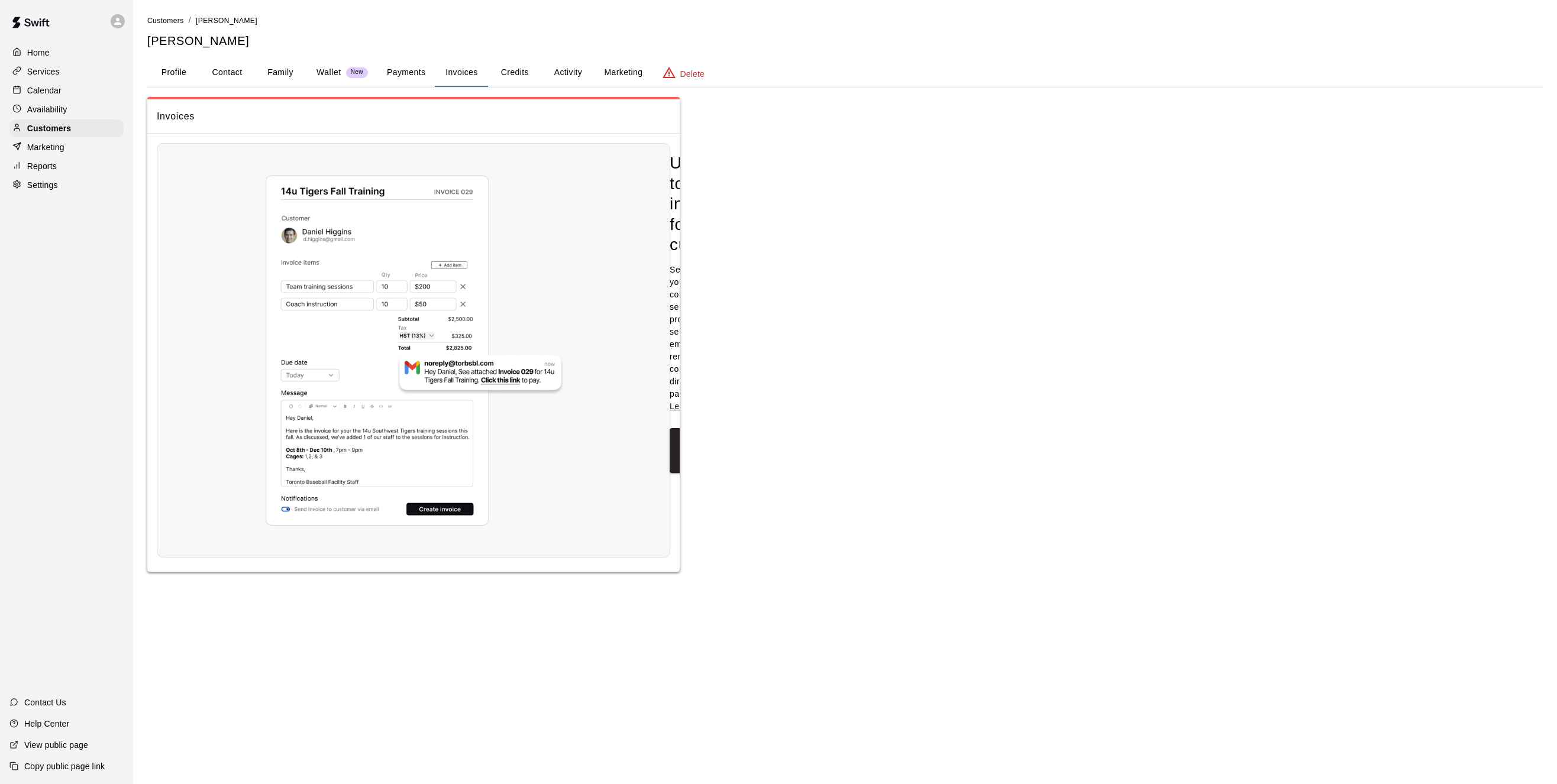
click at [520, 71] on button "Credits" at bounding box center [515, 73] width 53 height 29
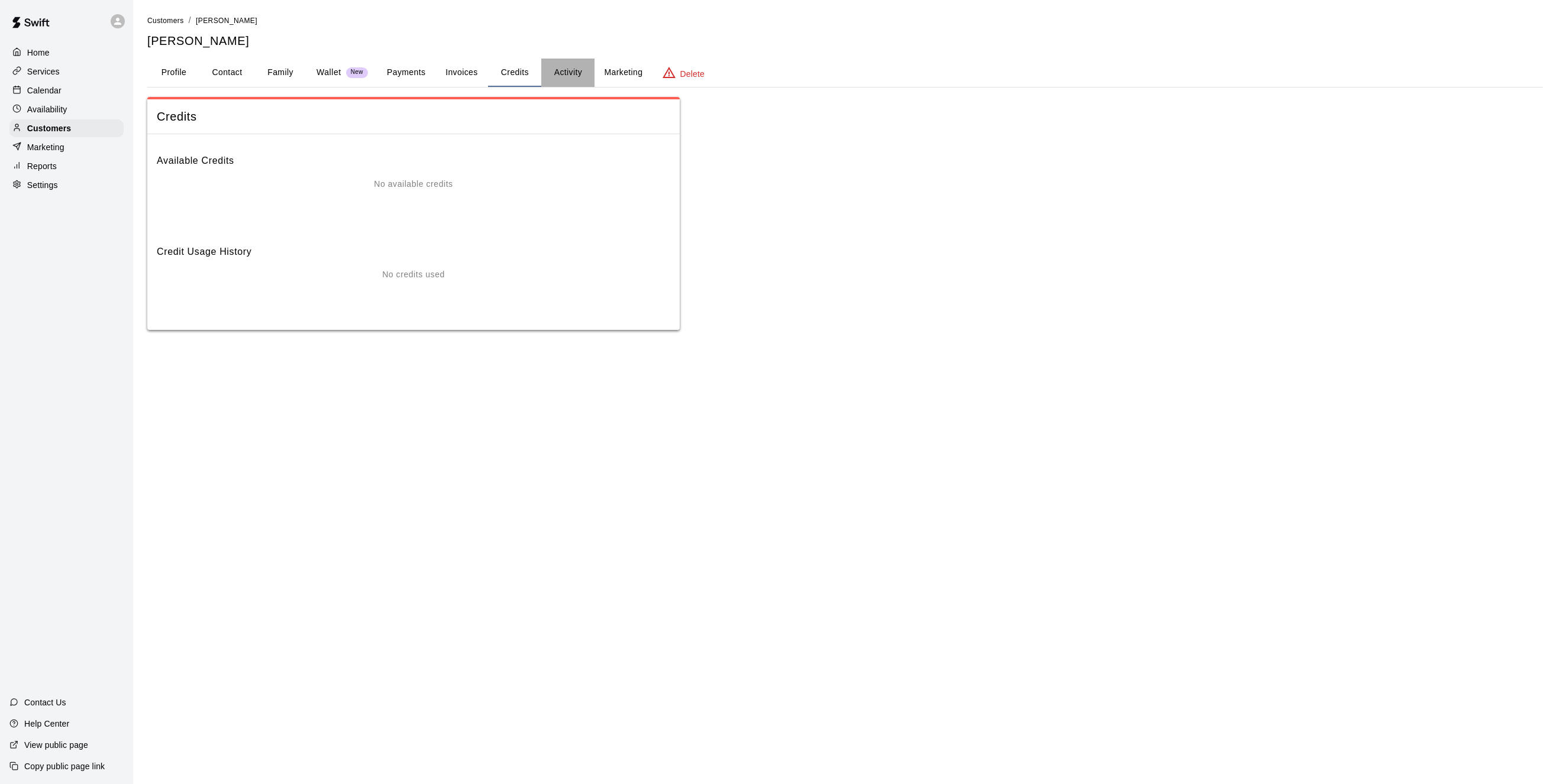
click at [573, 72] on button "Activity" at bounding box center [568, 73] width 53 height 29
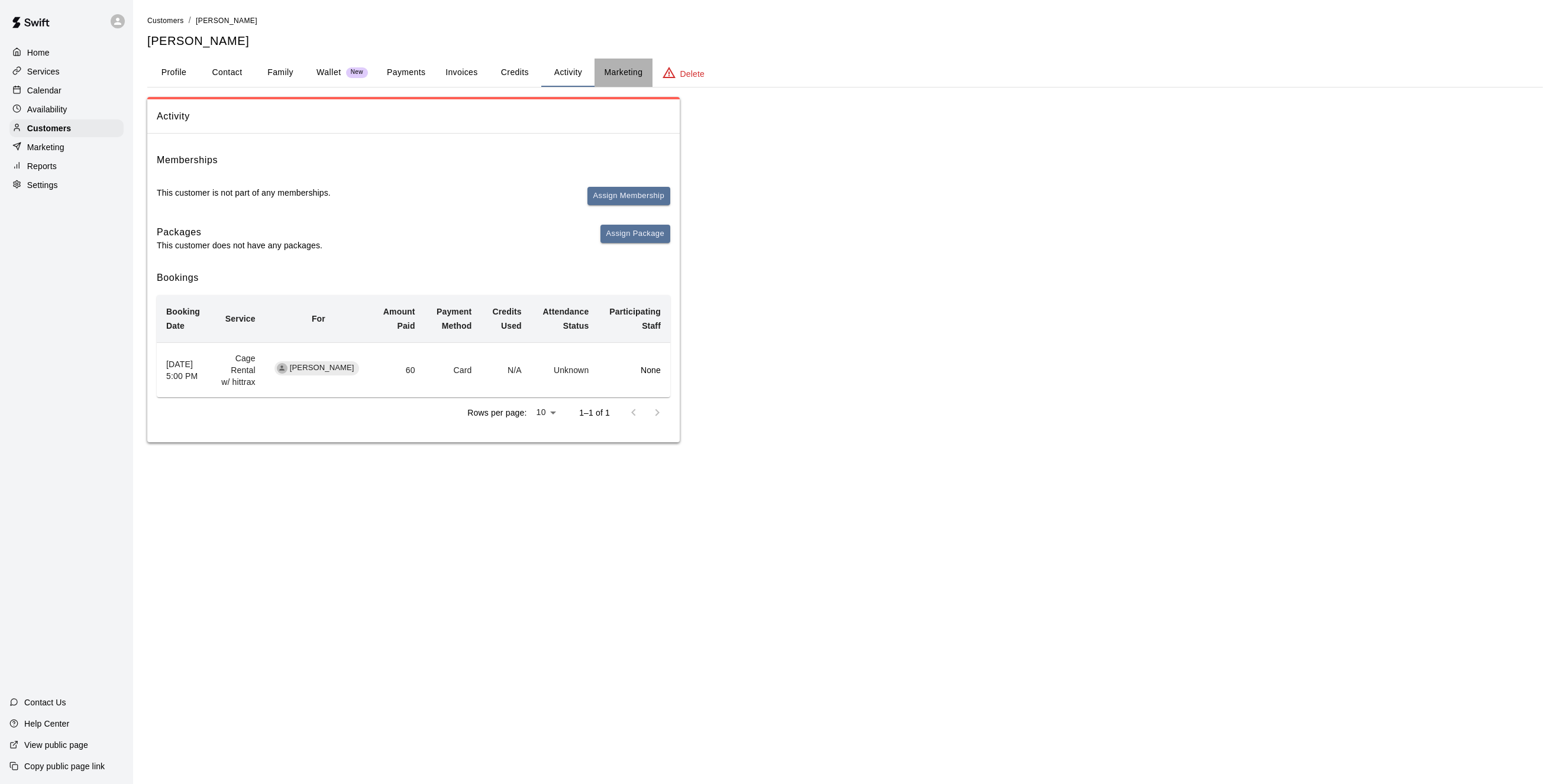
click at [622, 73] on button "Marketing" at bounding box center [624, 73] width 57 height 29
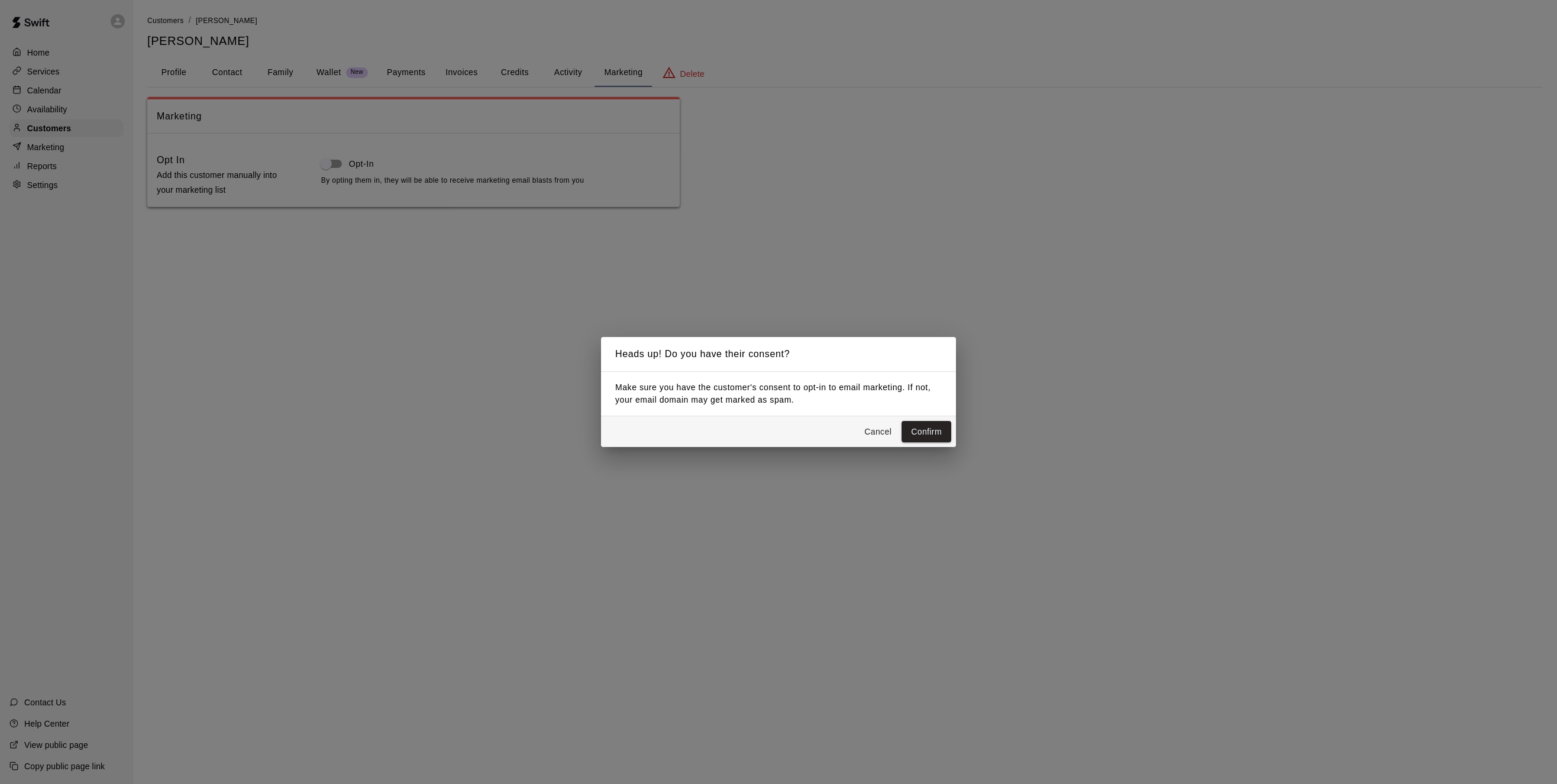
click at [881, 431] on button "Cancel" at bounding box center [877, 432] width 38 height 22
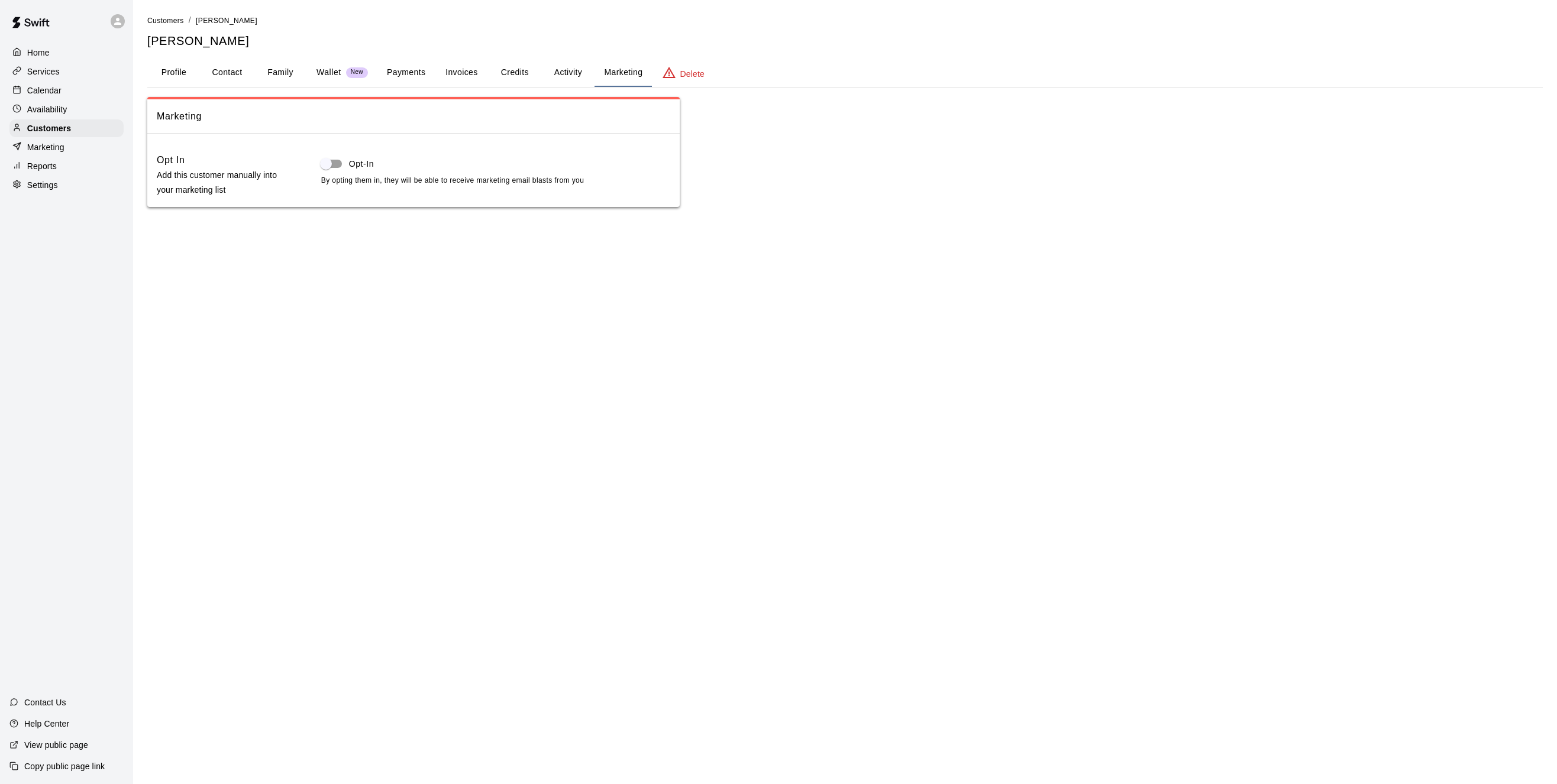
click at [165, 75] on button "Profile" at bounding box center [174, 73] width 53 height 29
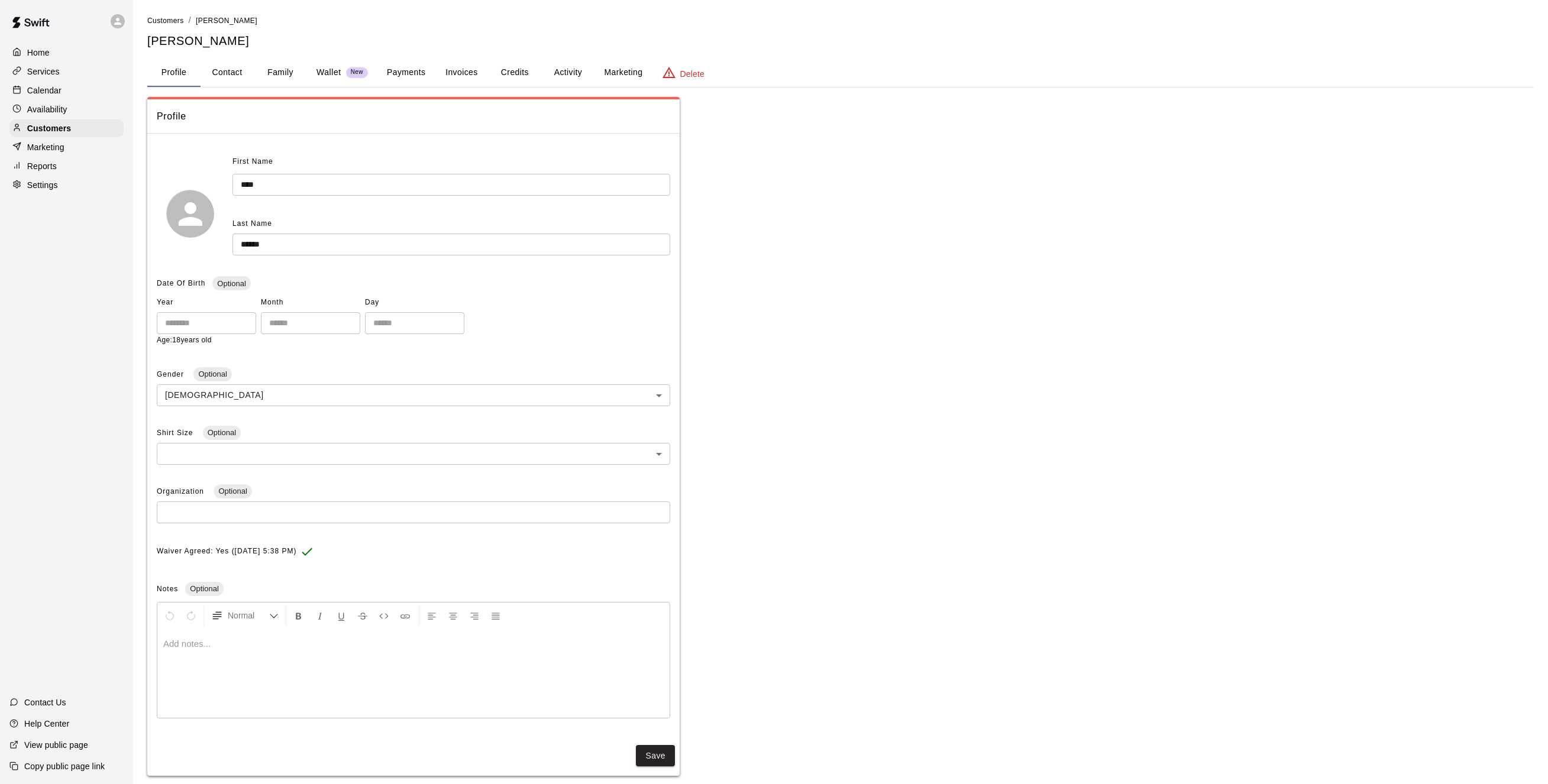
click at [55, 107] on p "Availability" at bounding box center [47, 109] width 40 height 12
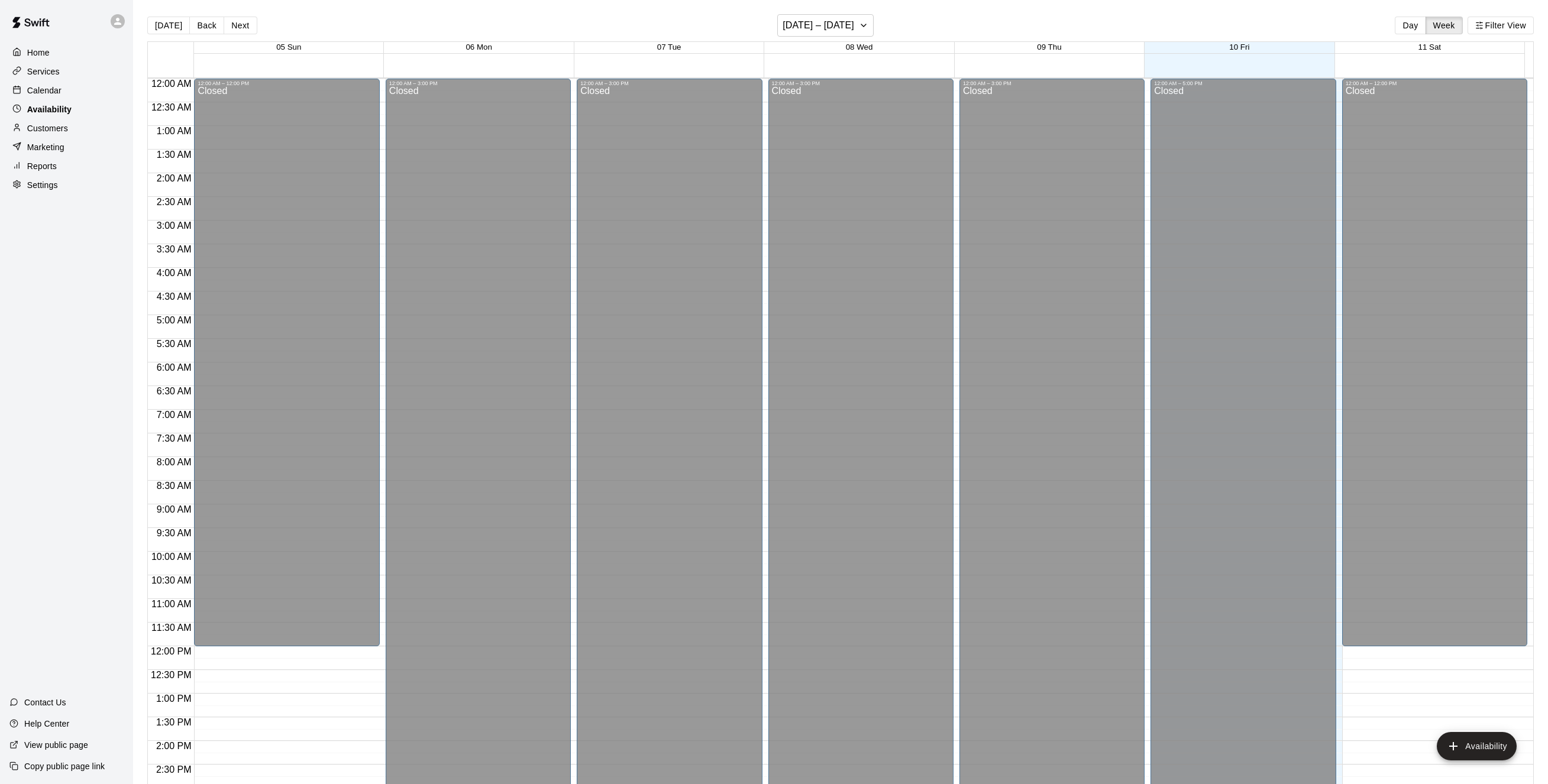
scroll to position [417, 0]
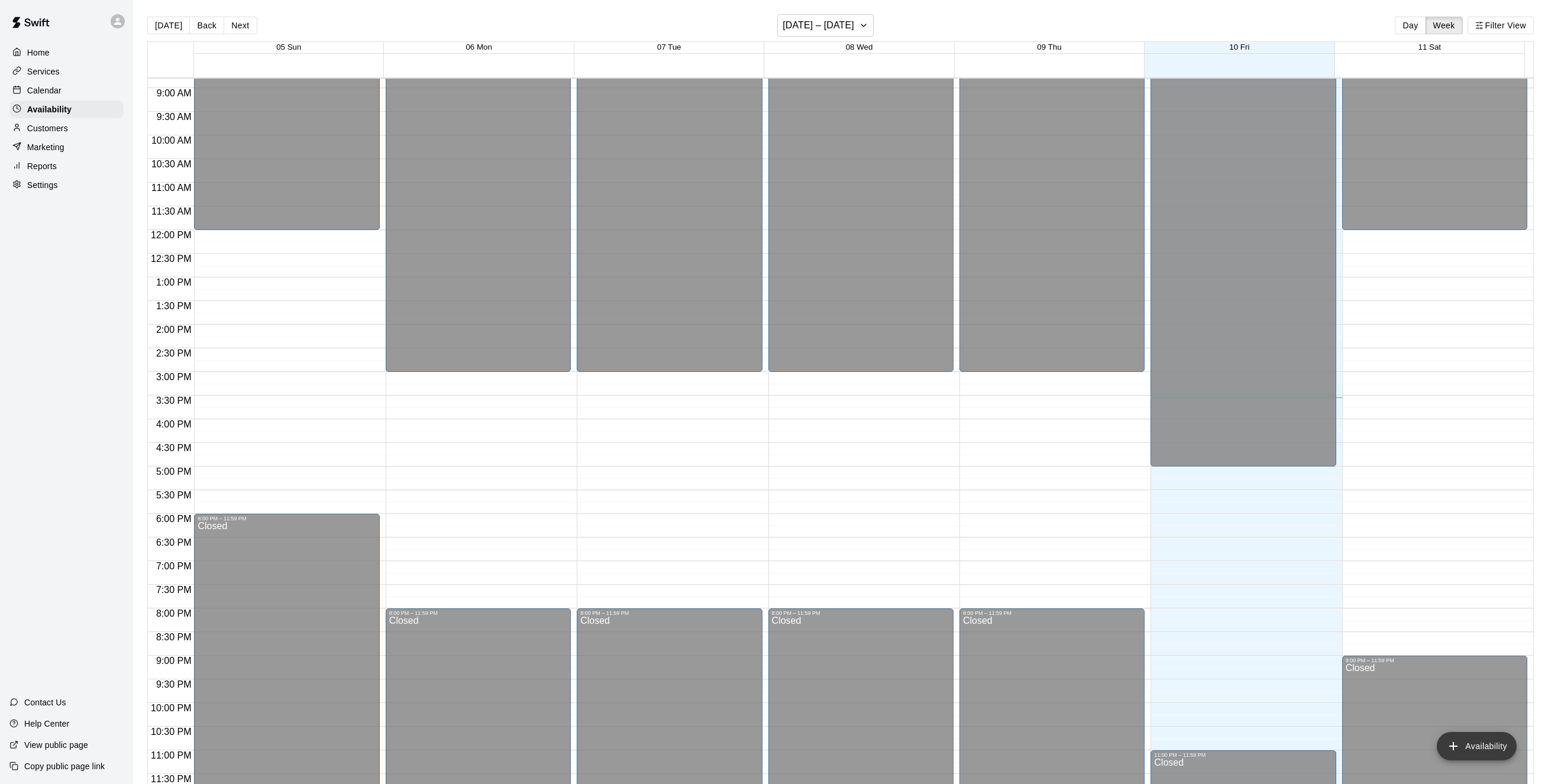
click at [1487, 756] on button "Availability" at bounding box center [1477, 746] width 80 height 29
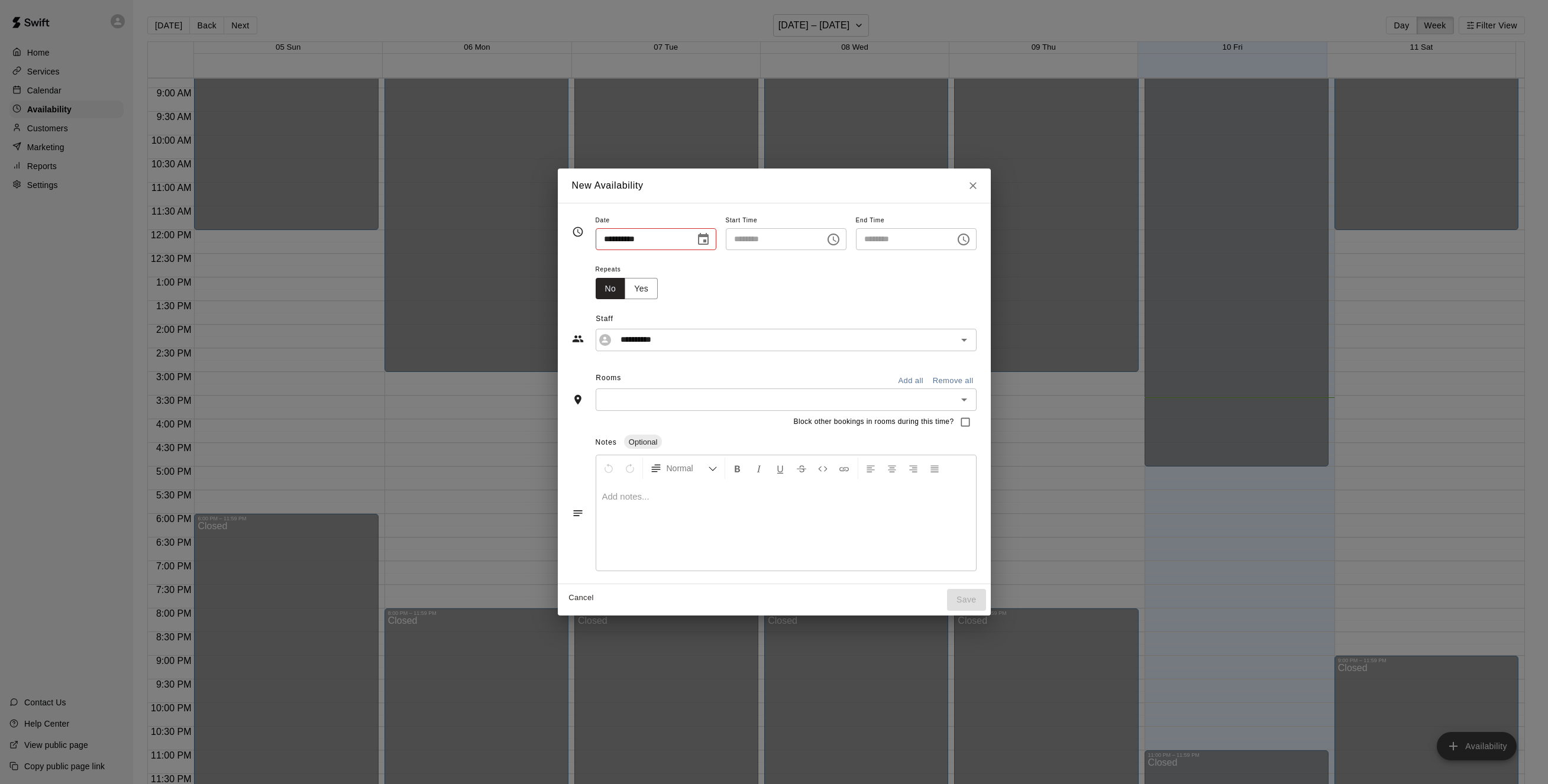
type input "**********"
type input "********"
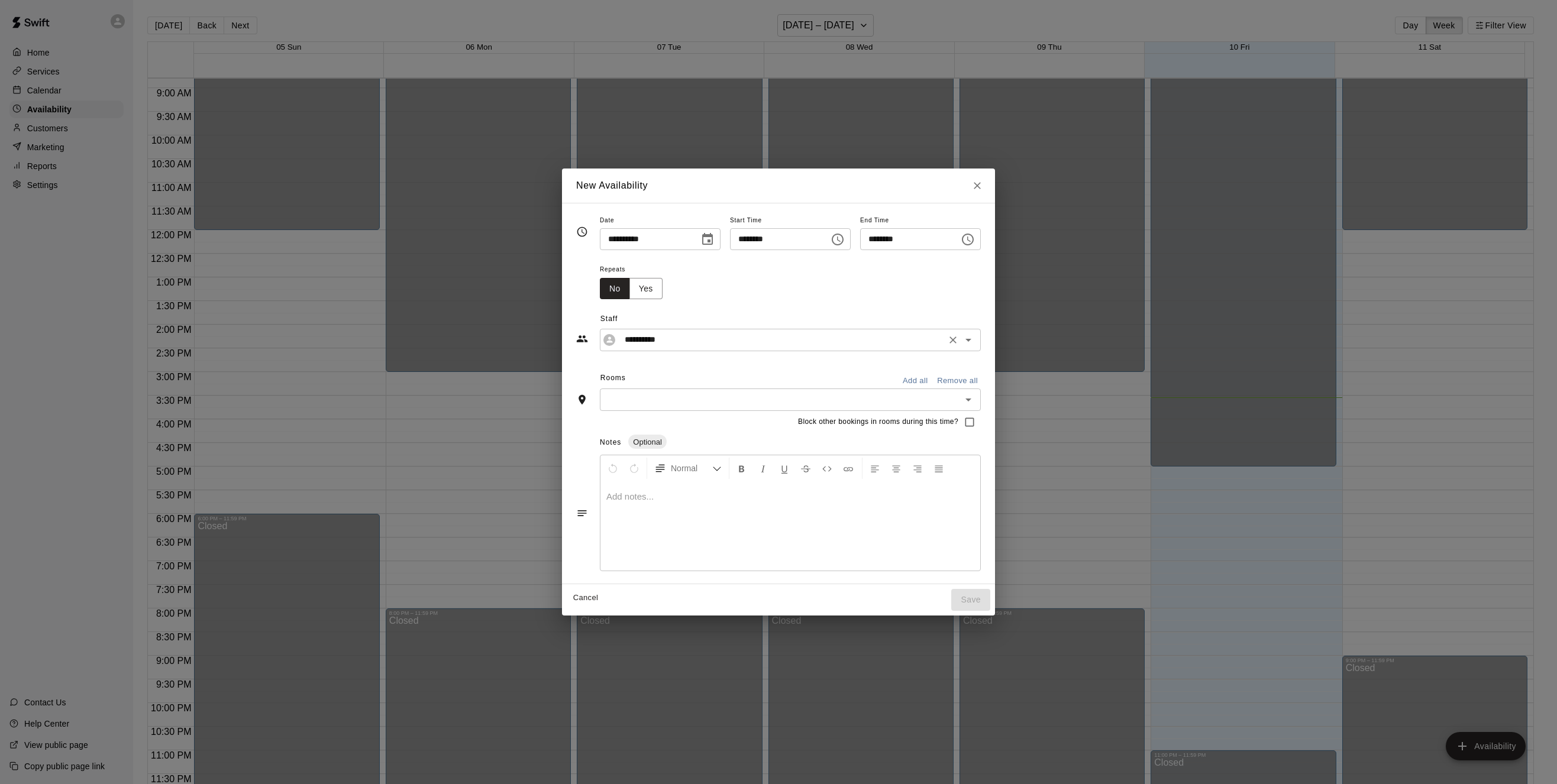
click at [976, 344] on icon "Open" at bounding box center [968, 340] width 14 height 14
click at [983, 184] on icon "Close" at bounding box center [977, 185] width 12 height 12
type input "**********"
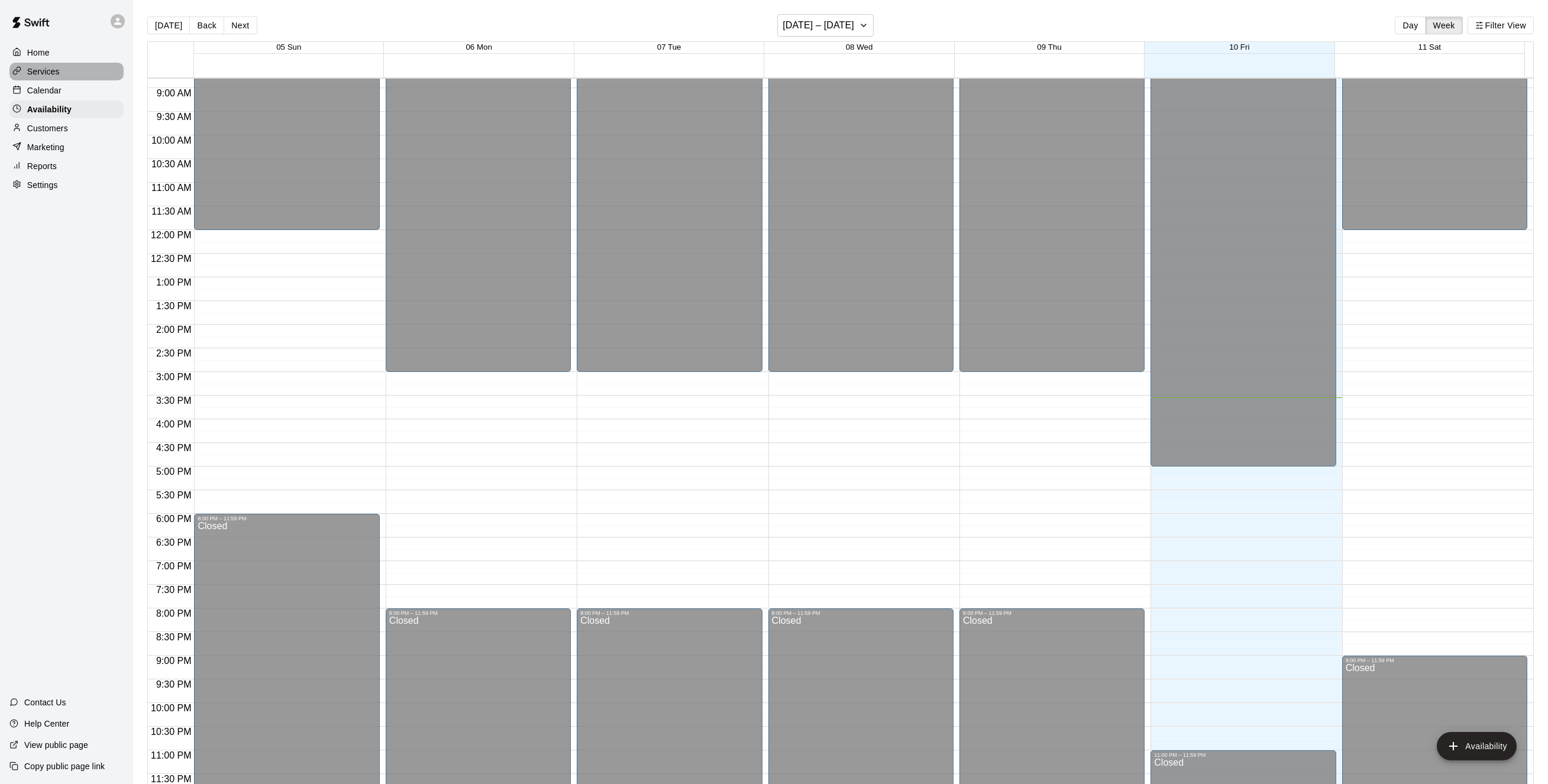
click at [39, 77] on p "Services" at bounding box center [44, 71] width 33 height 12
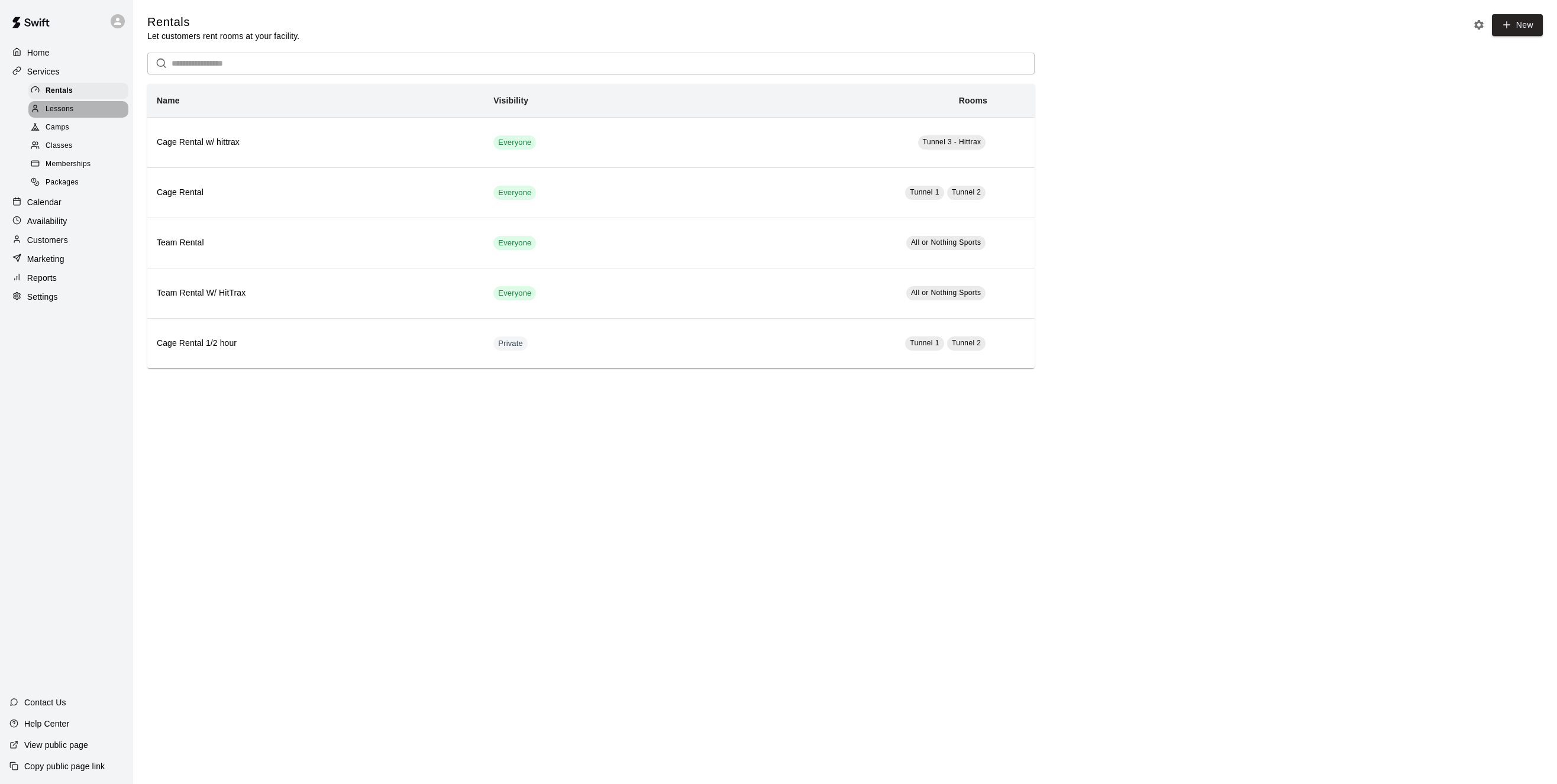
click at [72, 113] on span "Lessons" at bounding box center [60, 109] width 29 height 12
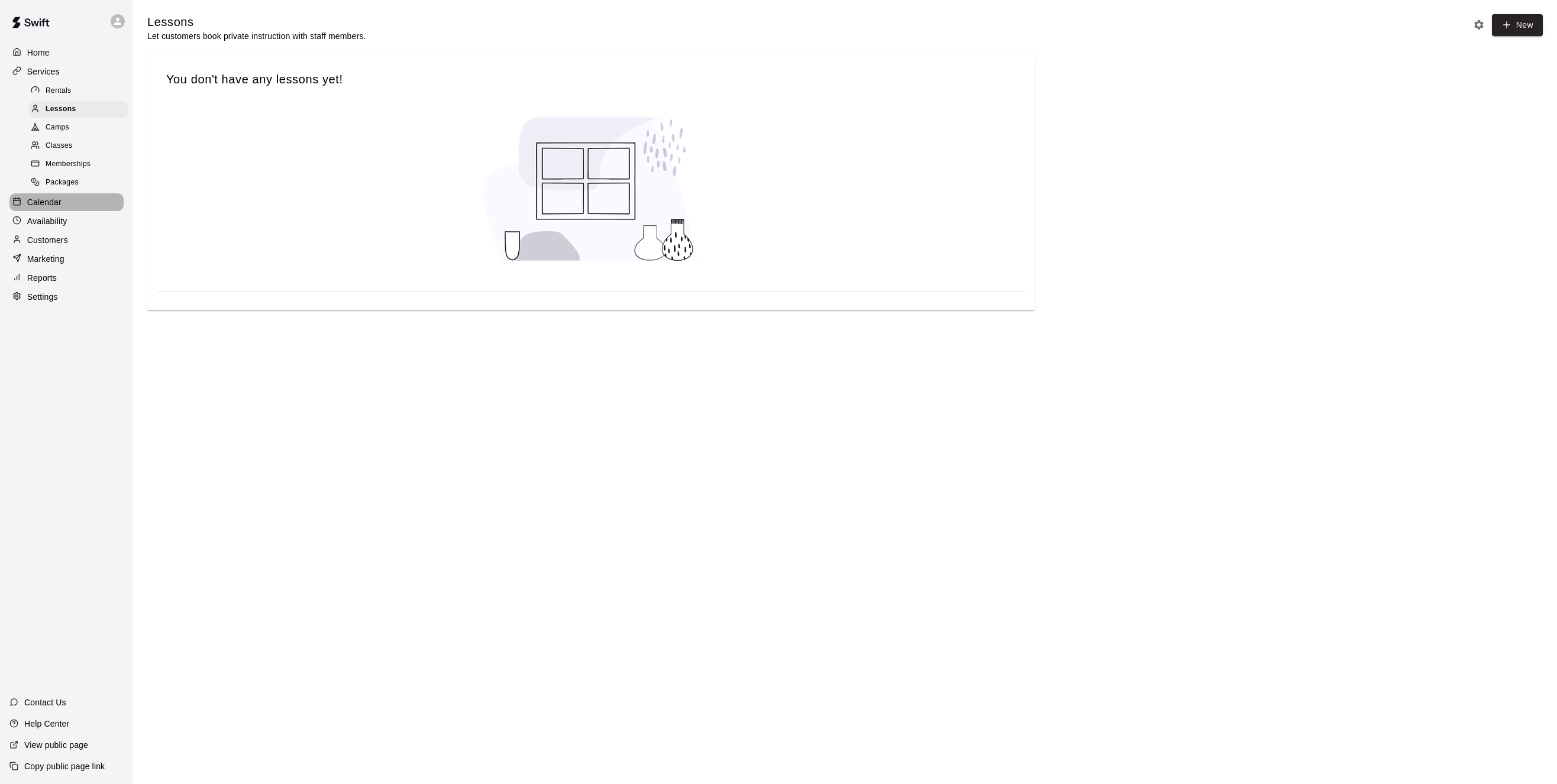
click at [49, 204] on p "Calendar" at bounding box center [44, 202] width 34 height 12
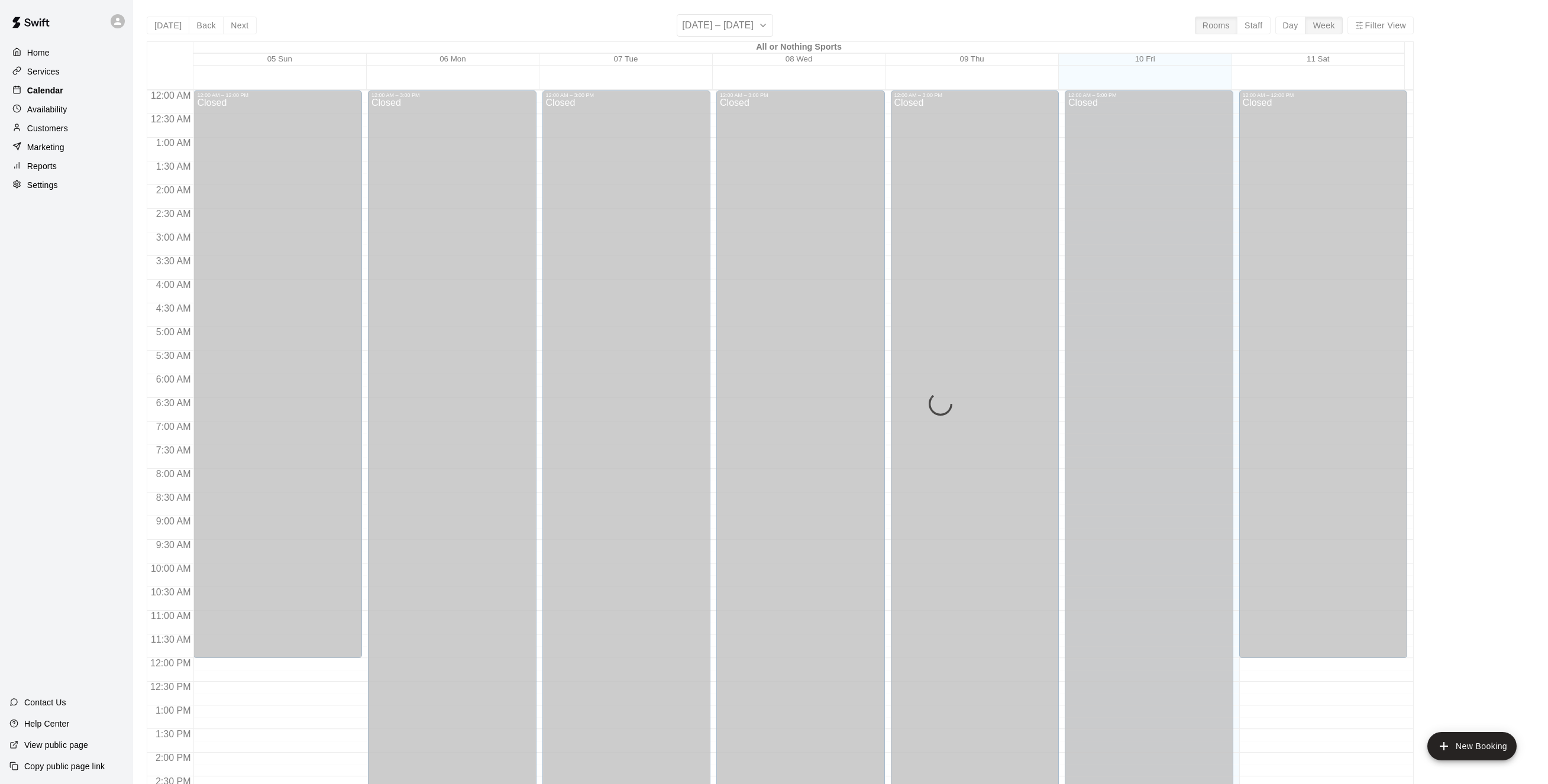
scroll to position [381, 0]
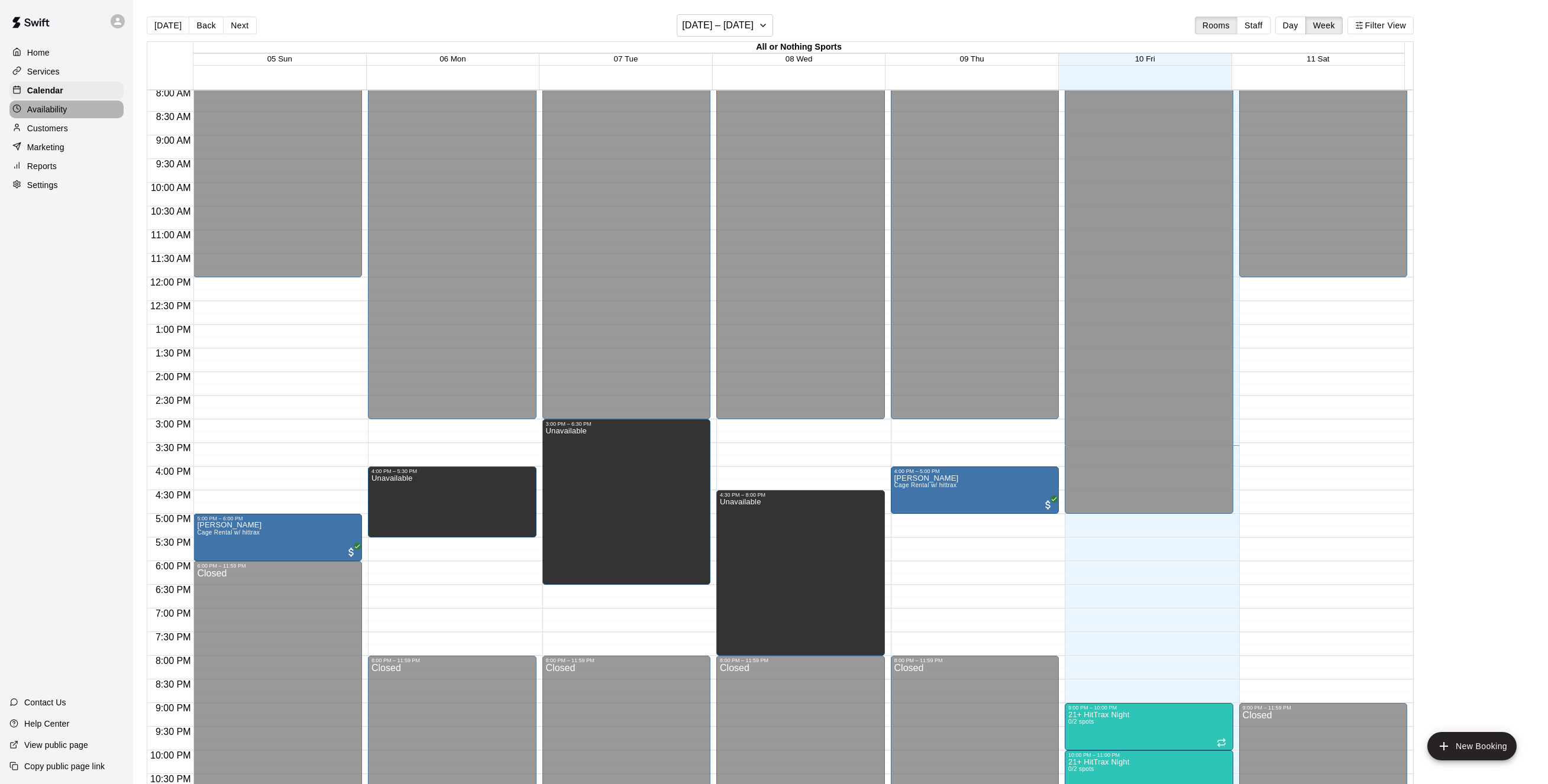
click at [46, 109] on p "Availability" at bounding box center [47, 109] width 40 height 12
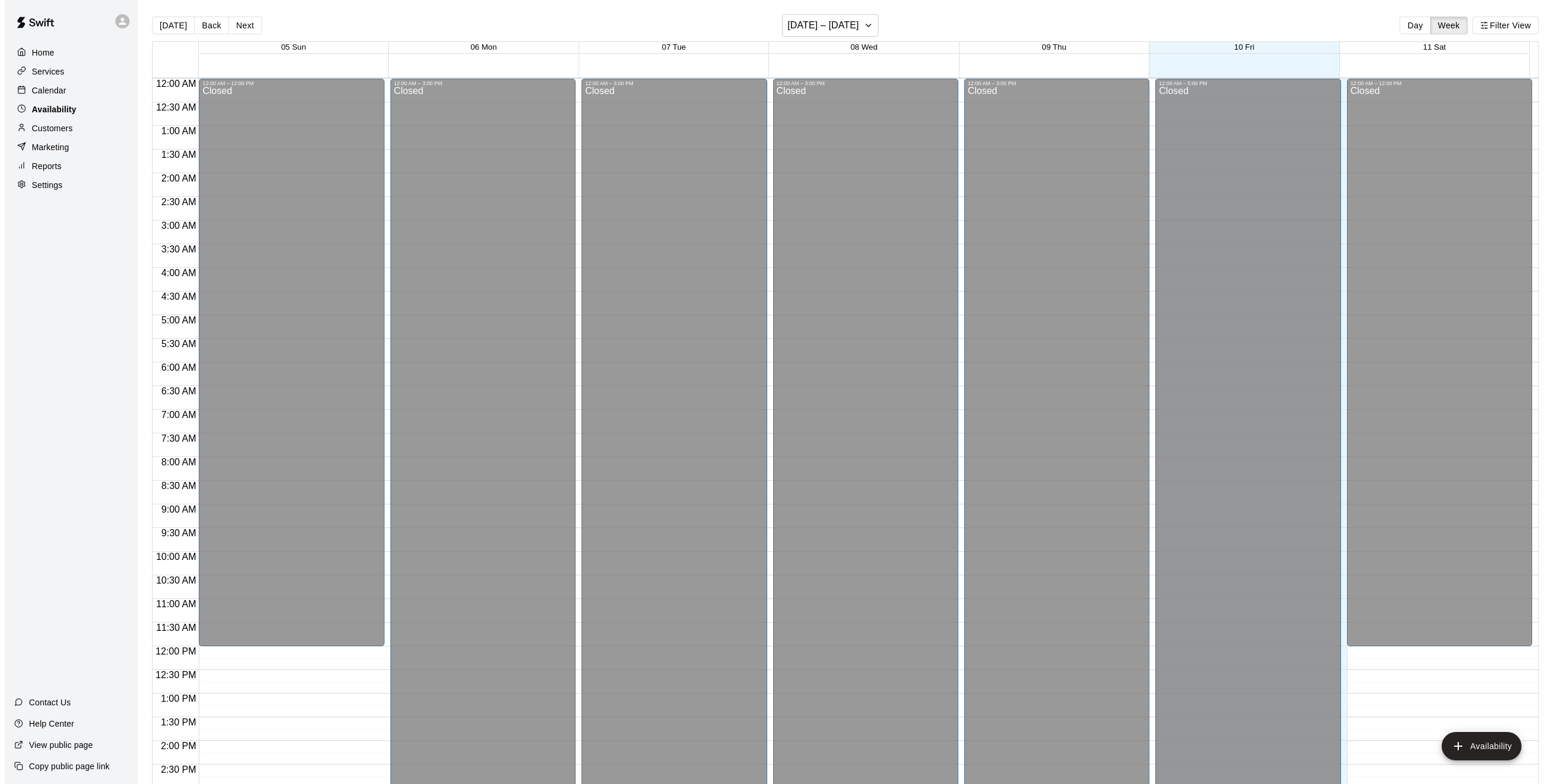
scroll to position [417, 0]
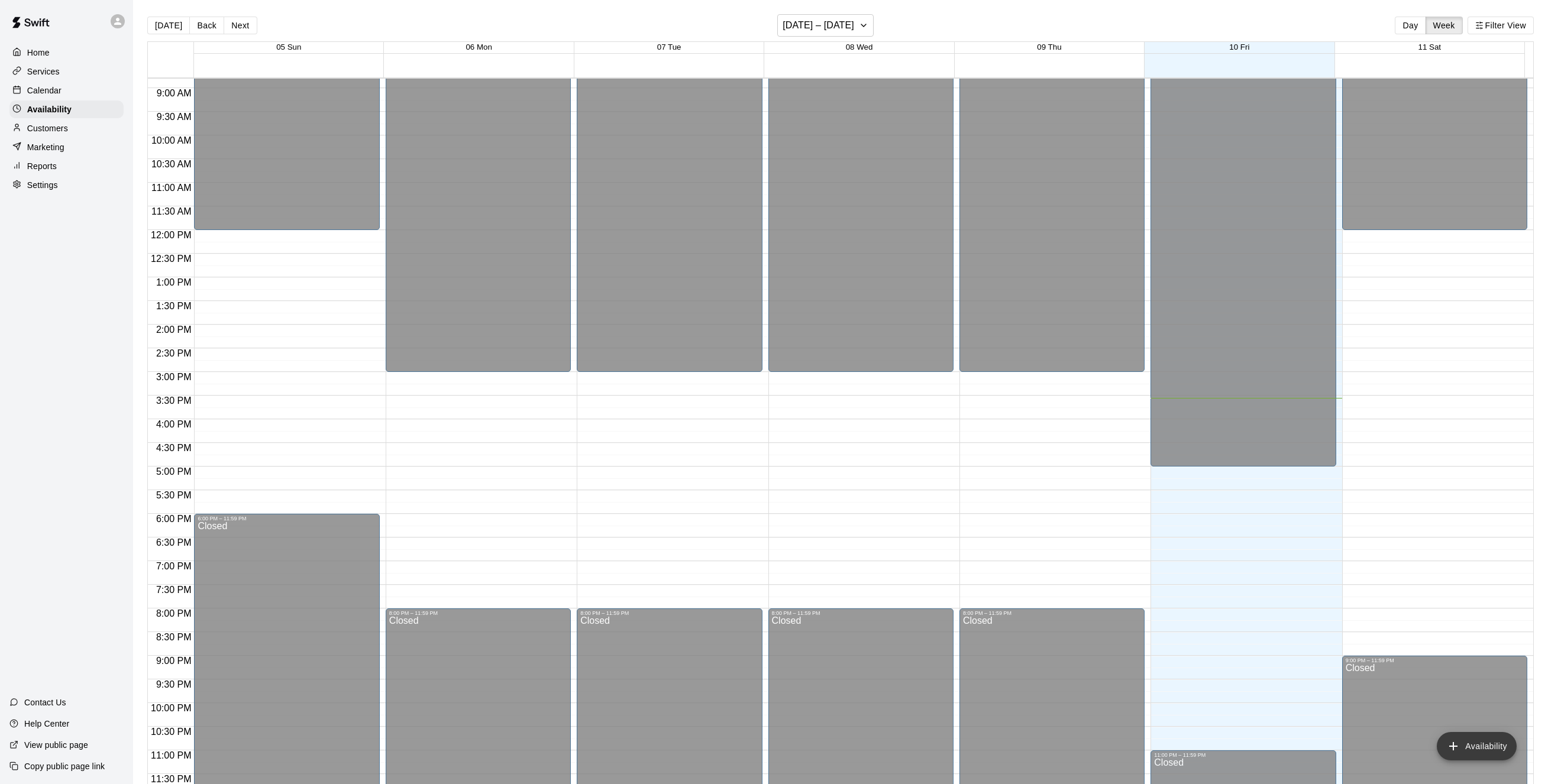
click at [1508, 752] on button "Availability" at bounding box center [1477, 746] width 80 height 29
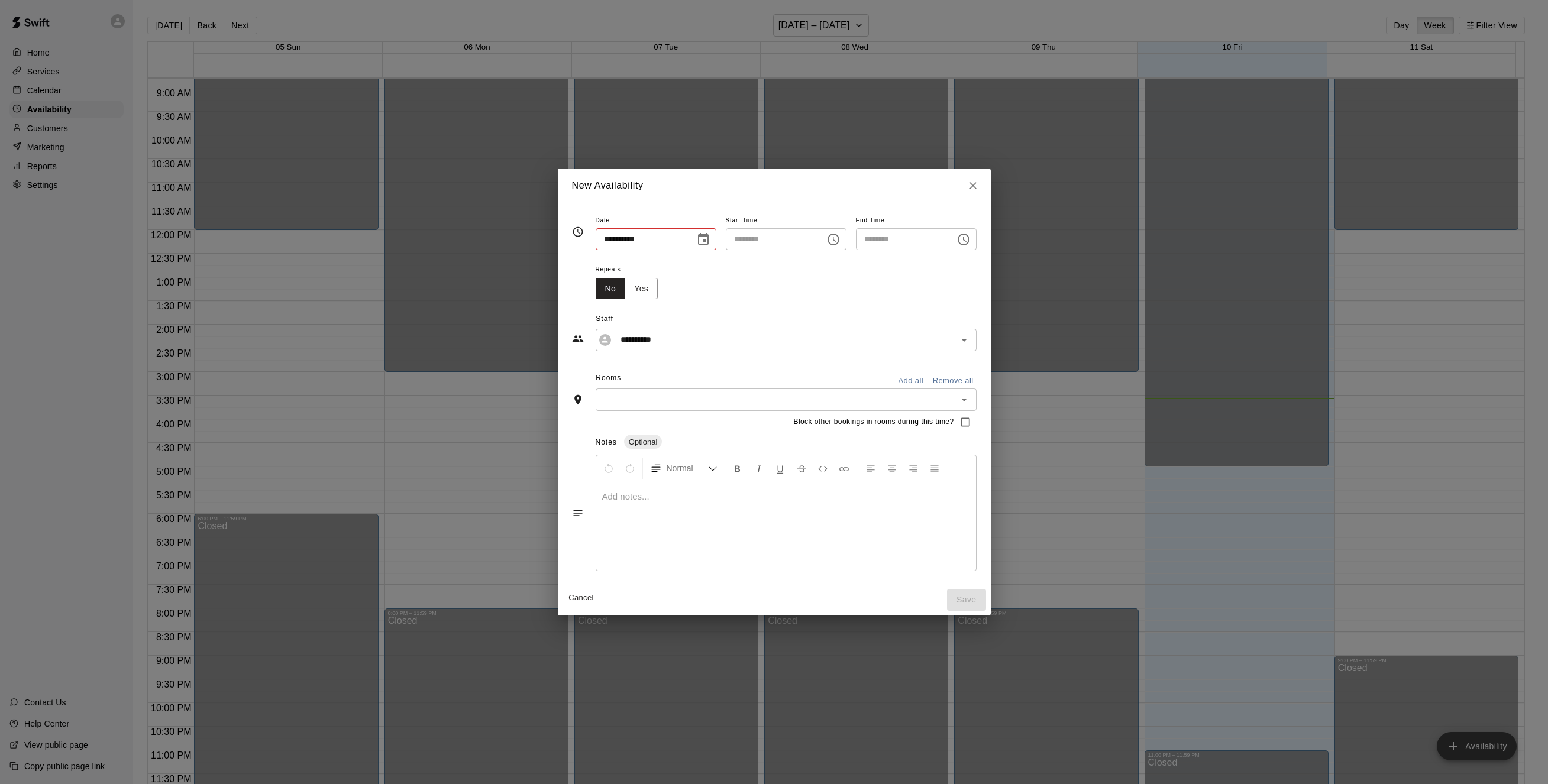
type input "**********"
type input "********"
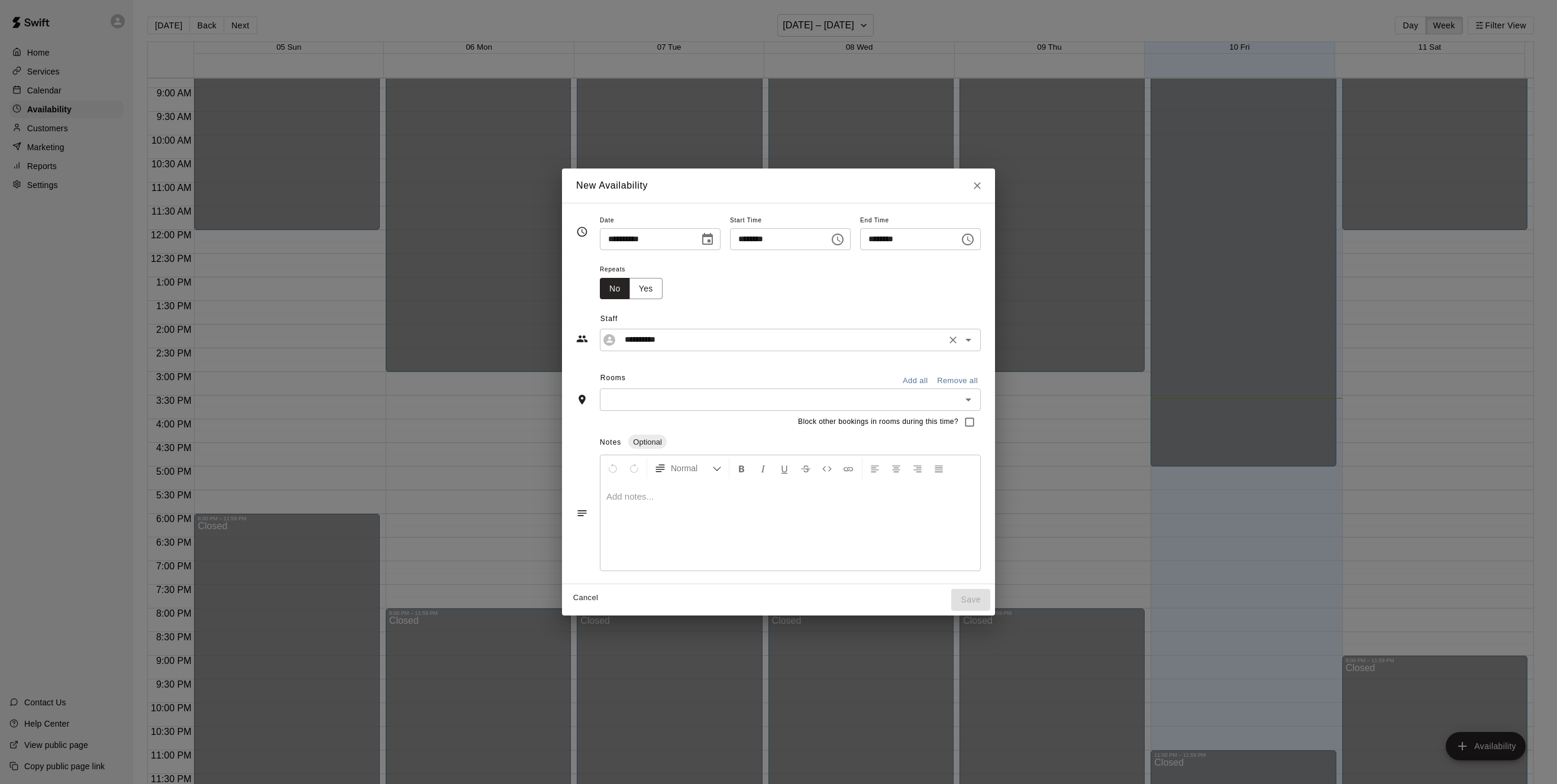
click at [839, 347] on input "**********" at bounding box center [782, 340] width 323 height 15
click at [635, 431] on p "[PERSON_NAME]" at bounding box center [665, 432] width 72 height 12
type input "**********"
click at [981, 400] on div "​" at bounding box center [790, 399] width 381 height 22
click at [659, 467] on li "Tunnel 3a - Hittrax" at bounding box center [816, 464] width 434 height 20
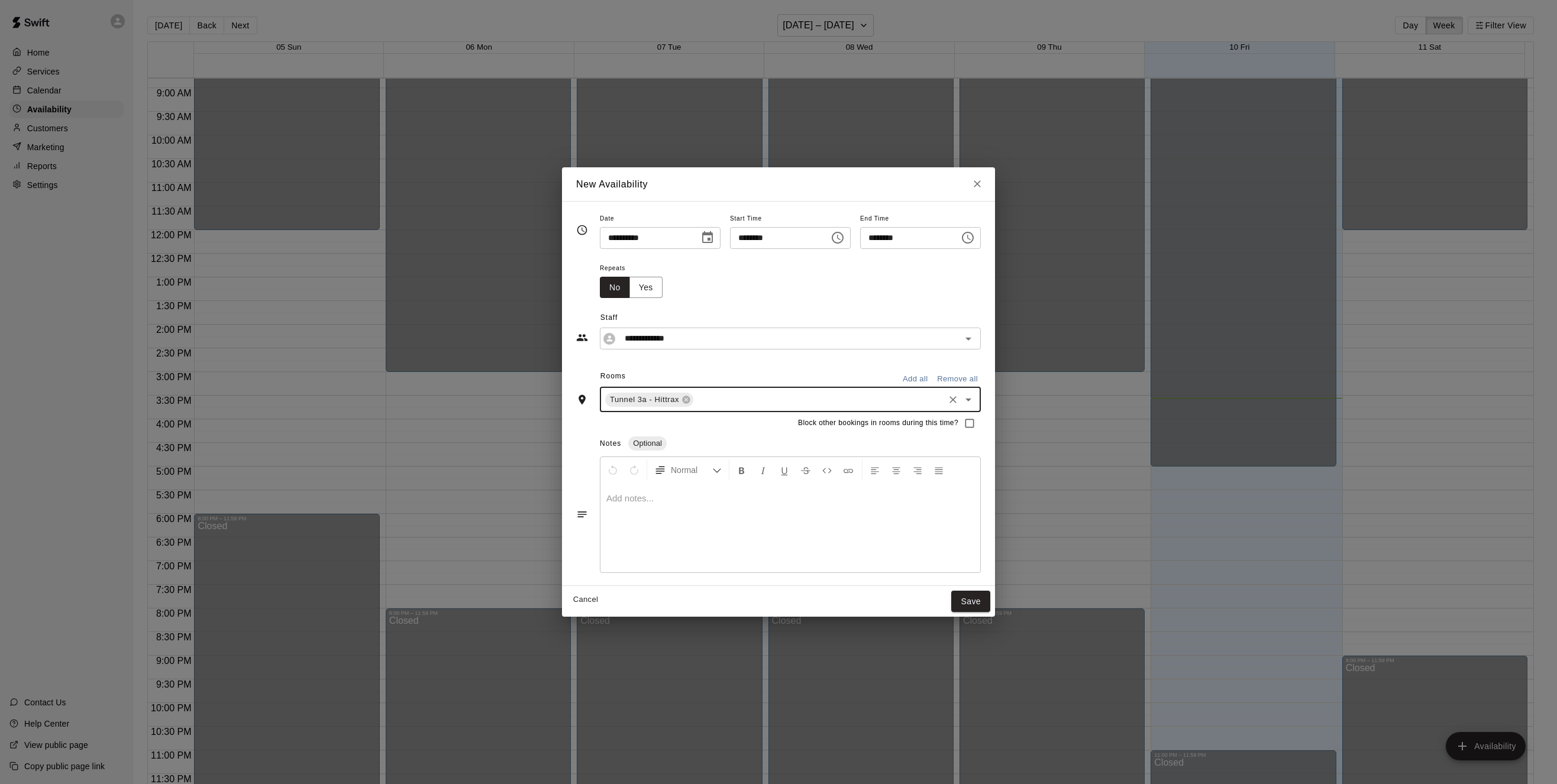
click at [976, 401] on icon "Open" at bounding box center [968, 400] width 14 height 14
click at [667, 482] on li "Tunnel 3b - Hittrax" at bounding box center [816, 485] width 434 height 20
click at [661, 511] on div at bounding box center [790, 528] width 380 height 89
click at [704, 236] on icon "Choose date, selected date is Oct 10, 2025" at bounding box center [708, 236] width 11 height 12
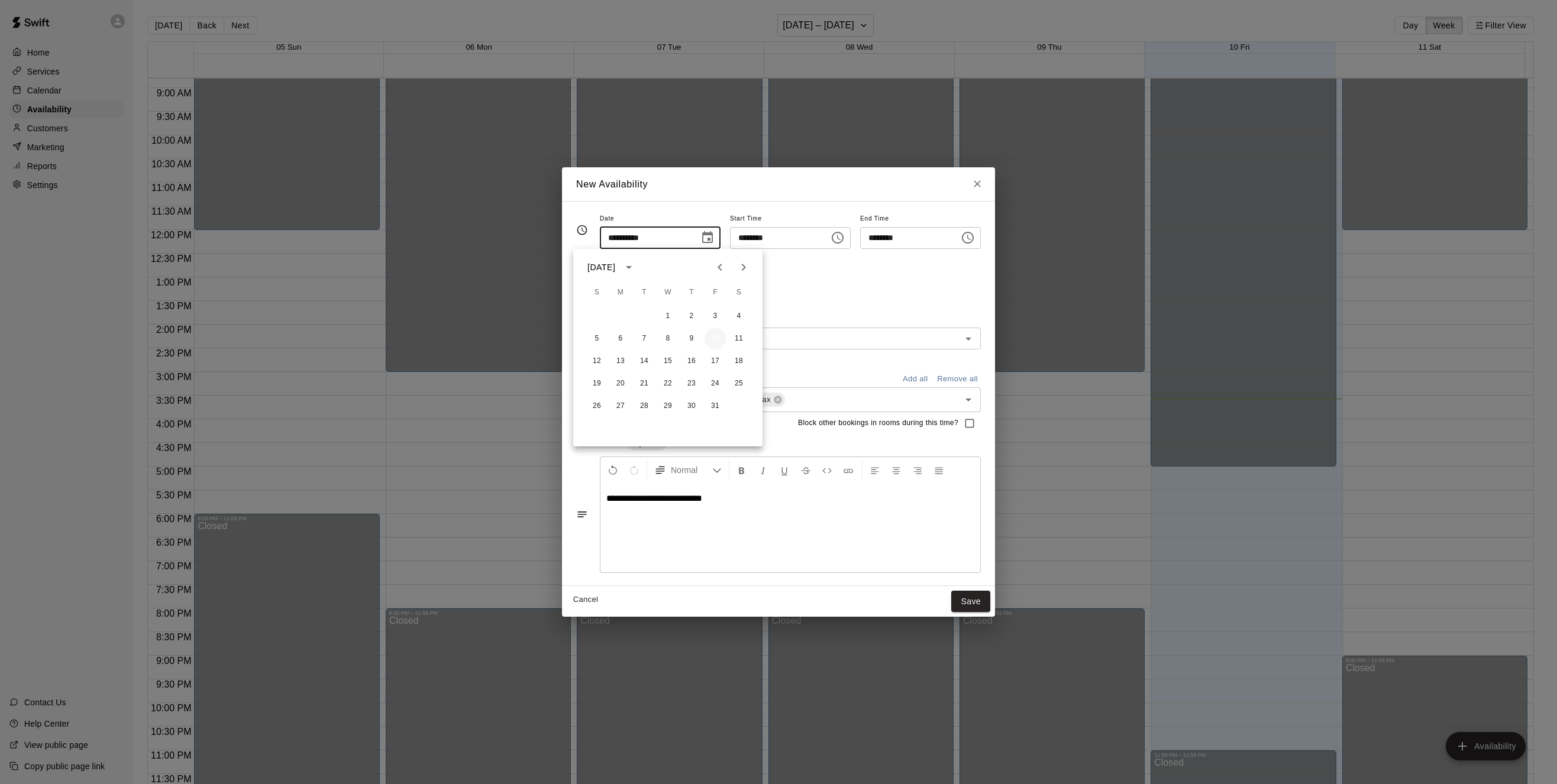
click at [720, 340] on button "10" at bounding box center [715, 338] width 21 height 21
click at [842, 245] on button "Choose time, selected time is 3:00 PM" at bounding box center [838, 238] width 24 height 24
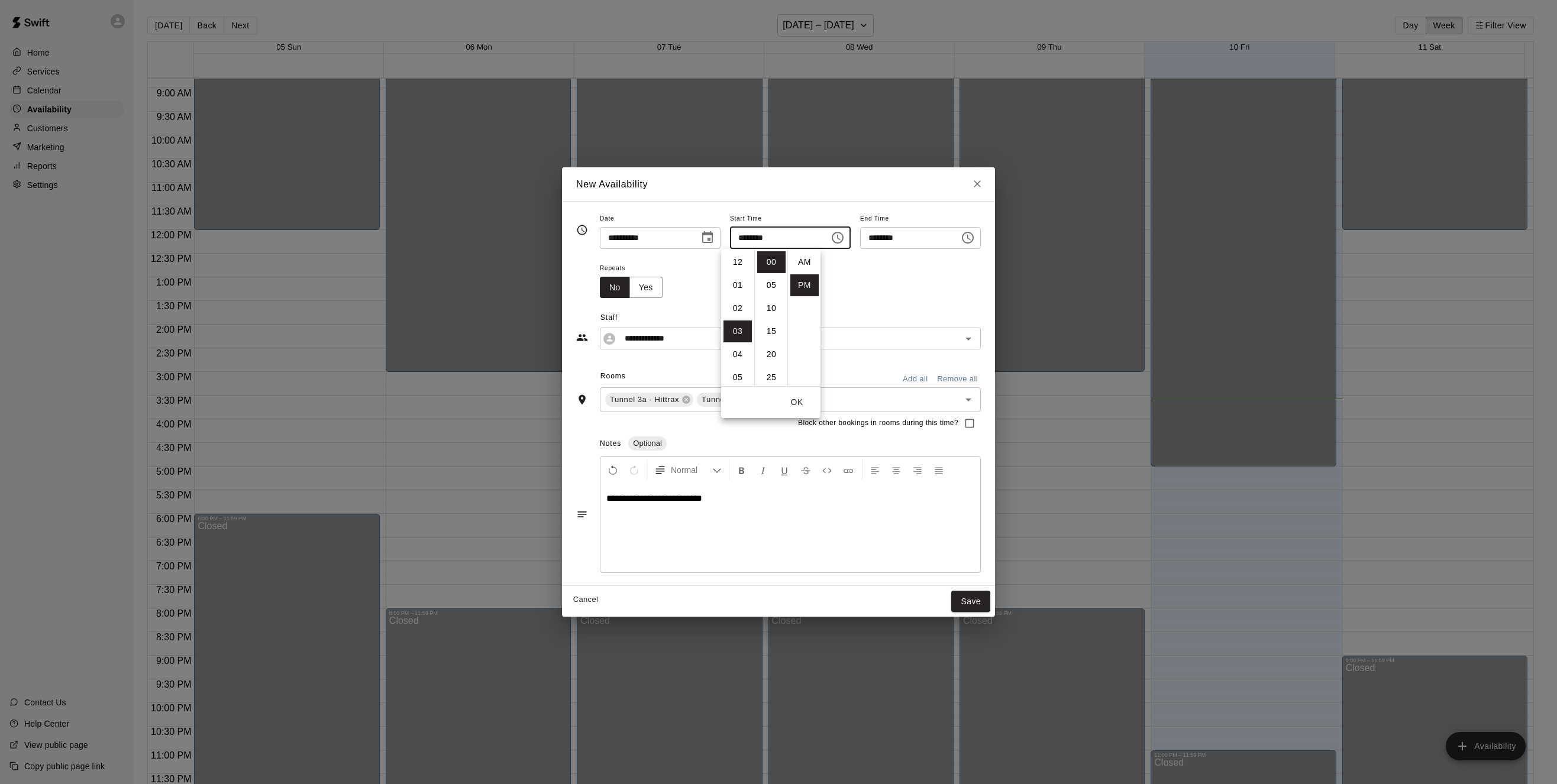
scroll to position [21, 0]
click at [775, 271] on li "30" at bounding box center [771, 267] width 29 height 22
type input "********"
click at [975, 242] on icon "Choose time, selected time is 3:30 PM" at bounding box center [968, 237] width 14 height 14
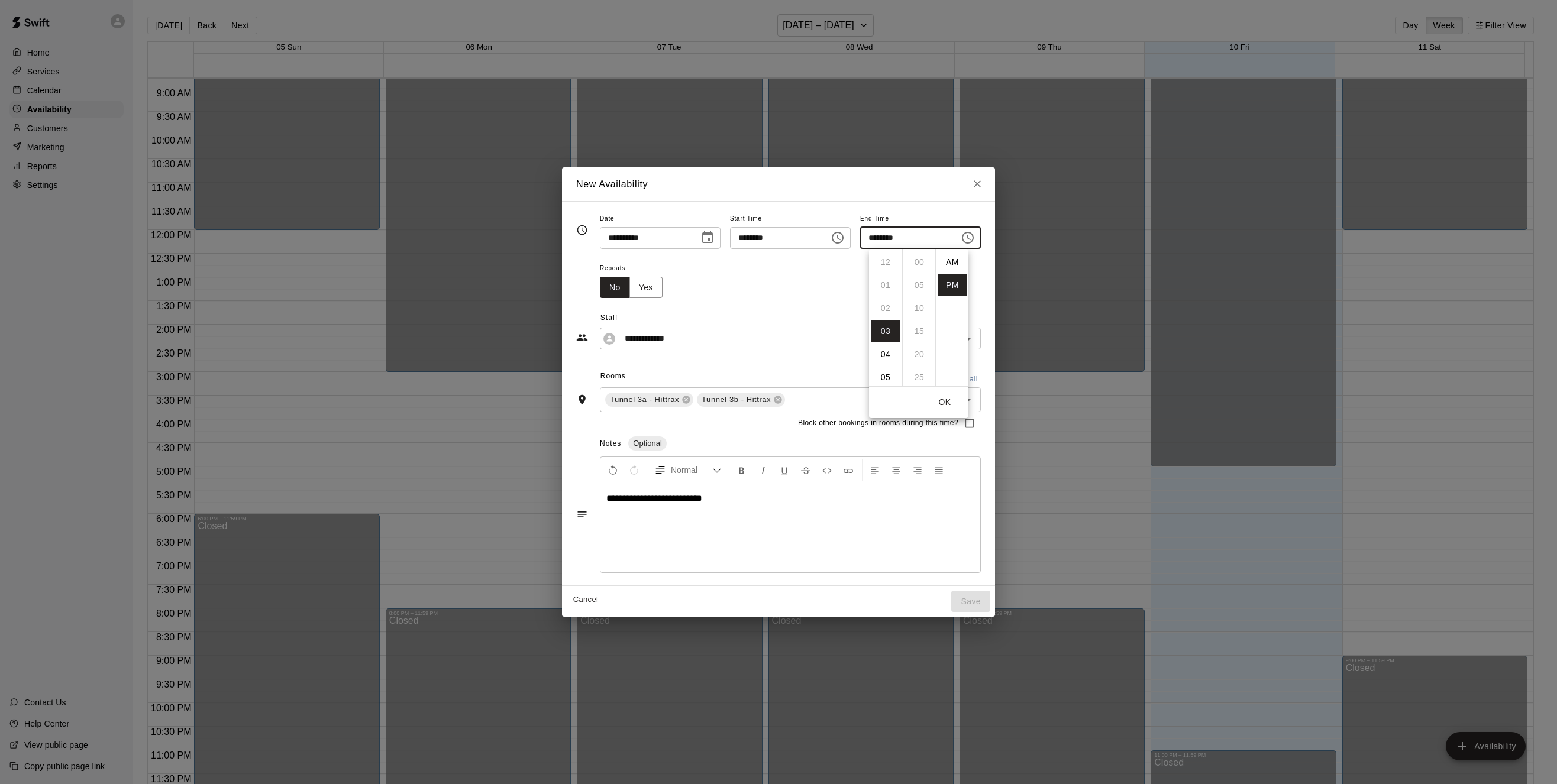
scroll to position [21, 0]
click at [881, 280] on li "04" at bounding box center [886, 285] width 29 height 22
type input "********"
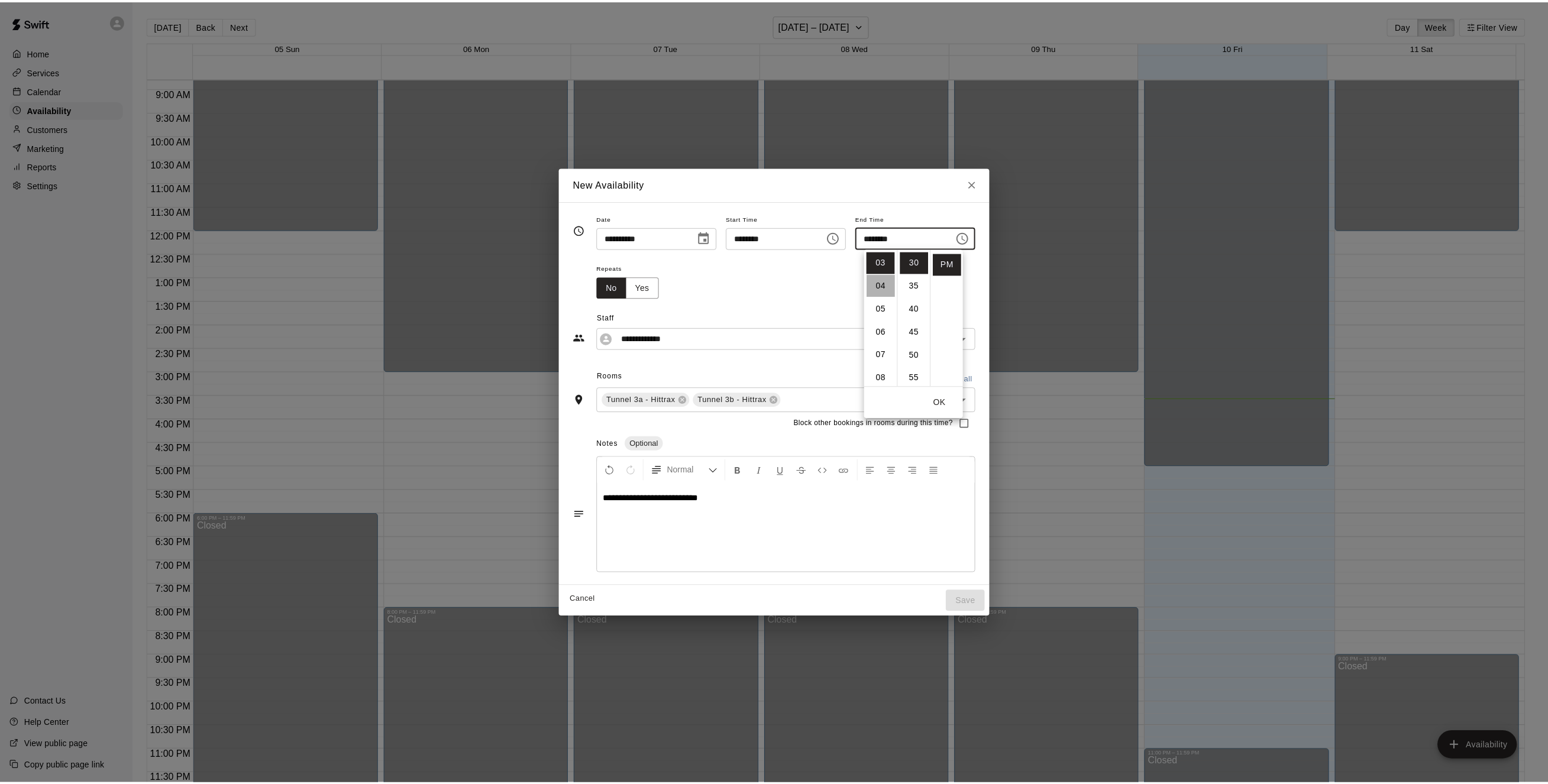
scroll to position [92, 0]
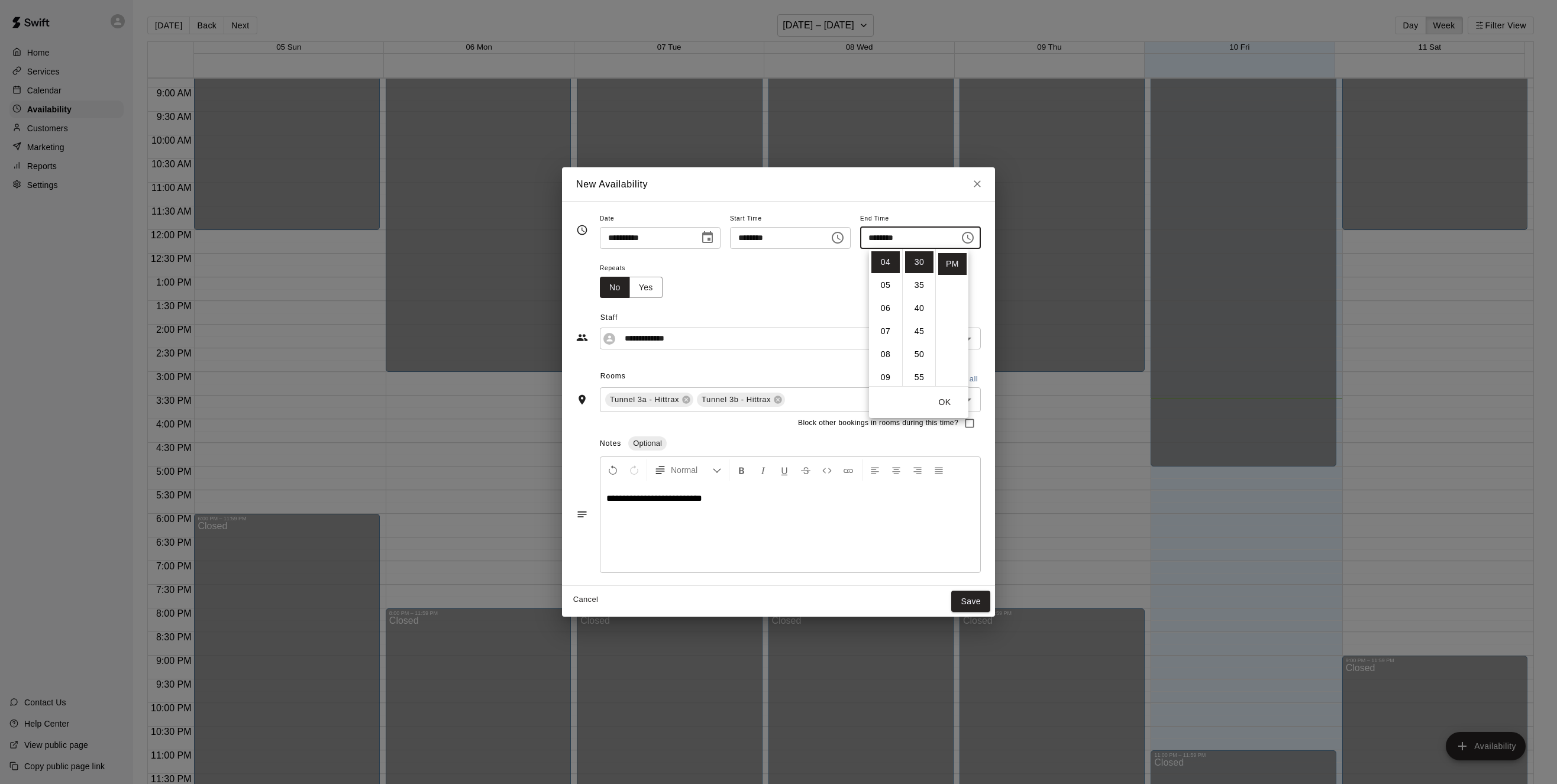
click at [981, 289] on div "Repeats No Yes" at bounding box center [790, 280] width 381 height 38
click at [630, 282] on button "Yes" at bounding box center [646, 288] width 33 height 22
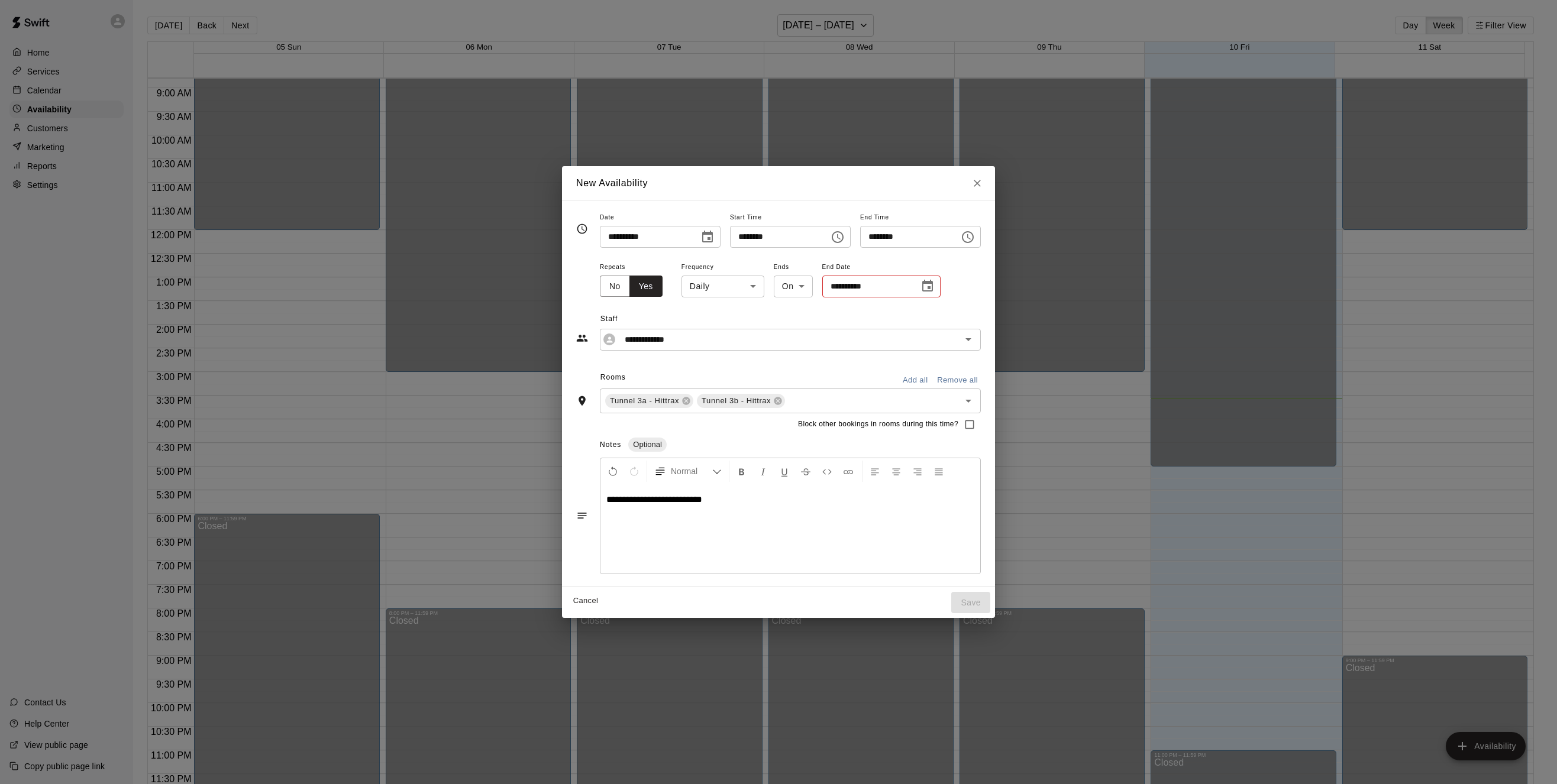
click at [735, 287] on body "Home Services Calendar Availability Customers Marketing Reports Settings Contac…" at bounding box center [778, 401] width 1557 height 803
click at [726, 287] on div at bounding box center [778, 392] width 1557 height 784
click at [600, 290] on button "No" at bounding box center [615, 286] width 30 height 22
click at [990, 602] on button "Save" at bounding box center [970, 601] width 39 height 22
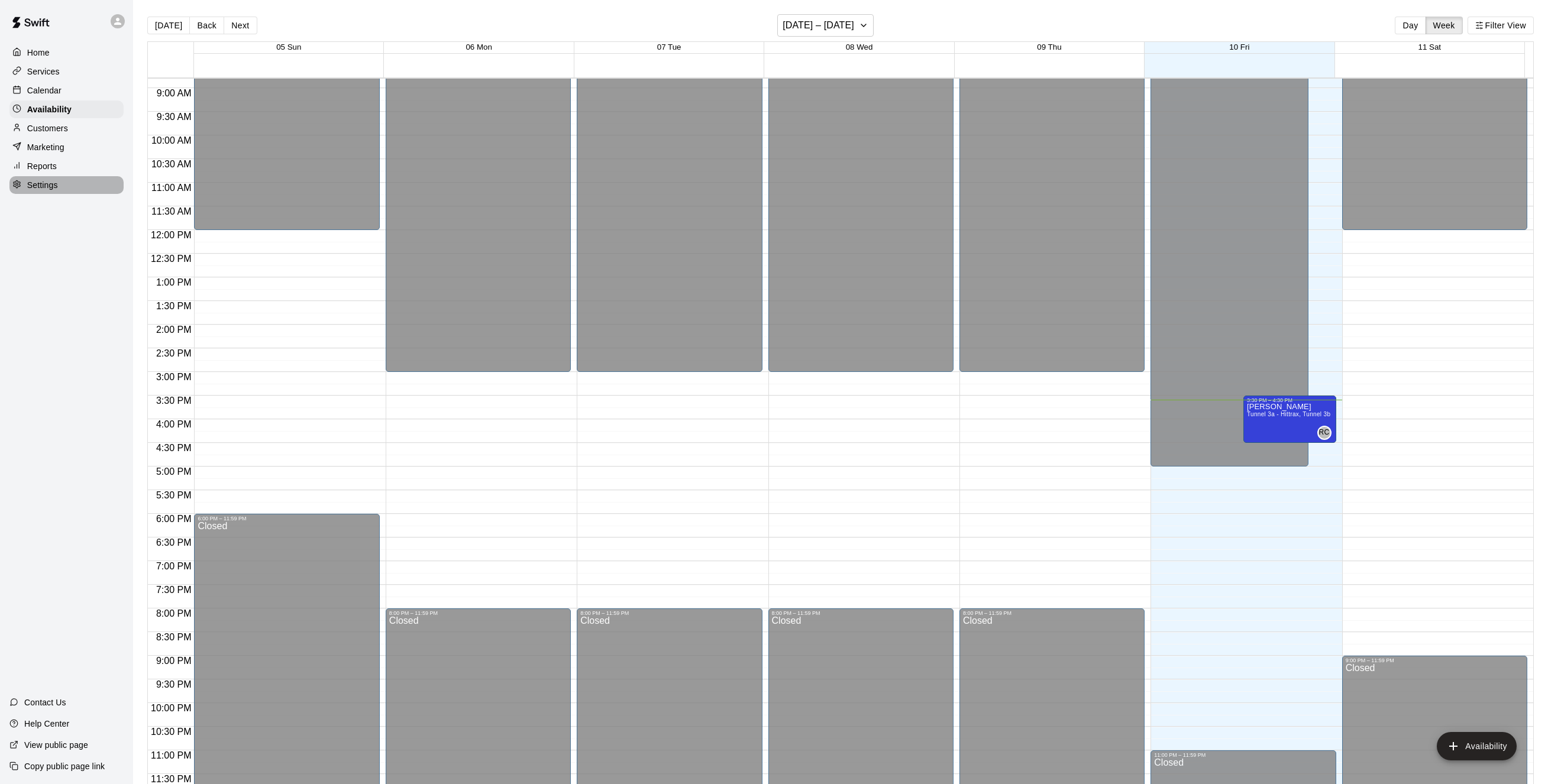
click at [46, 190] on p "Settings" at bounding box center [42, 185] width 31 height 12
select select "**"
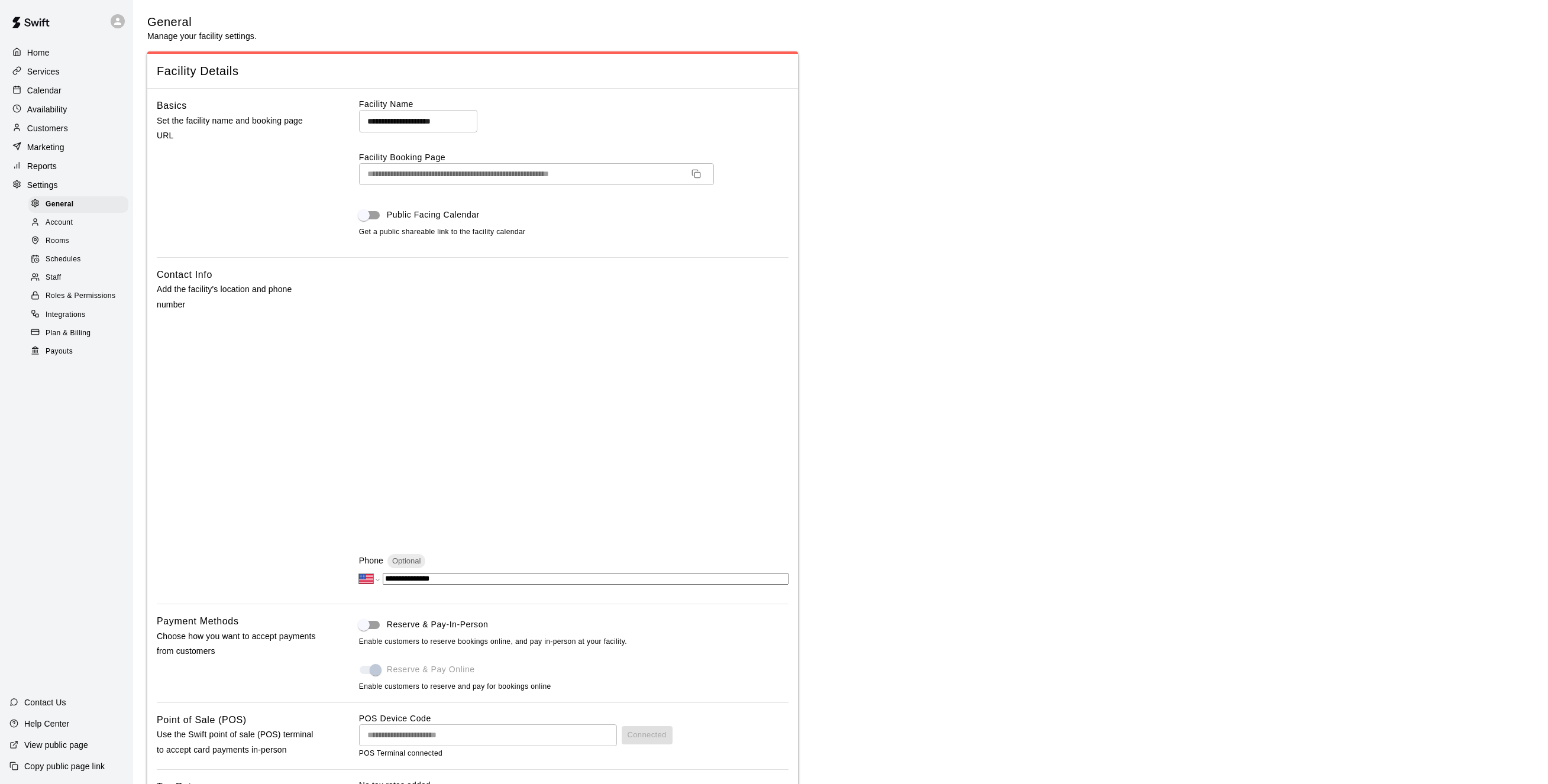
click at [45, 90] on p "Calendar" at bounding box center [44, 90] width 34 height 12
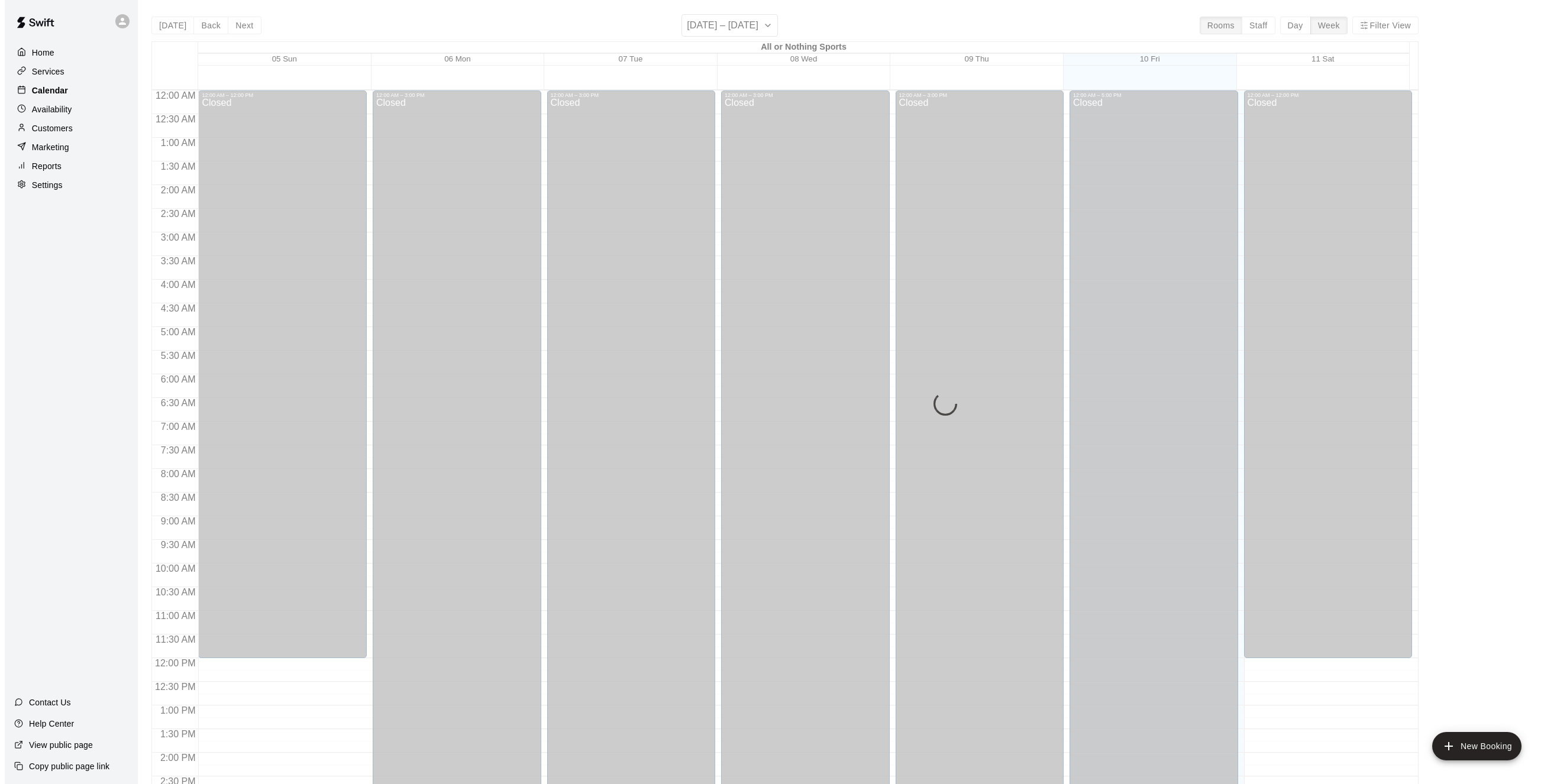
scroll to position [381, 0]
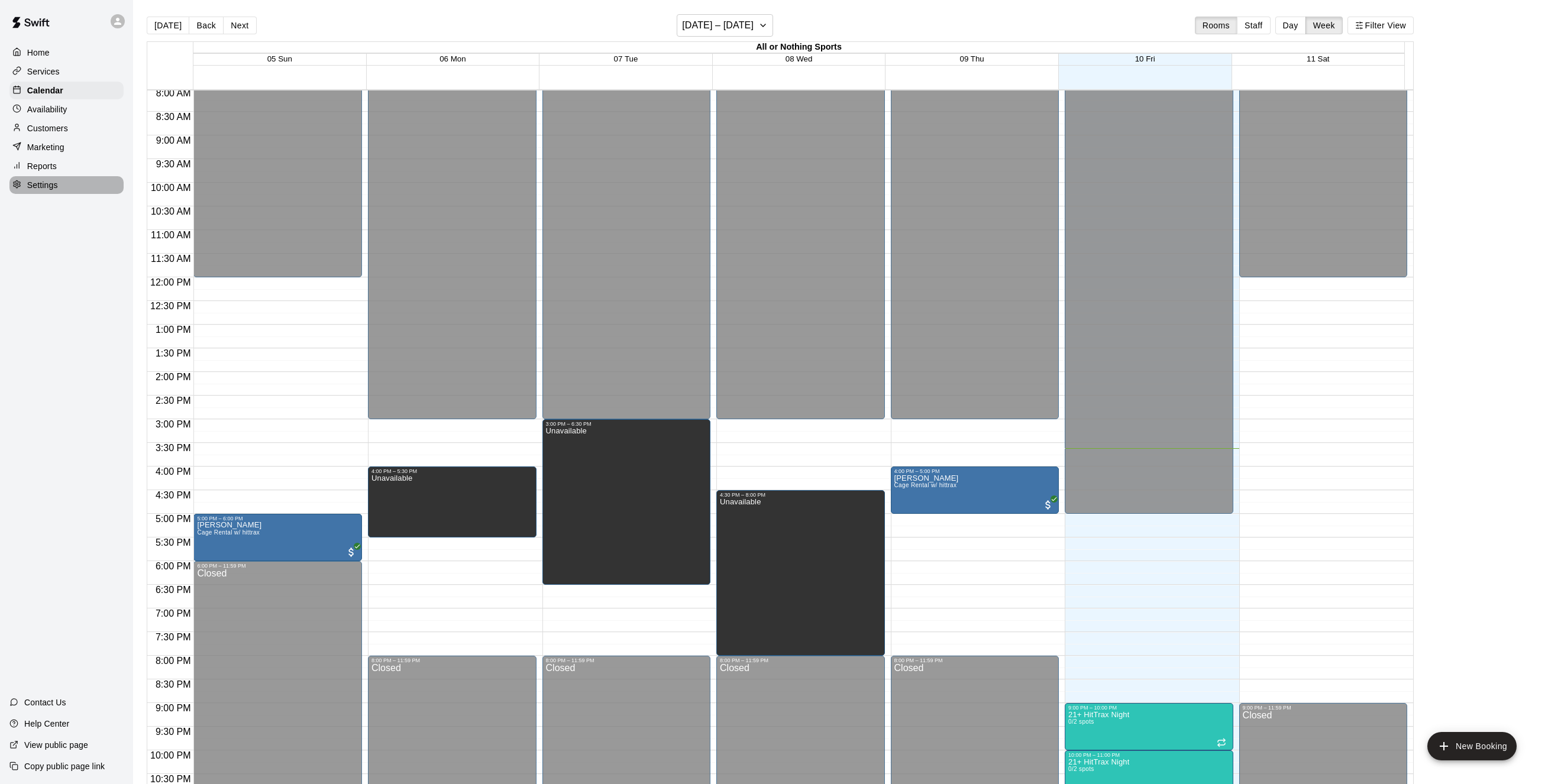
click at [38, 190] on p "Settings" at bounding box center [42, 185] width 31 height 12
select select "**"
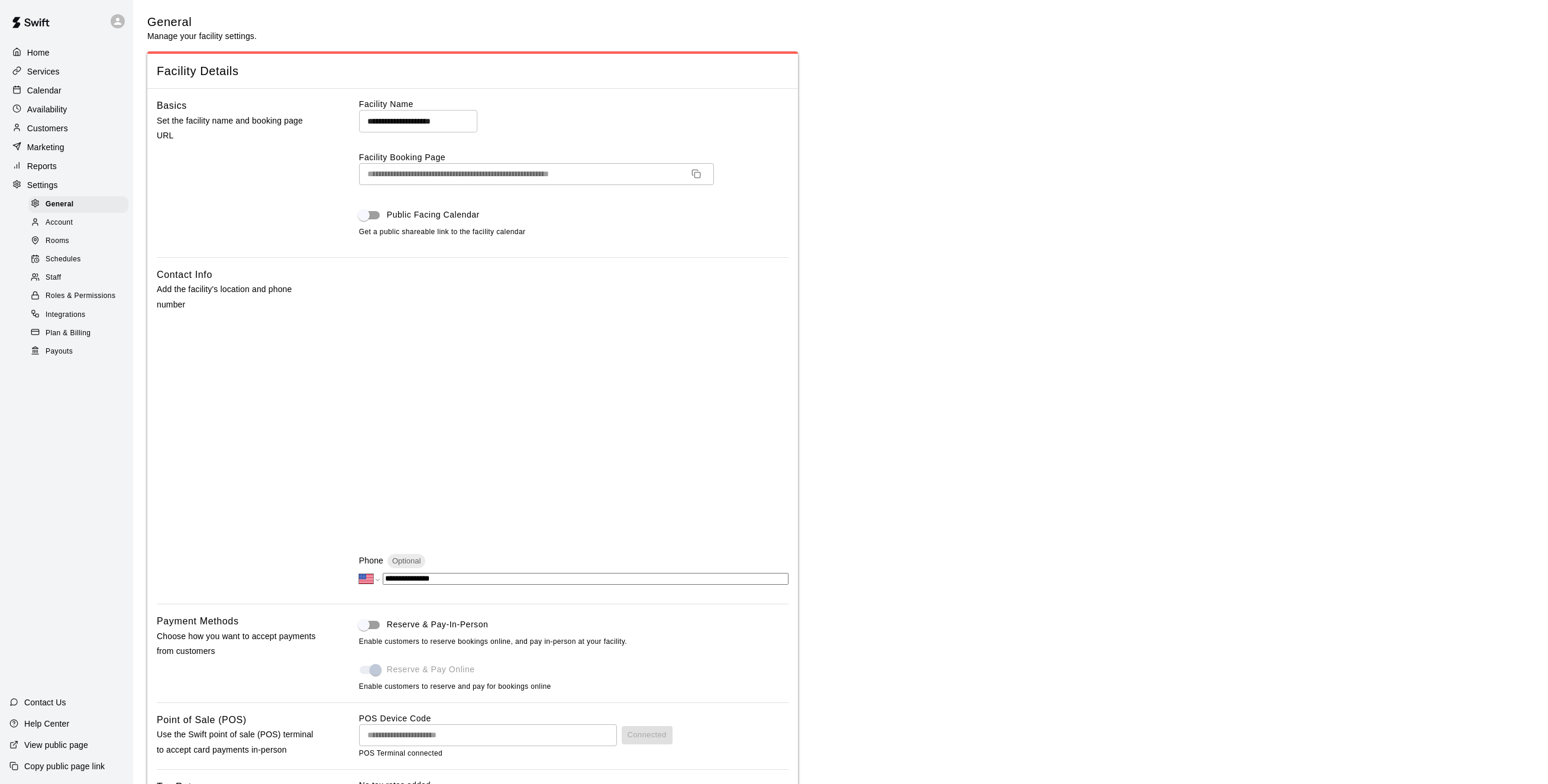
click at [68, 357] on span "Payouts" at bounding box center [59, 351] width 27 height 12
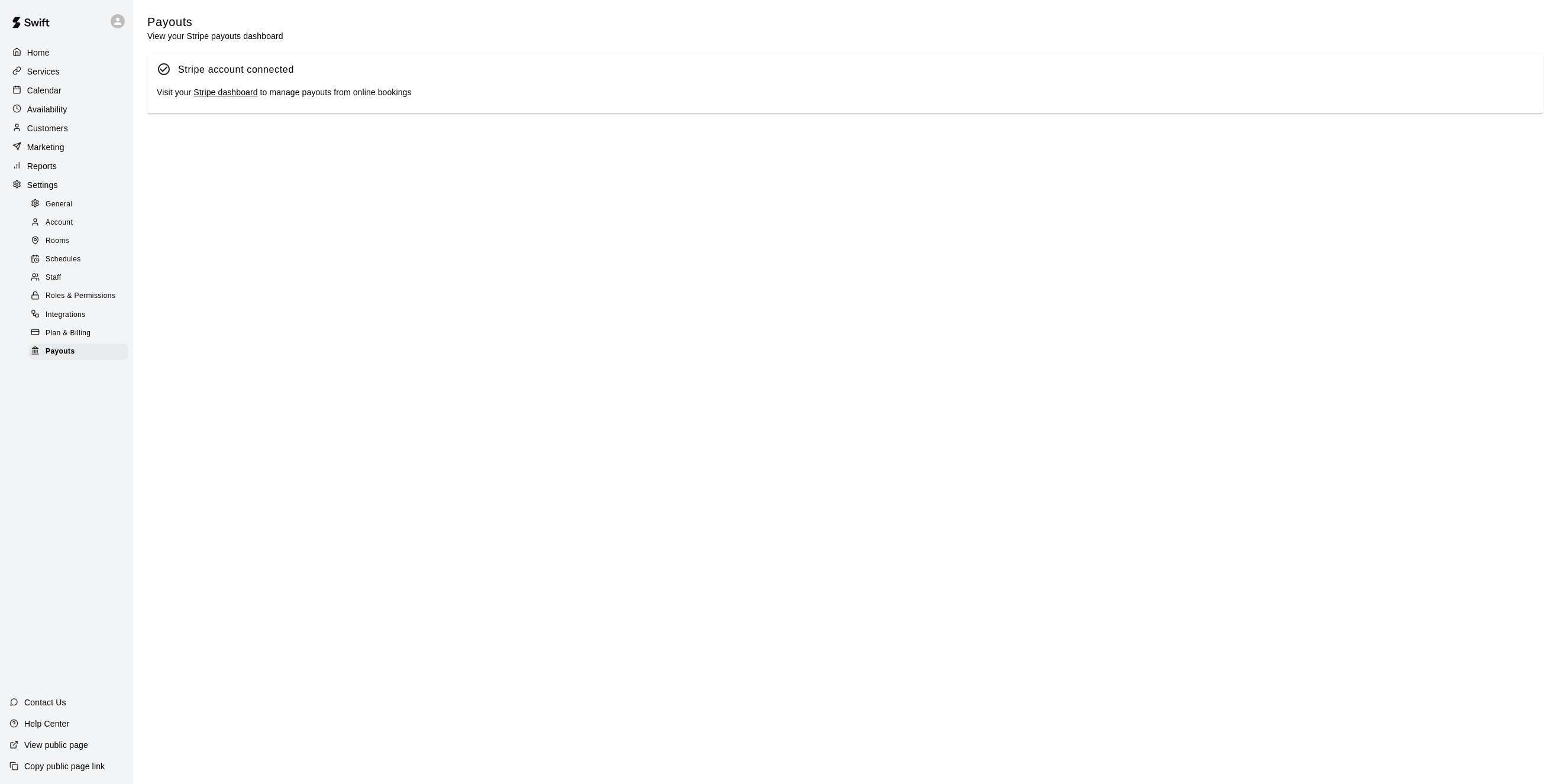
click at [37, 54] on p "Home" at bounding box center [38, 52] width 23 height 12
